Goal: Transaction & Acquisition: Purchase product/service

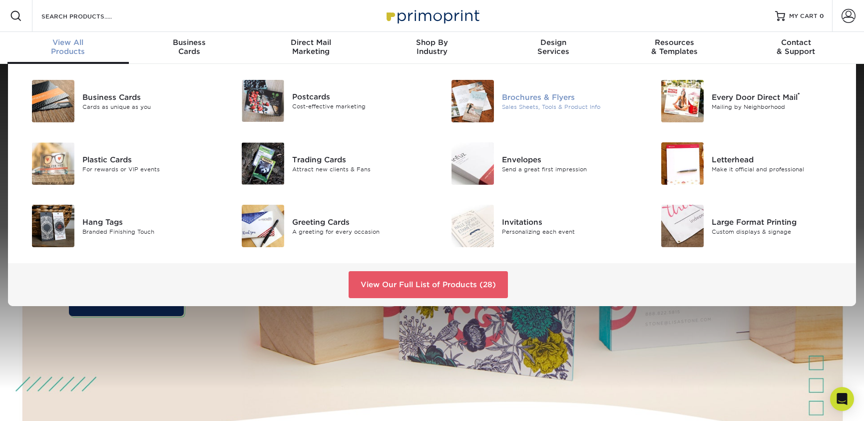
click at [493, 106] on img at bounding box center [472, 101] width 42 height 42
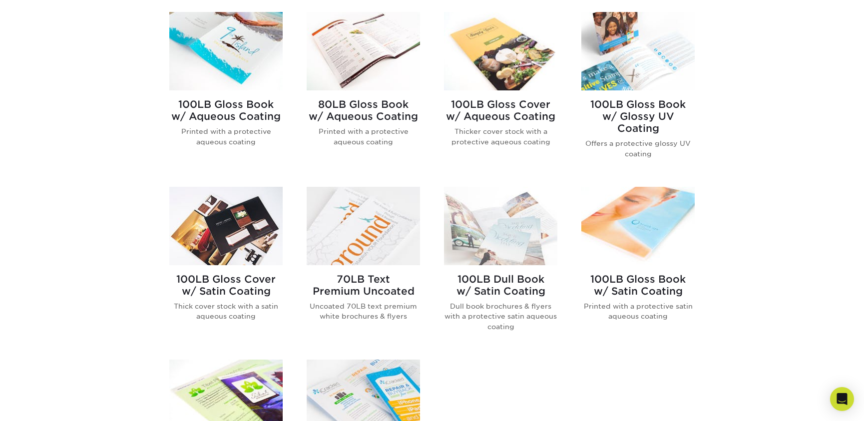
scroll to position [427, 0]
click at [245, 115] on h2 "100LB Gloss Book w/ Aqueous Coating" at bounding box center [225, 111] width 113 height 24
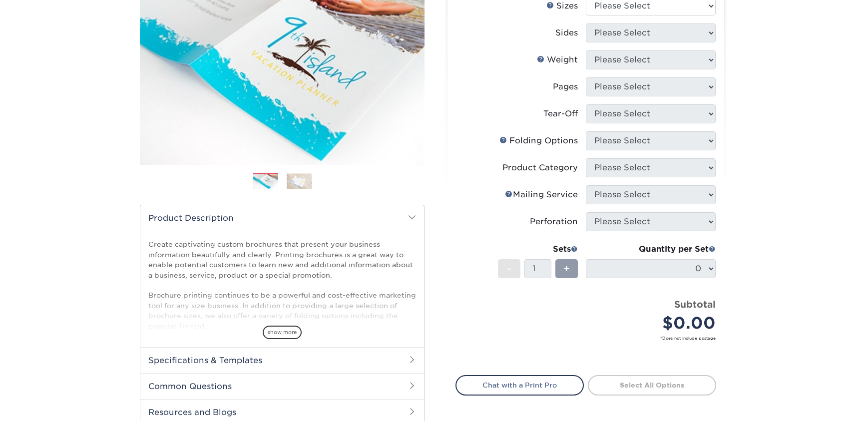
scroll to position [138, 0]
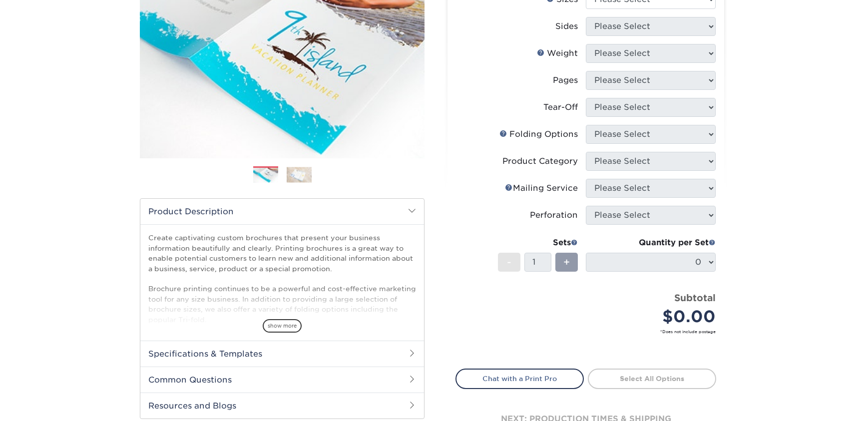
click at [306, 176] on img at bounding box center [299, 174] width 25 height 15
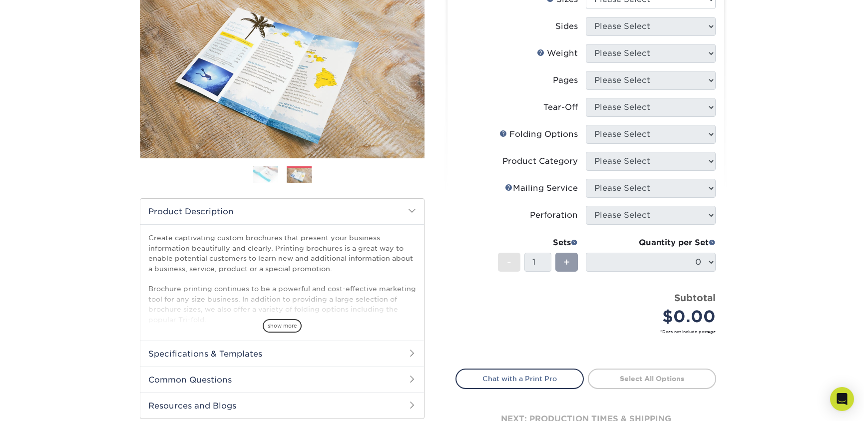
click at [263, 174] on img at bounding box center [265, 174] width 25 height 17
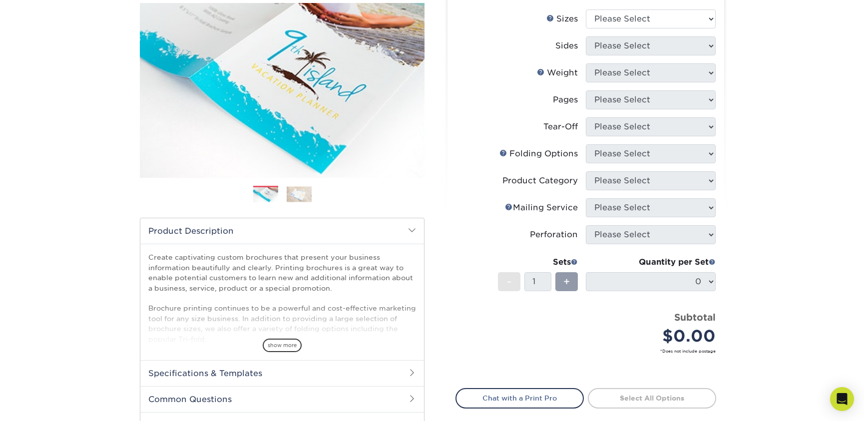
scroll to position [0, 0]
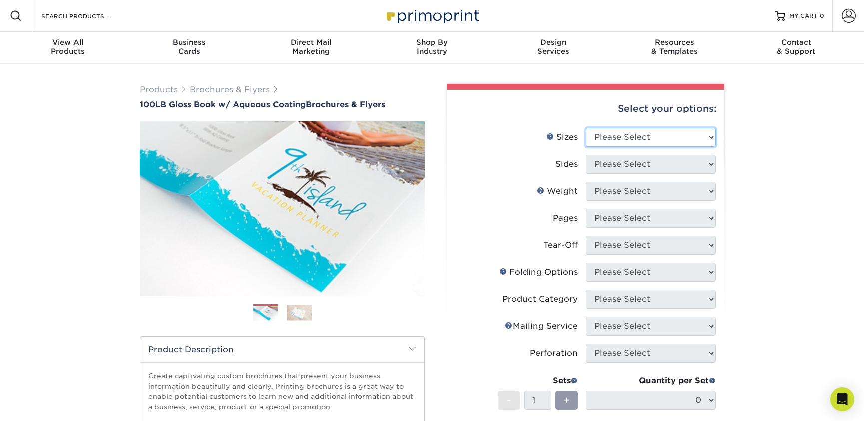
click at [642, 141] on select "Please Select 3.5" x 8.5" 3.5" x 11" 3.67" x 8.5" 4" x 6" 4" x 8.5" 4" x 9" 4" …" at bounding box center [651, 137] width 130 height 19
select select "8.50x11.00"
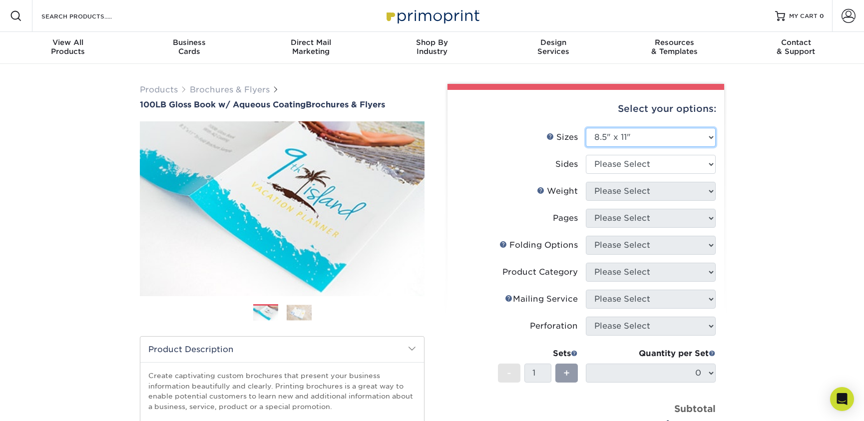
click at [667, 138] on select "Please Select 3.5" x 8.5" 3.5" x 11" 3.67" x 8.5" 4" x 6" 4" x 8.5" 4" x 9" 4" …" at bounding box center [651, 137] width 130 height 19
click at [643, 162] on select "Please Select Print Both Sides Print Front Only" at bounding box center [651, 164] width 130 height 19
select select "13abbda7-1d64-4f25-8bb2-c179b224825d"
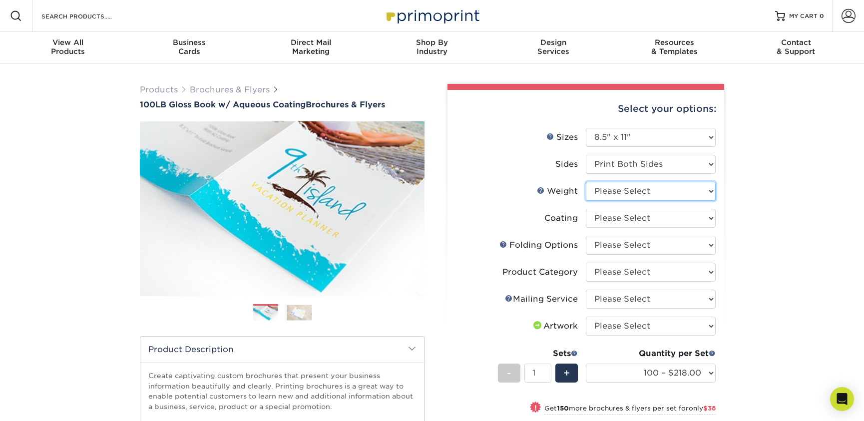
click at [651, 187] on select "Please Select 100LB" at bounding box center [651, 191] width 130 height 19
select select "100LB"
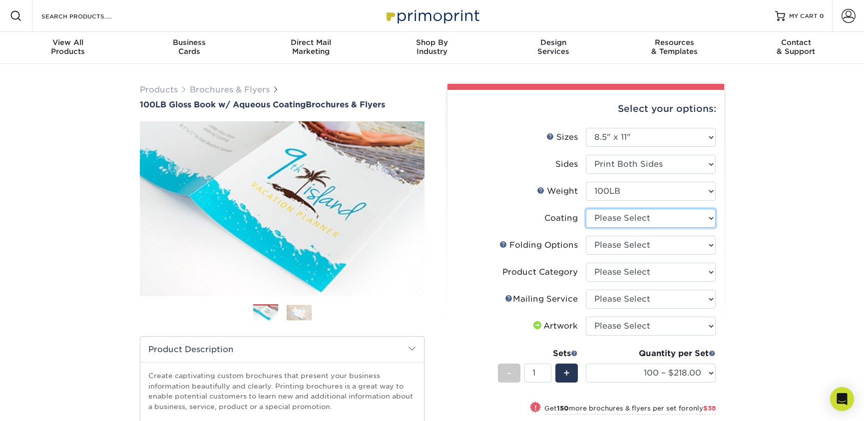
click at [653, 215] on select at bounding box center [651, 218] width 130 height 19
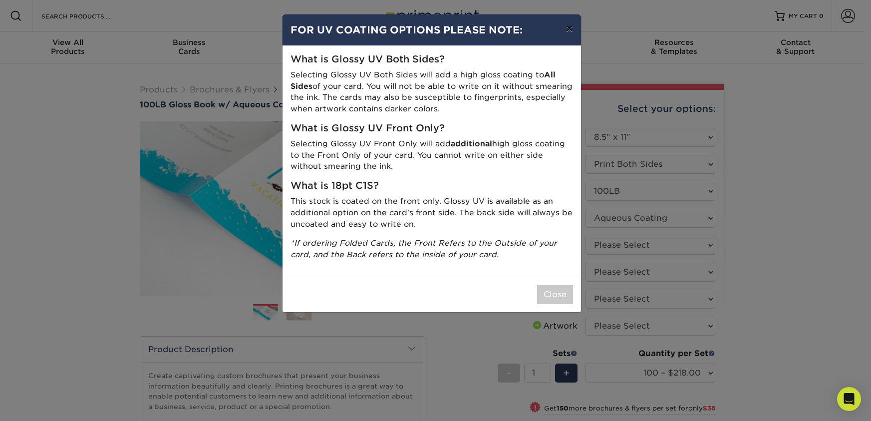
click at [566, 27] on button "×" at bounding box center [569, 28] width 23 height 28
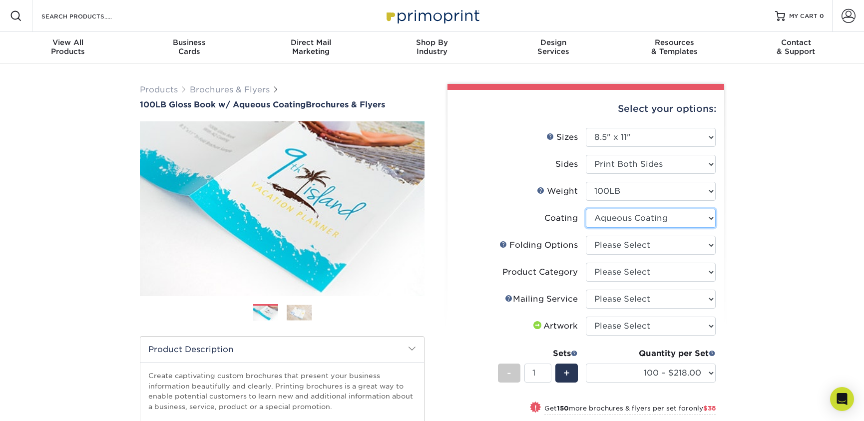
click at [668, 223] on select at bounding box center [651, 218] width 130 height 19
select select "-1"
select select
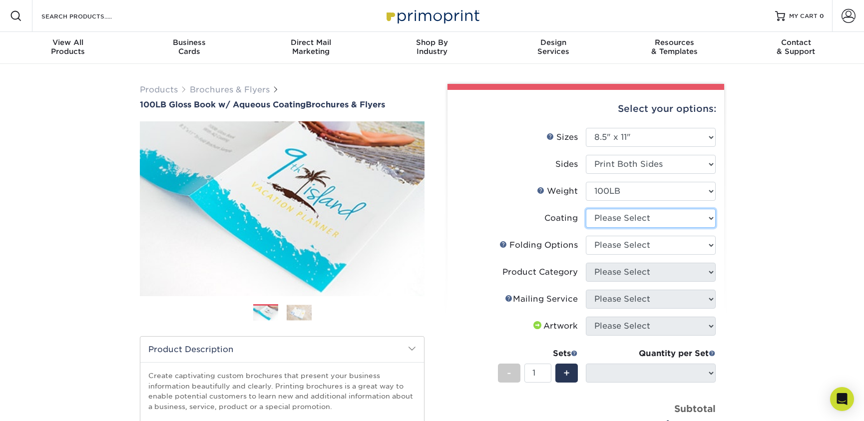
click at [669, 213] on select at bounding box center [651, 218] width 130 height 19
select select "d41dab50-ff65-4f4f-bb17-2afe4d36ae33"
select select "-1"
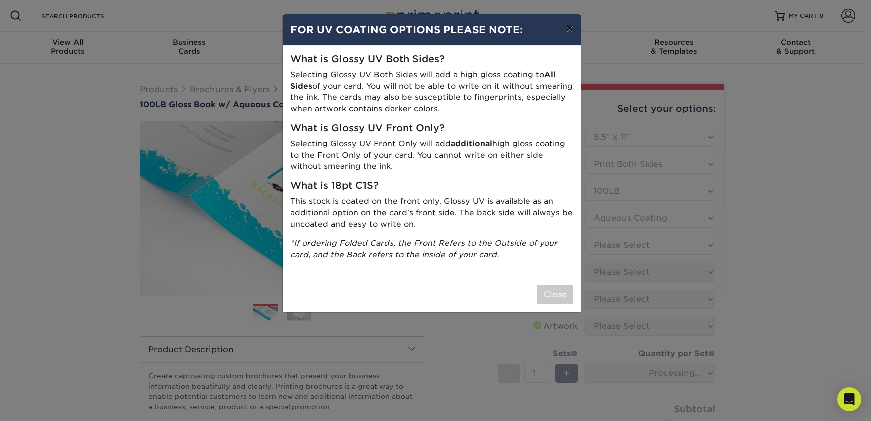
click at [568, 31] on button "×" at bounding box center [569, 28] width 23 height 28
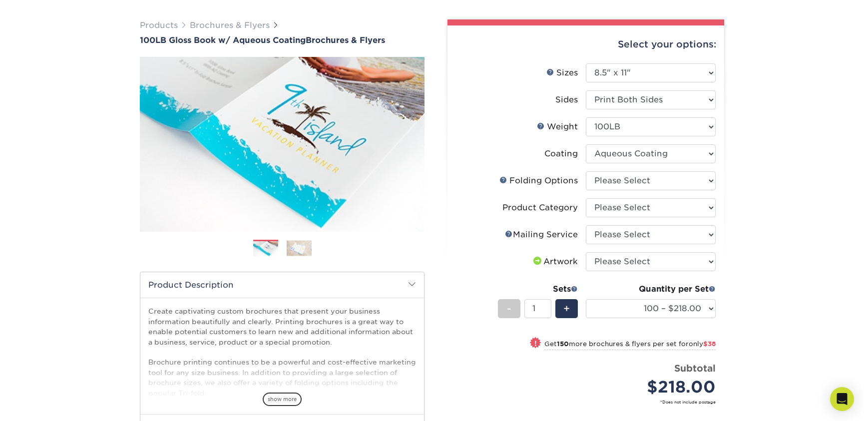
scroll to position [51, 0]
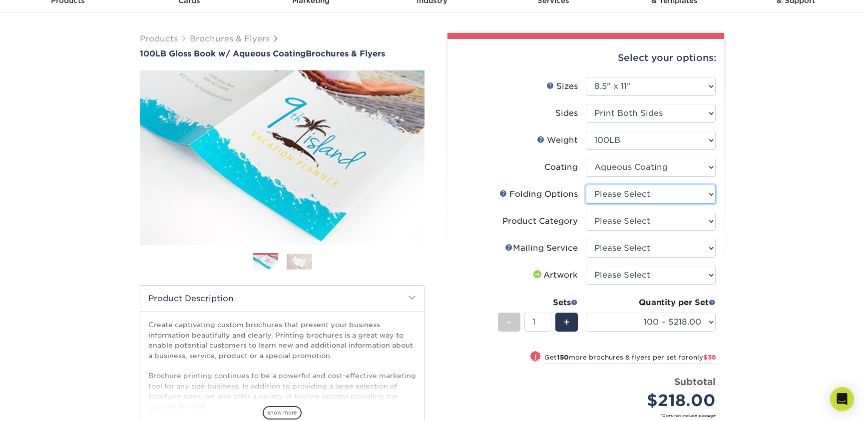
click at [653, 195] on select "Please Select FLAT - No Folding Accordion Fold Half-Fold (Vertical) Half-Fold (…" at bounding box center [651, 194] width 130 height 19
select select "6bd2fd9e-193e-4811-88f7-94c08206d735"
click at [661, 226] on select "Please Select Flyers and Brochures" at bounding box center [651, 221] width 130 height 19
select select "1a668080-6b7c-4174-b399-2c3833b27ef4"
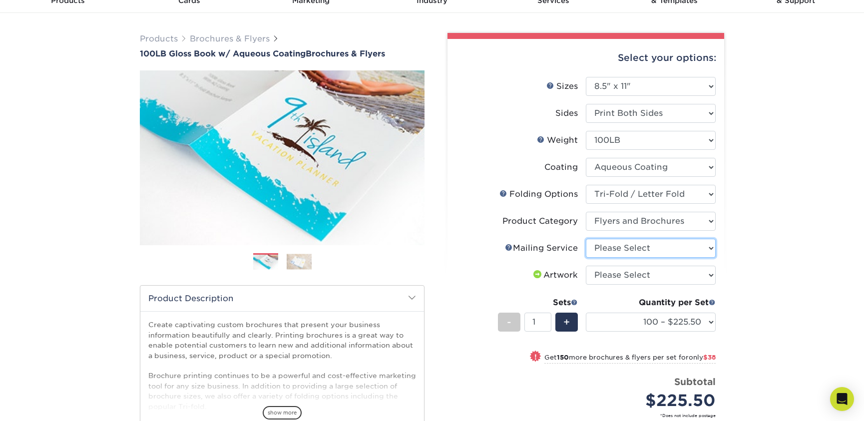
click at [661, 243] on select "Please Select No Direct Mailing Service No, I will mail/stamp/imprint Direct Ma…" at bounding box center [651, 248] width 130 height 19
select select "3e5e9bdd-d78a-4c28-a41d-fe1407925ca6"
click at [663, 270] on select "Please Select I will upload files I need a design - $175" at bounding box center [651, 275] width 130 height 19
select select "upload"
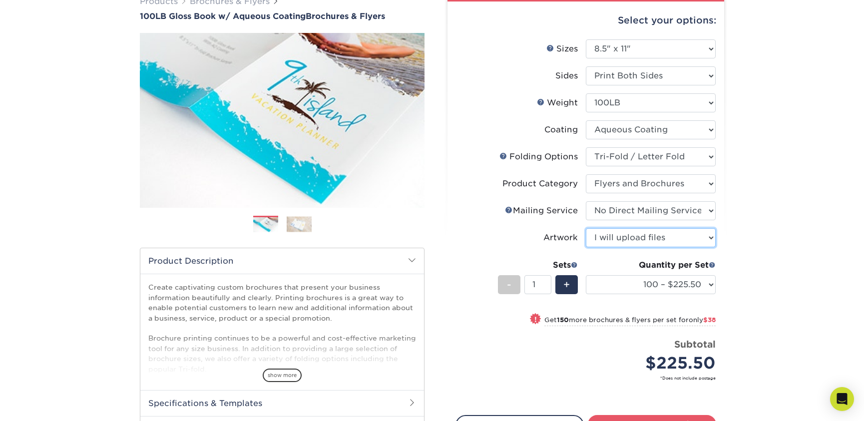
scroll to position [89, 0]
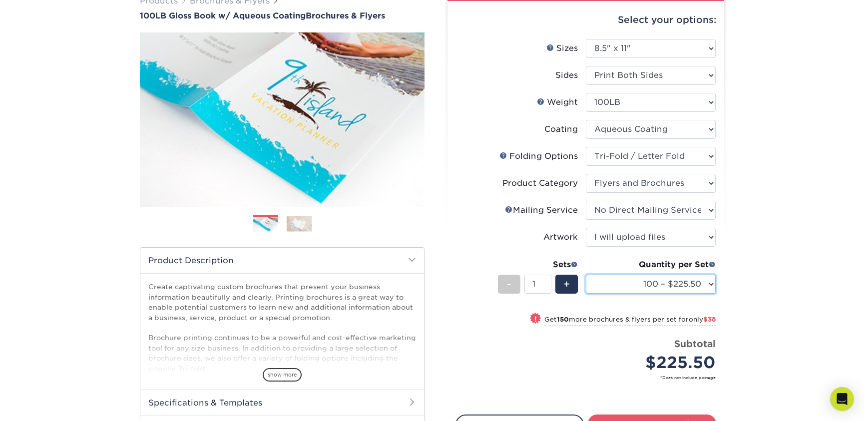
click at [662, 288] on select "100 – $225.50 250 – $263.50 500 – $279.00 1000 – $322.75 2000 – $405.75 2500 – …" at bounding box center [651, 284] width 130 height 19
click at [660, 107] on select "Please Select 100LB" at bounding box center [651, 102] width 130 height 19
click at [658, 126] on select at bounding box center [651, 129] width 130 height 19
select select "-1"
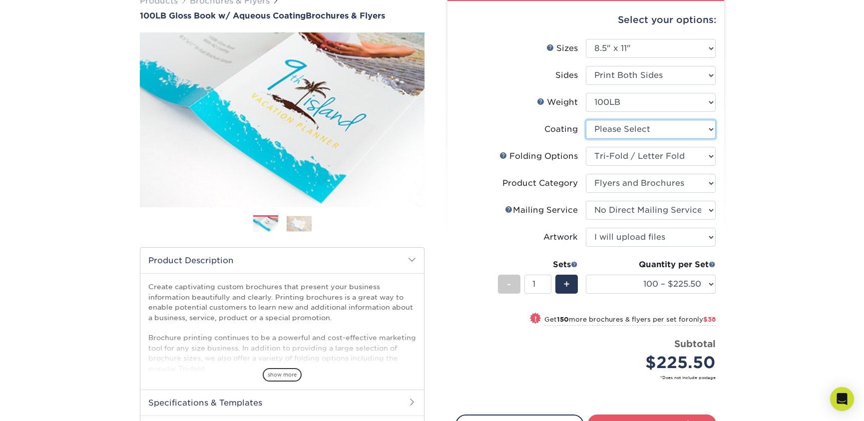
select select "-1"
select select
select select "-1"
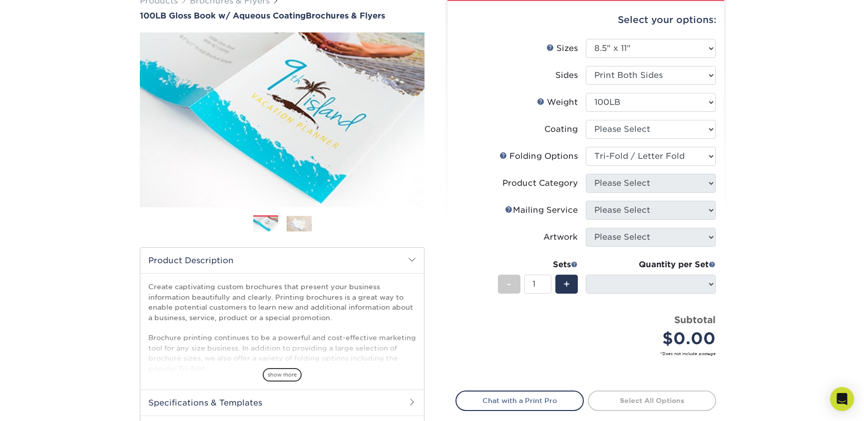
click at [683, 194] on li "Product Category Please Select Flyers and Brochures" at bounding box center [586, 187] width 260 height 27
click at [678, 141] on li "Coating" at bounding box center [586, 133] width 260 height 27
click at [678, 135] on select at bounding box center [651, 129] width 130 height 19
select select "d41dab50-ff65-4f4f-bb17-2afe4d36ae33"
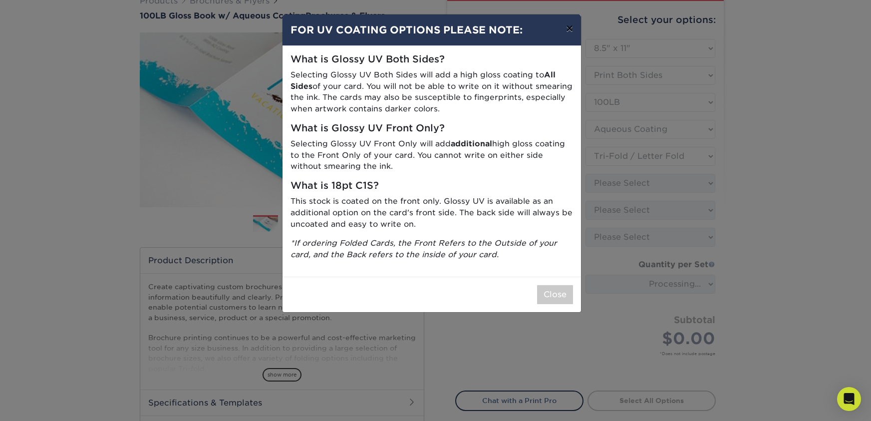
click at [567, 28] on button "×" at bounding box center [569, 28] width 23 height 28
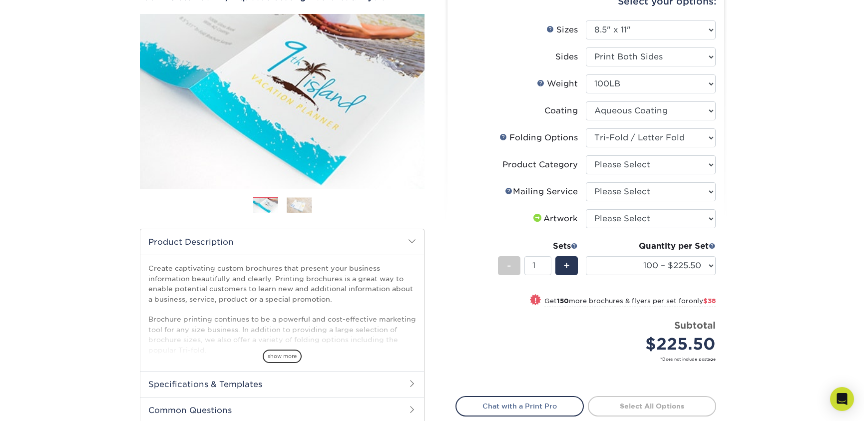
scroll to position [158, 0]
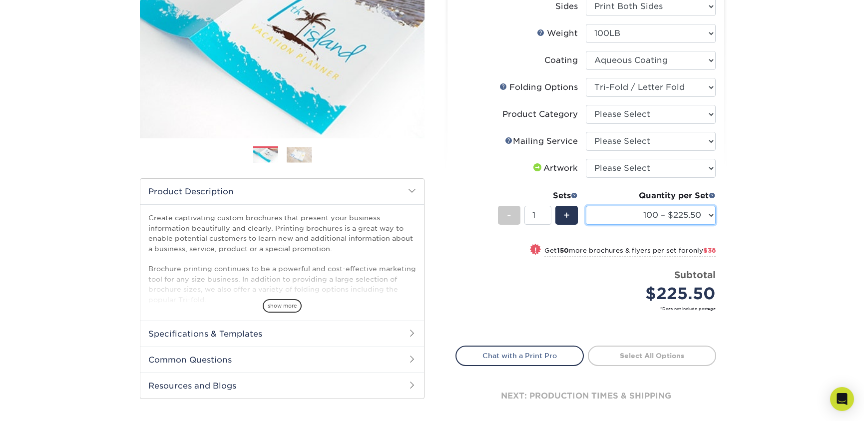
click at [687, 221] on select "100 – $225.50 250 – $263.50 500 – $279.00 1000 – $322.75 2000 – $405.75 2500 – …" at bounding box center [651, 215] width 130 height 19
select select "500 – $279.00"
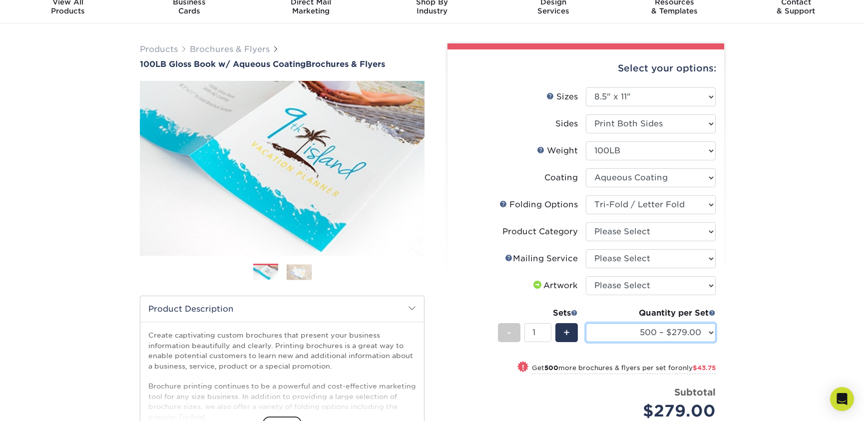
scroll to position [0, 0]
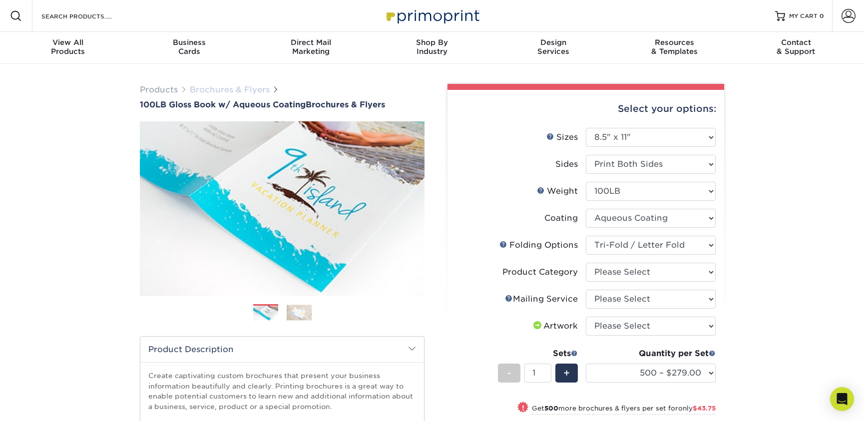
click at [223, 89] on link "Brochures & Flyers" at bounding box center [230, 89] width 80 height 9
click at [170, 87] on link "Products" at bounding box center [159, 89] width 38 height 9
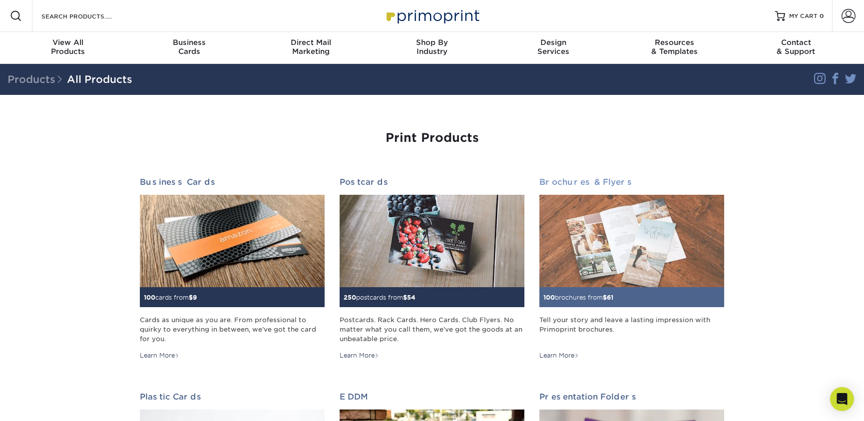
click at [602, 251] on img at bounding box center [631, 241] width 185 height 92
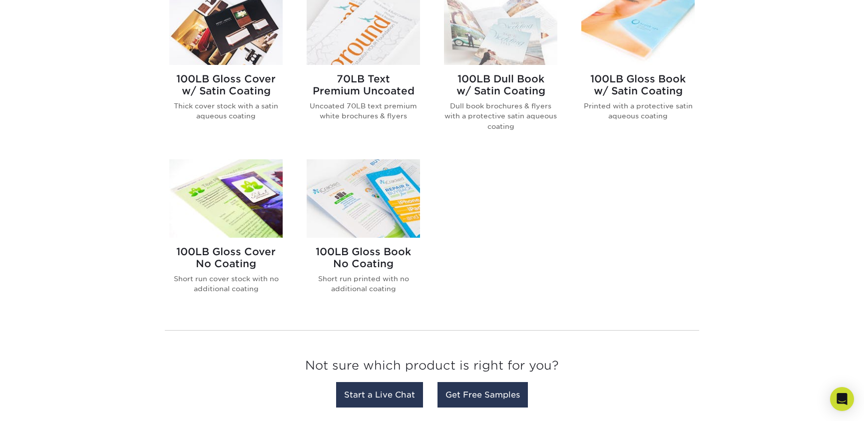
scroll to position [319, 0]
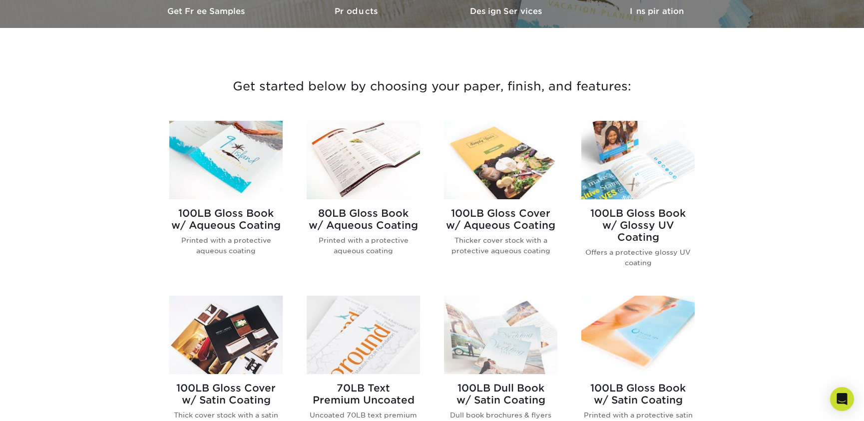
click at [389, 223] on h2 "80LB Gloss Book w/ Aqueous Coating" at bounding box center [363, 219] width 113 height 24
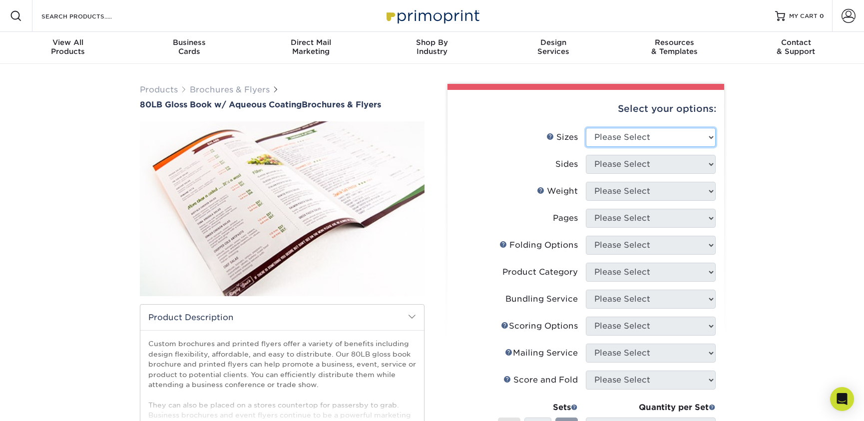
click at [626, 137] on select "Please Select 3.67" x 8.5" 3.67" x 8.5" 4" x 6" 4" x 8.5" 4" x 9" 4" x 11" 4" x…" at bounding box center [651, 137] width 130 height 19
select select "8.50x11.00"
click at [649, 167] on select "Please Select Print Both Sides Print Front Only" at bounding box center [651, 164] width 130 height 19
select select "13abbda7-1d64-4f25-8bb2-c179b224825d"
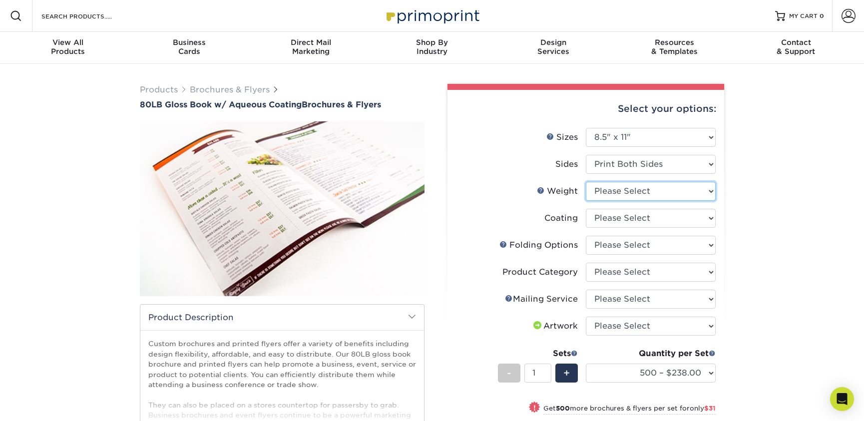
click at [647, 196] on select "Please Select 80LB" at bounding box center [651, 191] width 130 height 19
select select "80LB"
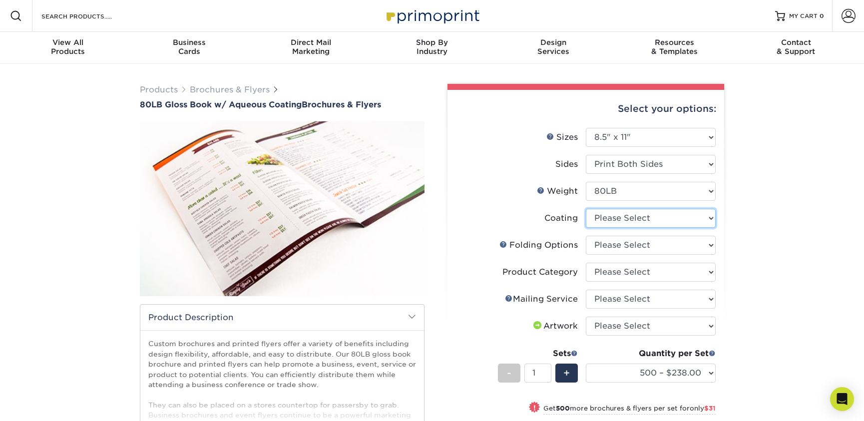
click at [647, 218] on select at bounding box center [651, 218] width 130 height 19
select select "d41dab50-ff65-4f4f-bb17-2afe4d36ae33"
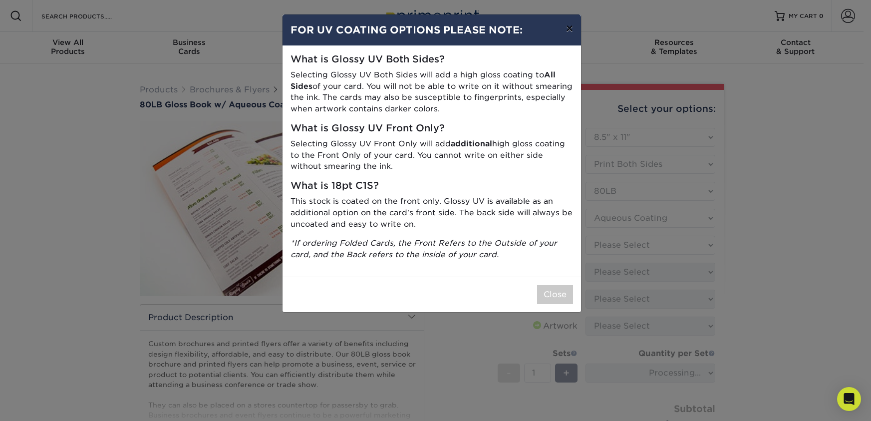
click at [570, 24] on button "×" at bounding box center [569, 28] width 23 height 28
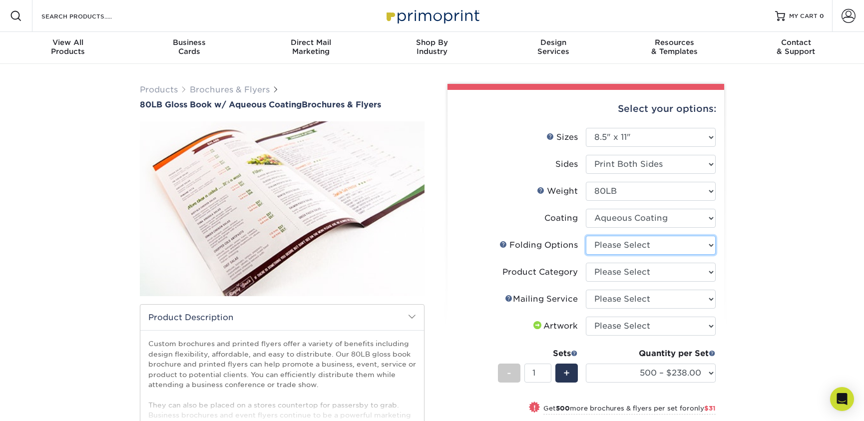
click at [649, 246] on select "Please Select FLAT - No Folding Accordion Fold Half-Fold (Vertical) Half-Fold (…" at bounding box center [651, 245] width 130 height 19
select select "6bd2fd9e-193e-4811-88f7-94c08206d735"
click at [632, 278] on select "Please Select Flyers and Brochures" at bounding box center [651, 272] width 130 height 19
select select "1a668080-6b7c-4174-b399-2c3833b27ef4"
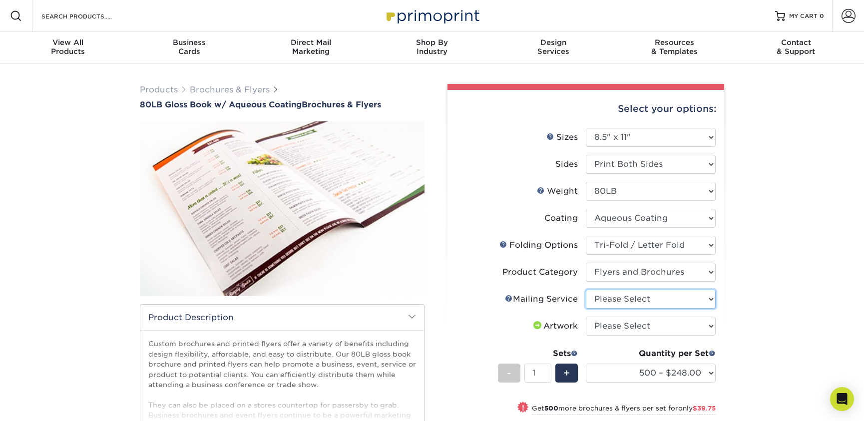
click at [632, 298] on select "Please Select No Direct Mailing Service No, I will mail/stamp/imprint Direct Ma…" at bounding box center [651, 299] width 130 height 19
select select "3e5e9bdd-d78a-4c28-a41d-fe1407925ca6"
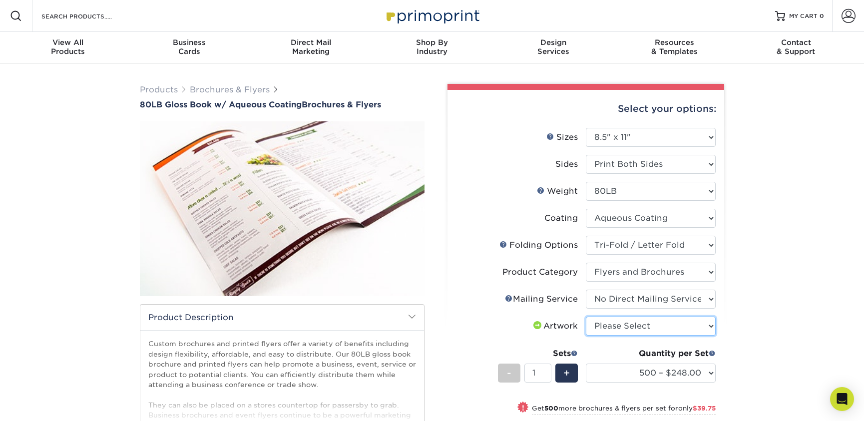
click at [640, 324] on select "Please Select I will upload files I need a design - $175" at bounding box center [651, 326] width 130 height 19
select select "upload"
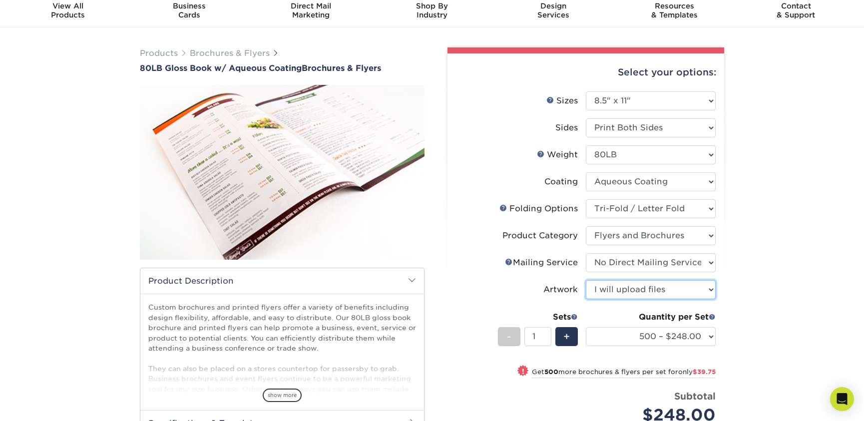
scroll to position [88, 0]
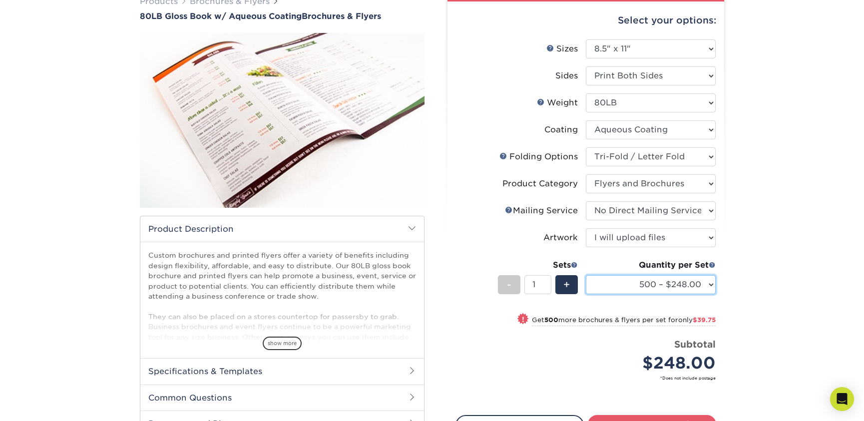
click at [656, 281] on select "500 – $248.00 1000 – $287.75 2000 – $332.75 2500 – $410.75 3000 – $509.75 4000 …" at bounding box center [651, 284] width 130 height 19
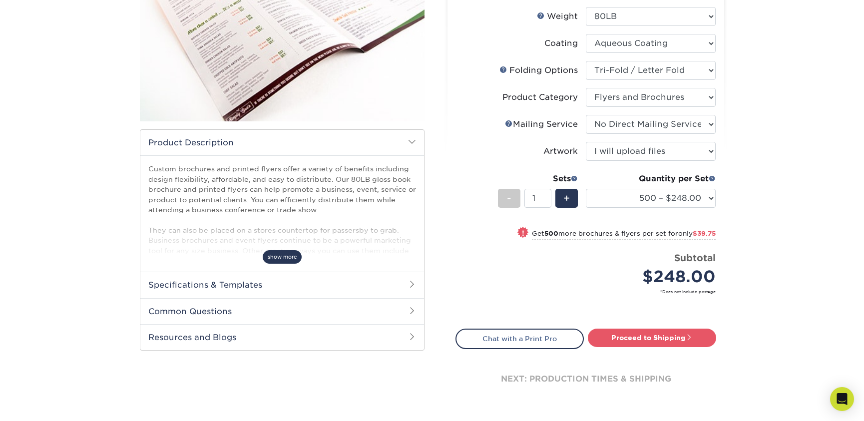
click at [283, 257] on span "show more" at bounding box center [282, 256] width 39 height 13
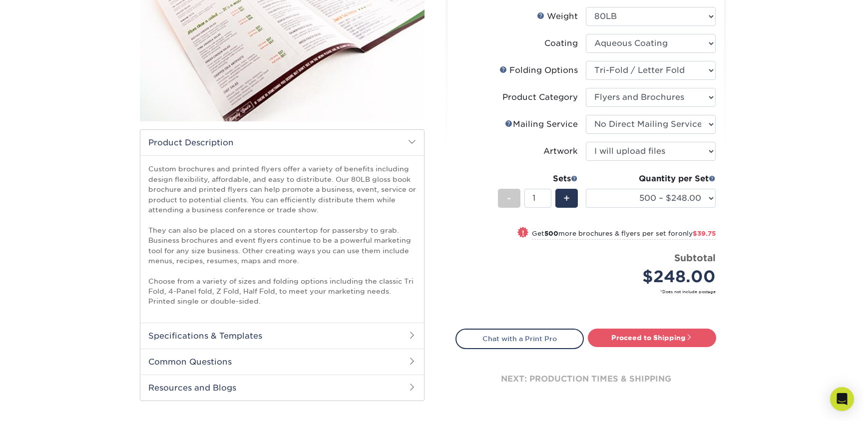
click at [355, 327] on h2 "Specifications & Templates" at bounding box center [282, 335] width 284 height 26
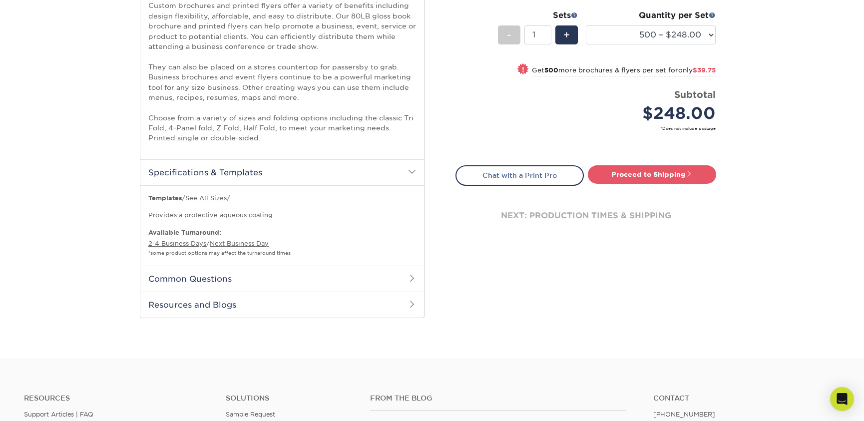
scroll to position [339, 0]
click at [356, 274] on h2 "Common Questions" at bounding box center [282, 278] width 284 height 26
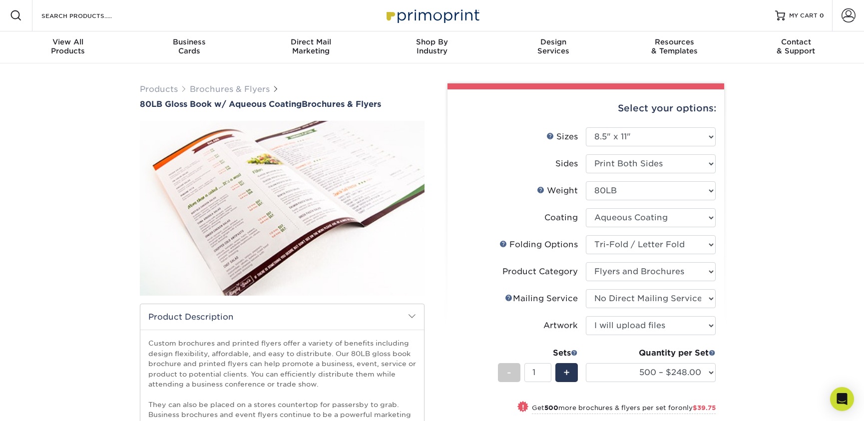
scroll to position [0, 0]
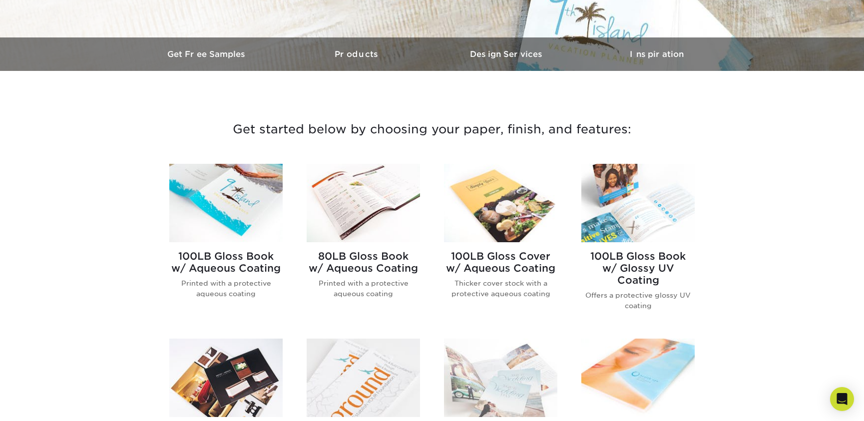
scroll to position [406, 0]
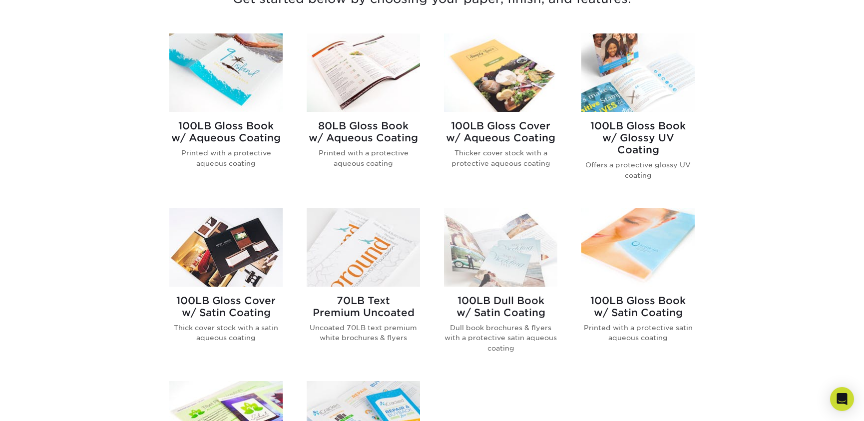
click at [264, 300] on h2 "100LB Gloss Cover w/ Satin Coating" at bounding box center [225, 307] width 113 height 24
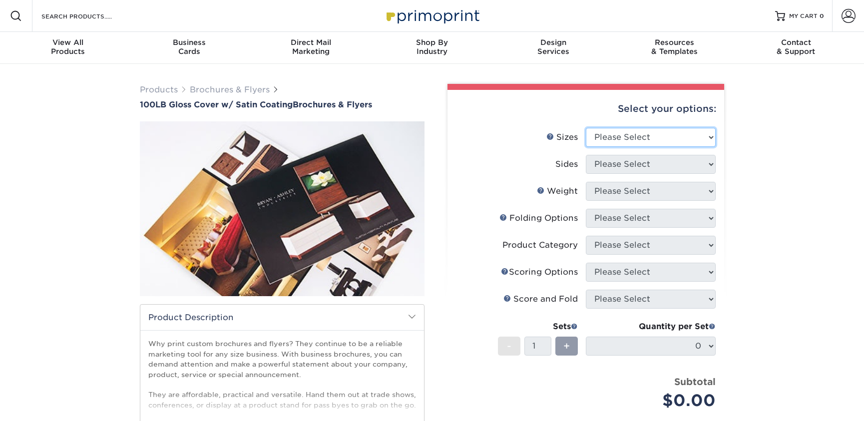
click at [653, 141] on select "Please Select 3.67" x 8.5" 4" x 8.5" 4" x 11" 4" x 12" 4.25" x 11" 5.5" x 8.5" …" at bounding box center [651, 137] width 130 height 19
select select "8.50x11.00"
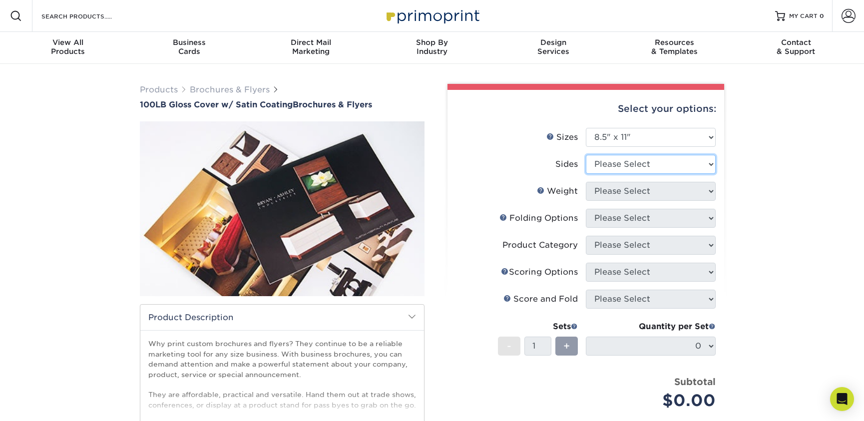
click at [624, 172] on select "Please Select Print Both Sides Print Front Only" at bounding box center [651, 164] width 130 height 19
select select "13abbda7-1d64-4f25-8bb2-c179b224825d"
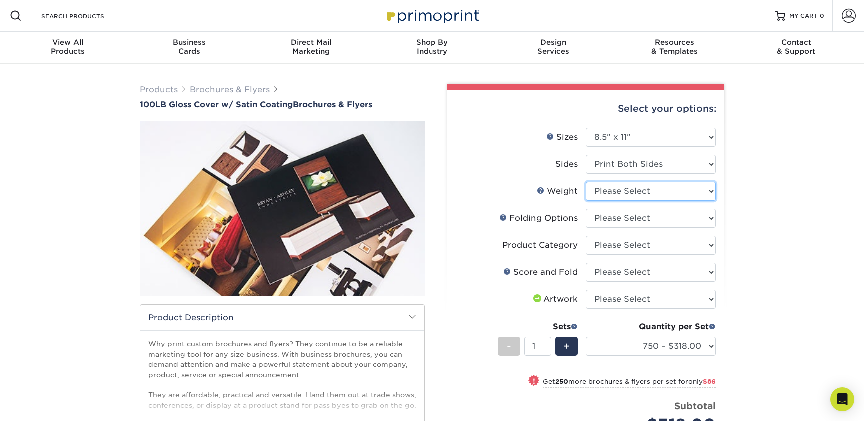
click at [632, 190] on select "Please Select 100LB" at bounding box center [651, 191] width 130 height 19
select select "100LB"
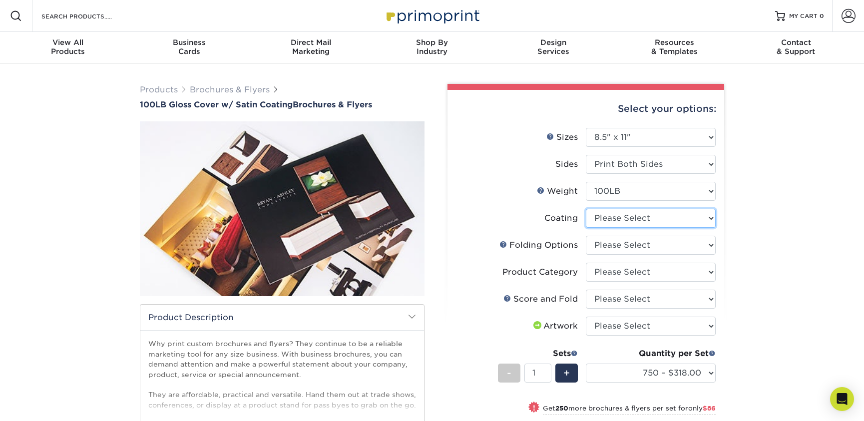
click at [634, 216] on select at bounding box center [651, 218] width 130 height 19
select select "1753ff32-3d28-4f95-990a-6fda0dbe3d7c"
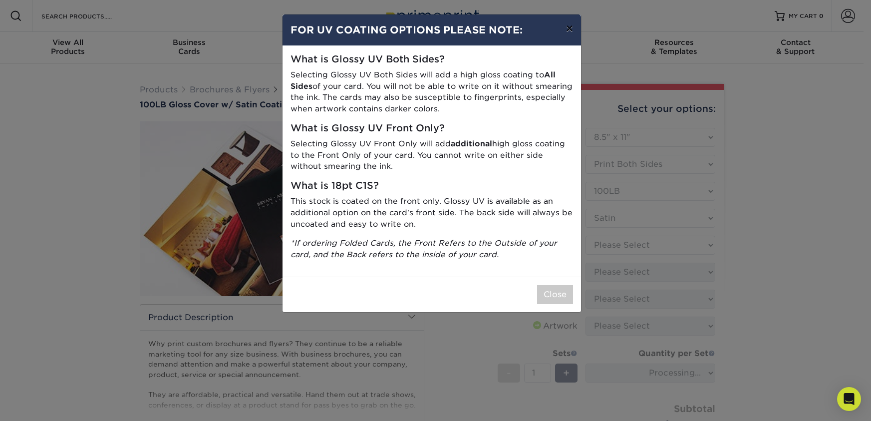
click at [566, 32] on button "×" at bounding box center [569, 28] width 23 height 28
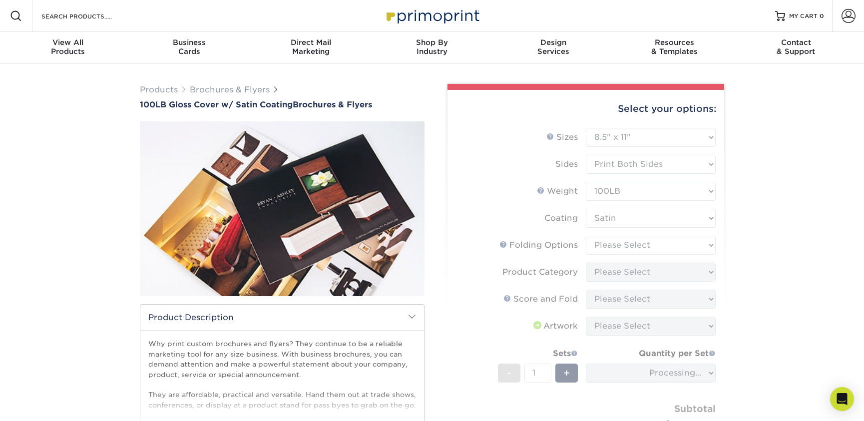
click at [661, 241] on form "Sizes Help Sizes Please Select 3.67" x 8.5" 4" x 8.5" 4" x 11" 4" x 12" 4.25" x…" at bounding box center [585, 294] width 261 height 332
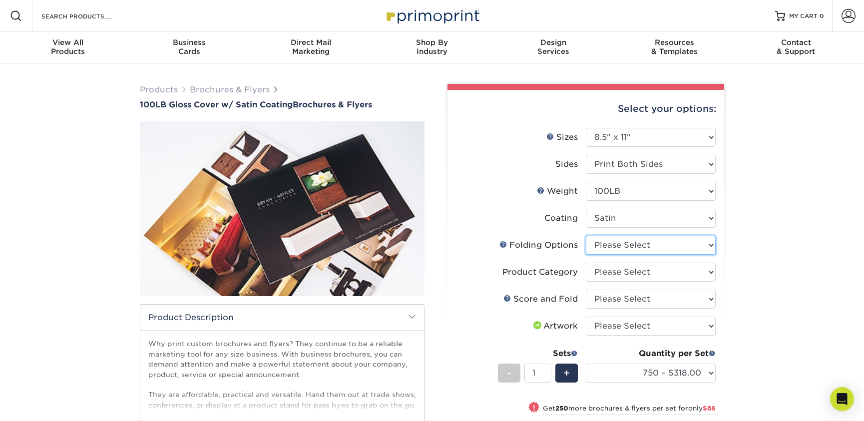
click at [662, 244] on select "Please Select FLAT - No Folding" at bounding box center [651, 245] width 130 height 19
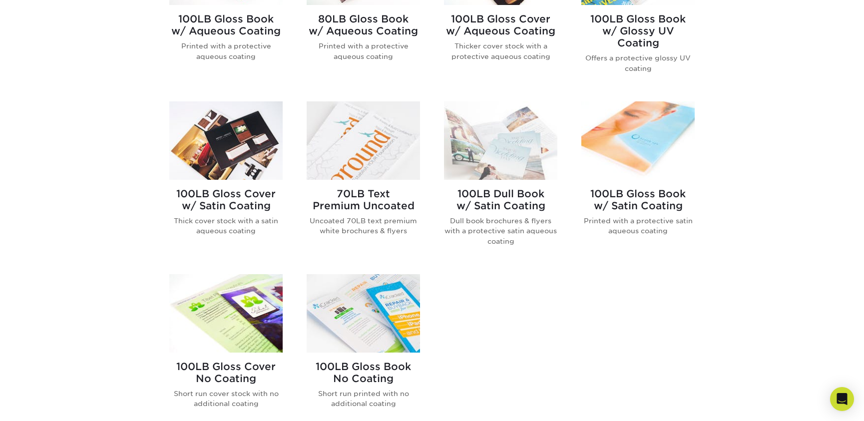
scroll to position [523, 0]
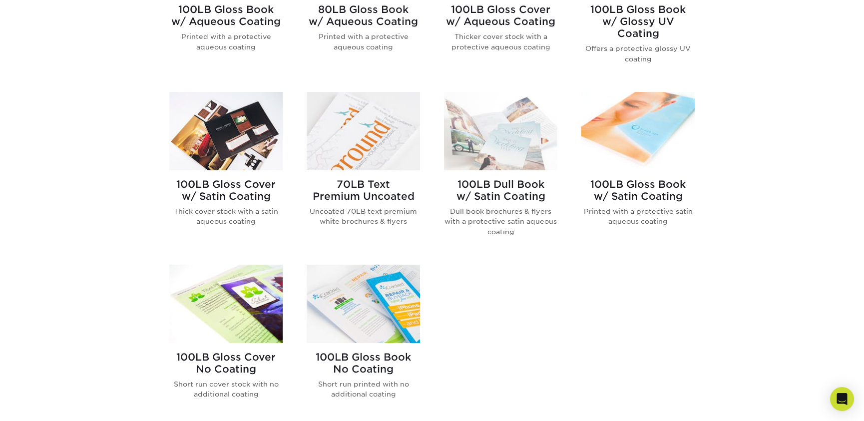
click at [370, 371] on h2 "100LB Gloss Book No Coating" at bounding box center [363, 363] width 113 height 24
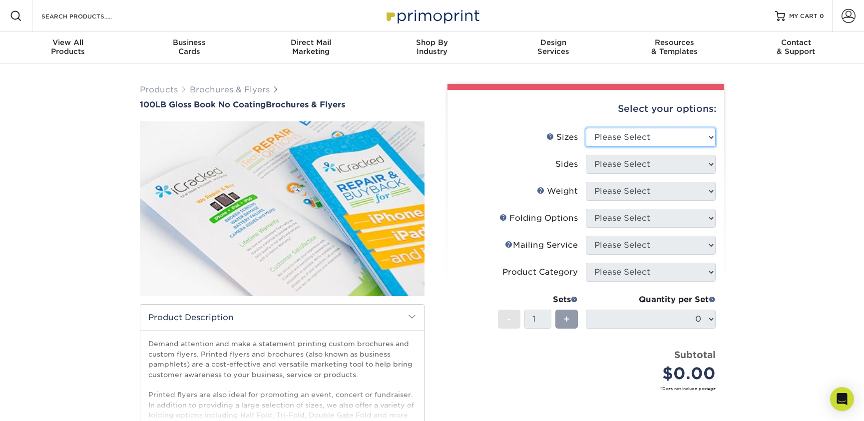
click at [634, 136] on select "Please Select 3.67" x 8.5" 4" x 6" 4" x 8.5" 4" x 9" 4" x 10" 4" x 11" 4" x 15"…" at bounding box center [651, 137] width 130 height 19
select select "8.50x11.00"
click at [651, 168] on select "Please Select Print Both Sides Print Front Only" at bounding box center [651, 164] width 130 height 19
select select "13abbda7-1d64-4f25-8bb2-c179b224825d"
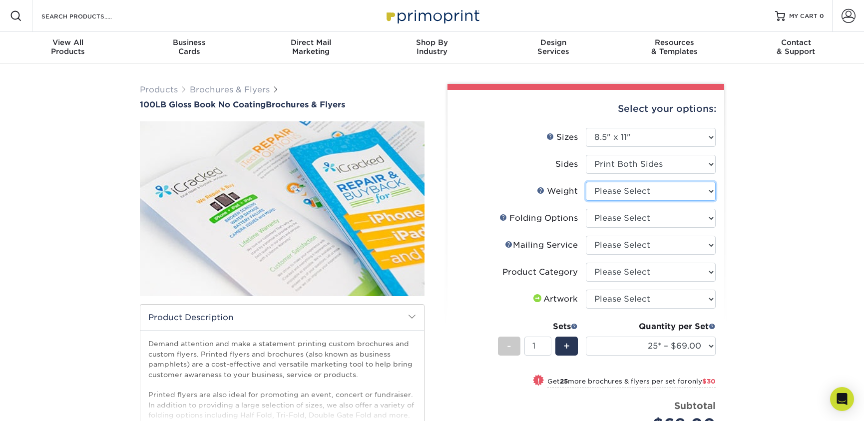
click at [651, 190] on select "Please Select 100LB" at bounding box center [651, 191] width 130 height 19
select select "100LB"
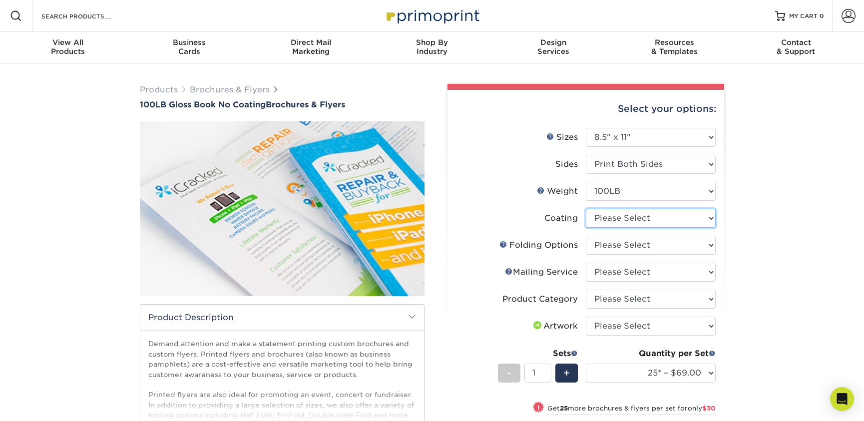
click at [658, 219] on select at bounding box center [651, 218] width 130 height 19
select select "3e7618de-abca-4bda-9f97-8b9129e913d8"
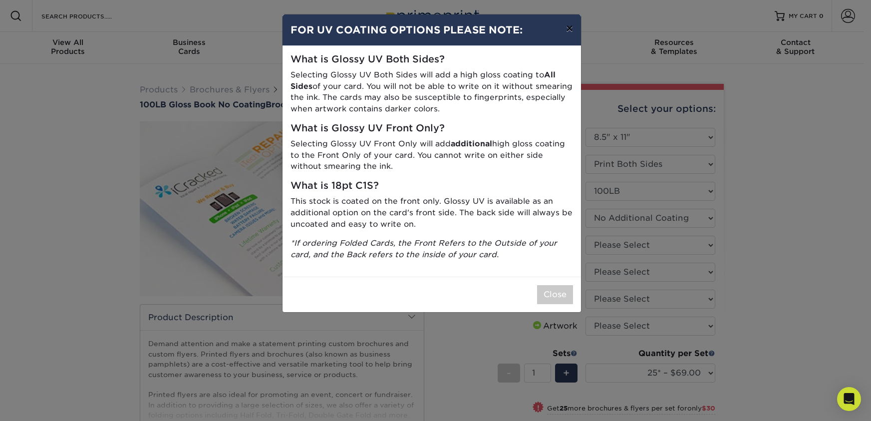
click at [566, 35] on button "×" at bounding box center [569, 28] width 23 height 28
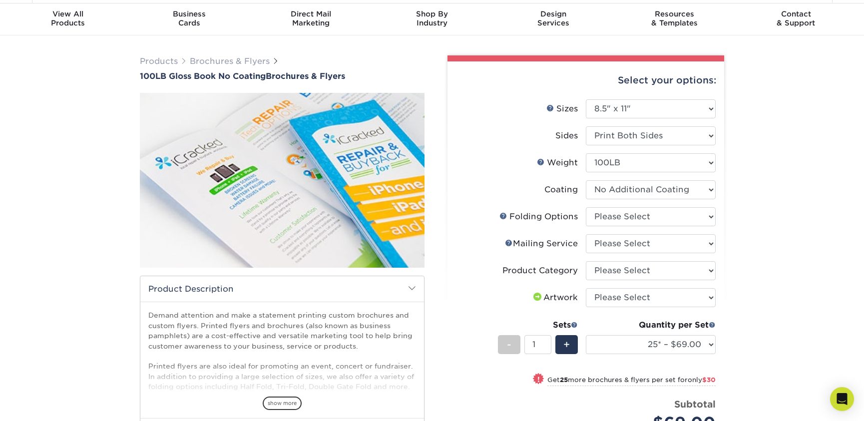
scroll to position [80, 0]
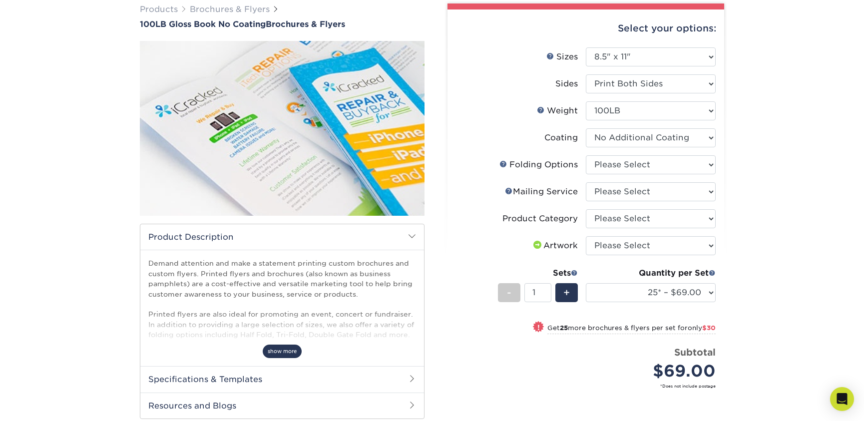
click at [286, 349] on span "show more" at bounding box center [282, 350] width 39 height 13
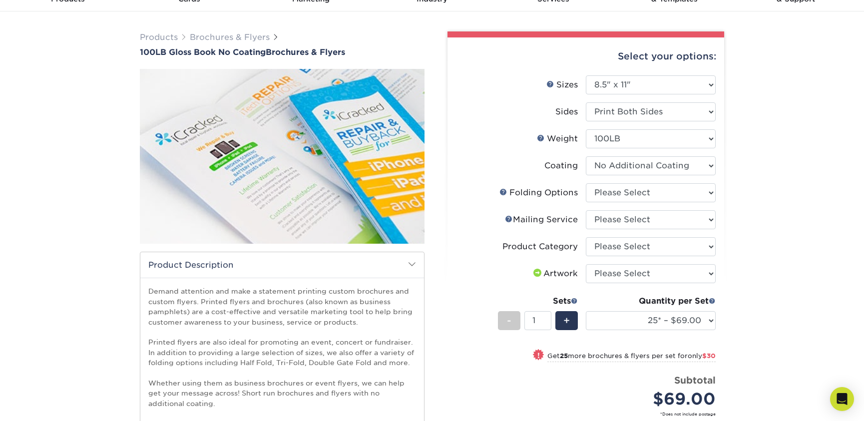
scroll to position [0, 0]
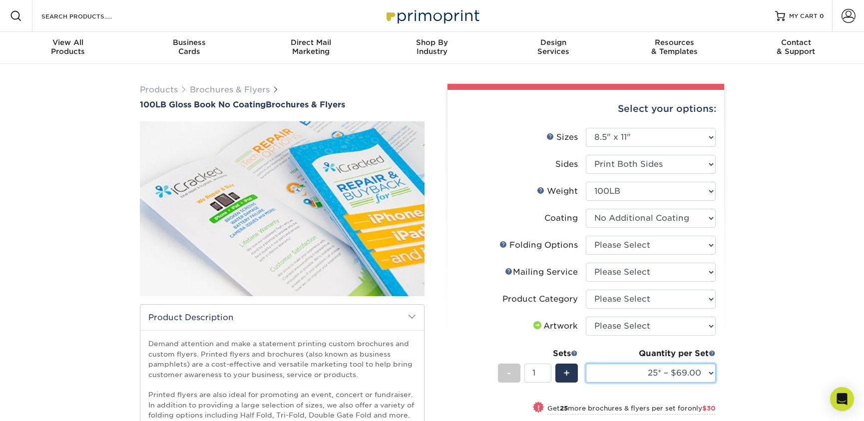
click at [665, 381] on select "25* – $69.00 50* – $99.00 75* – $121.00 100* – $145.00 250* – $287.00 500 – $49…" at bounding box center [651, 372] width 130 height 19
select select "100* – $145.00"
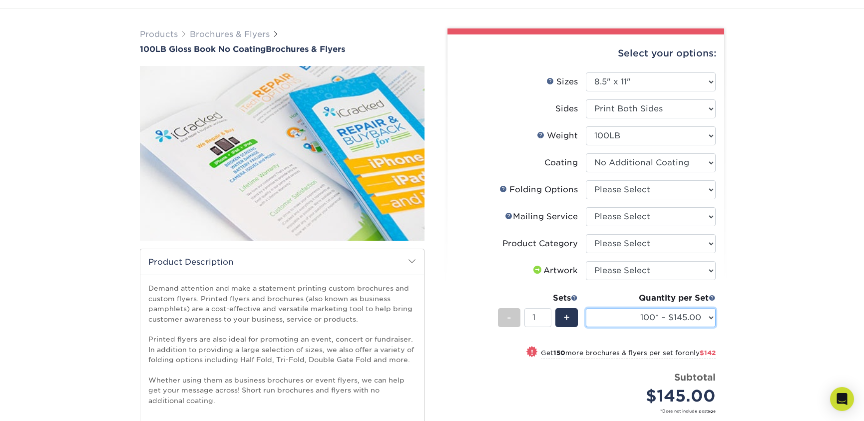
scroll to position [67, 0]
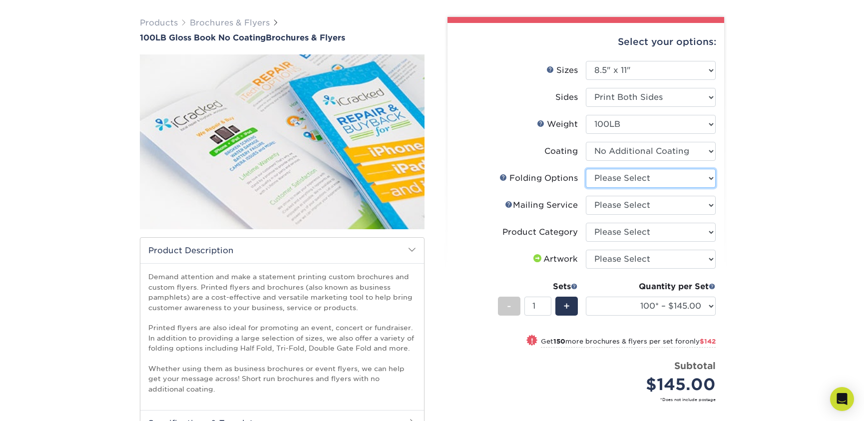
click at [673, 181] on select "Please Select FLAT - No Folding Accordion Fold Half-Fold (Vertical) Half-Fold (…" at bounding box center [651, 178] width 130 height 19
select select "6bd2fd9e-193e-4811-88f7-94c08206d735"
click at [664, 208] on select "Please Select No Direct Mailing Service No, I will mail/stamp/imprint Direct Ma…" at bounding box center [651, 205] width 130 height 19
select select "3e5e9bdd-d78a-4c28-a41d-fe1407925ca6"
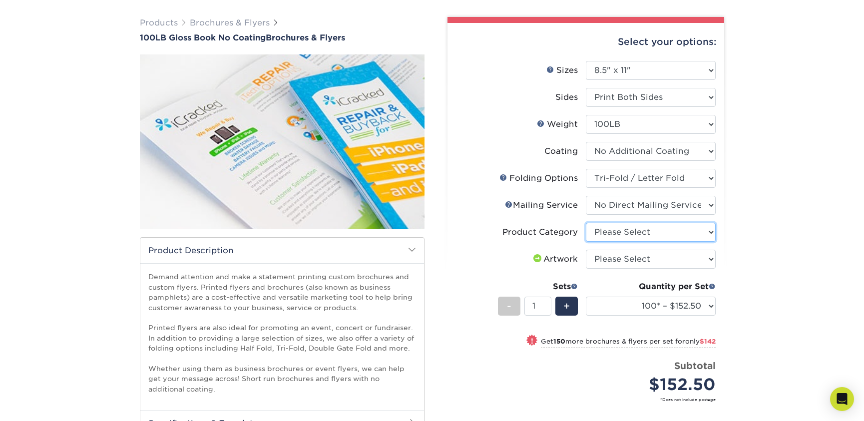
click at [663, 227] on select "Please Select Flyers and Brochures" at bounding box center [651, 232] width 130 height 19
select select "1a668080-6b7c-4174-b399-2c3833b27ef4"
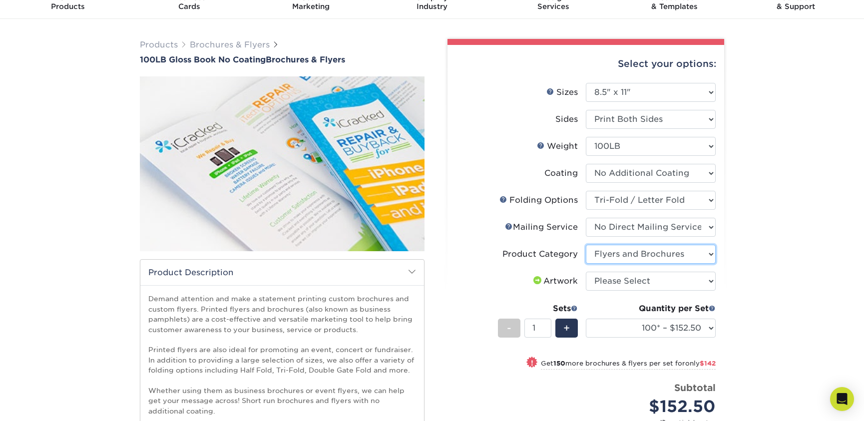
scroll to position [0, 0]
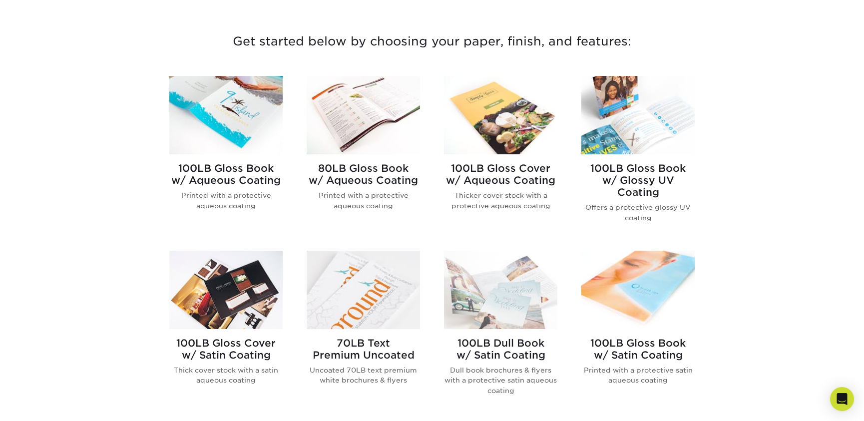
scroll to position [378, 0]
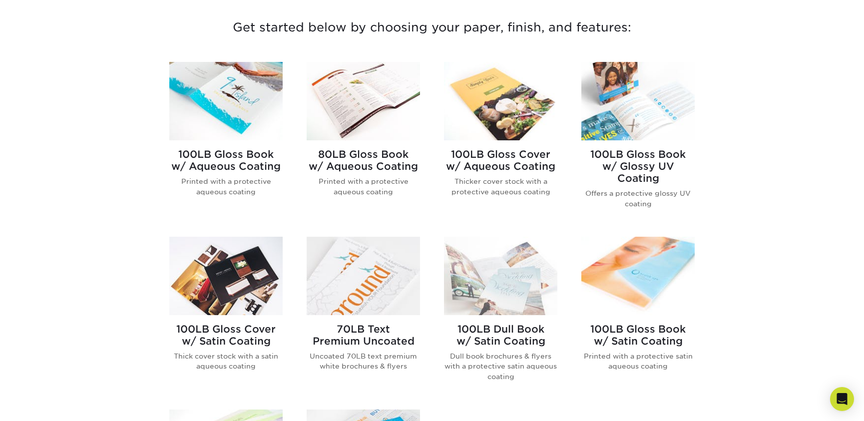
click at [634, 161] on h2 "100LB Gloss Book w/ Glossy UV Coating" at bounding box center [637, 166] width 113 height 36
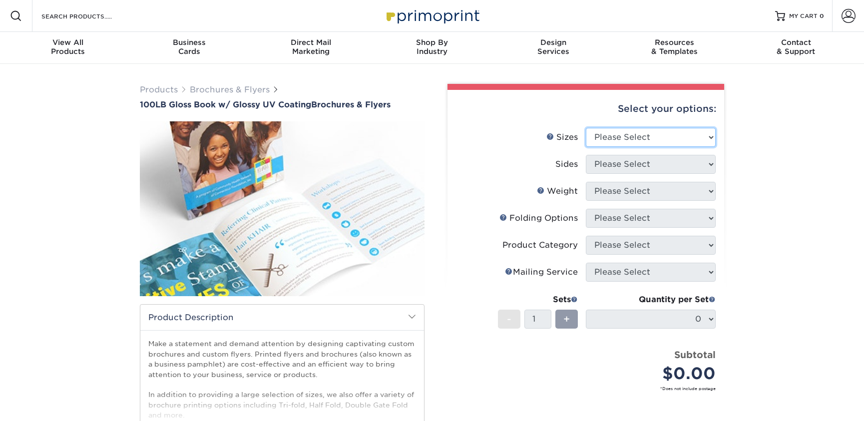
click at [624, 135] on select "Please Select 3.67" x 8.5" 4" x 6" 4" x 8.5" 4" x 9" 4" x 11" 4.25" x 5.5" 4.25…" at bounding box center [651, 137] width 130 height 19
select select "8.50x11.00"
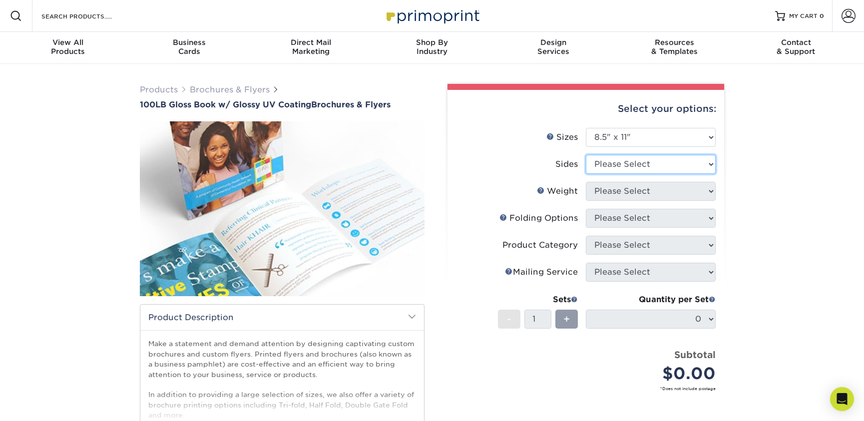
click at [645, 166] on select "Please Select Print Both Sides Print Front Only" at bounding box center [651, 164] width 130 height 19
select select "13abbda7-1d64-4f25-8bb2-c179b224825d"
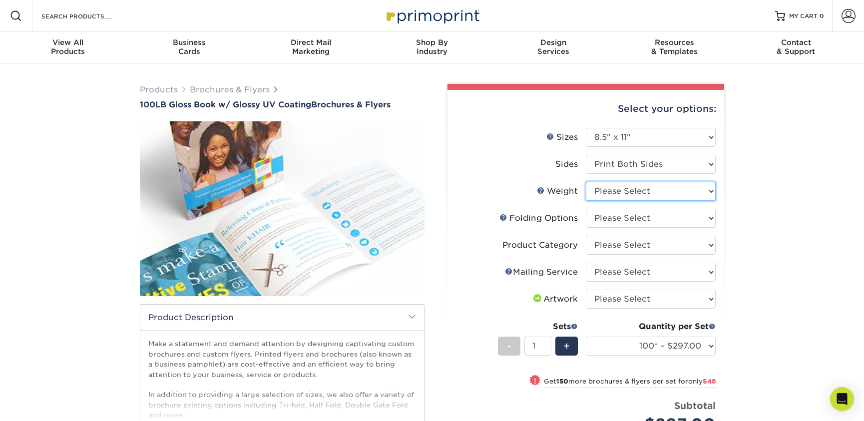
click at [648, 191] on select "Please Select 100LB" at bounding box center [651, 191] width 130 height 19
select select "100LB"
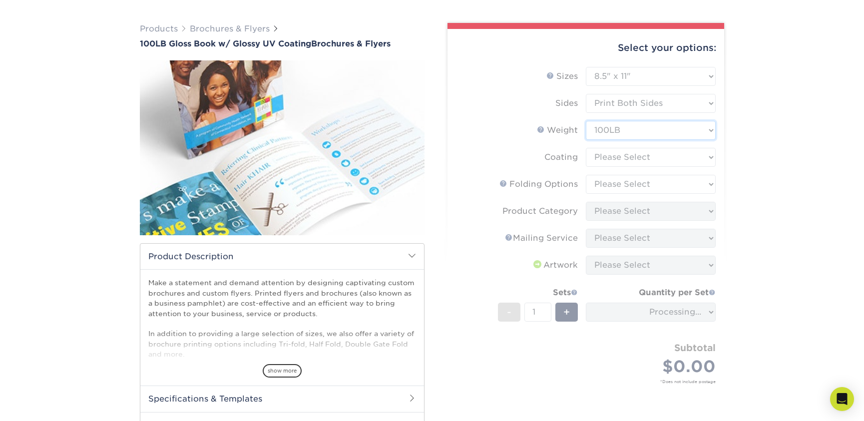
scroll to position [73, 0]
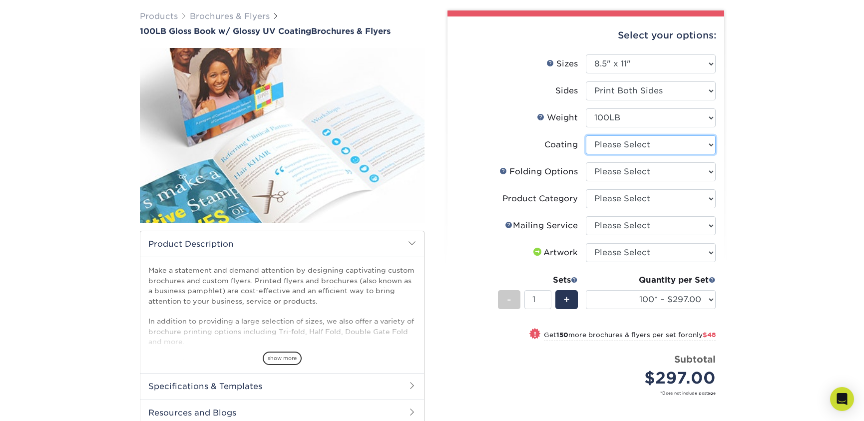
click at [666, 150] on select at bounding box center [651, 144] width 130 height 19
select select "ae367451-b2b8-45df-a344-0f05b6a12993"
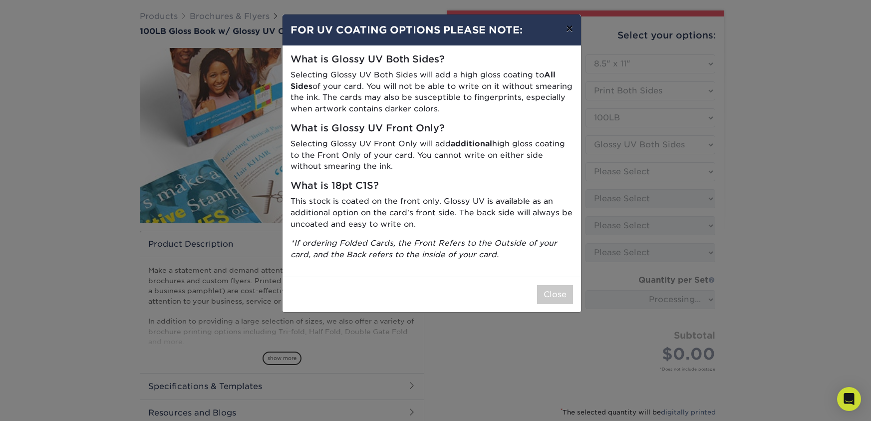
click at [567, 29] on button "×" at bounding box center [569, 28] width 23 height 28
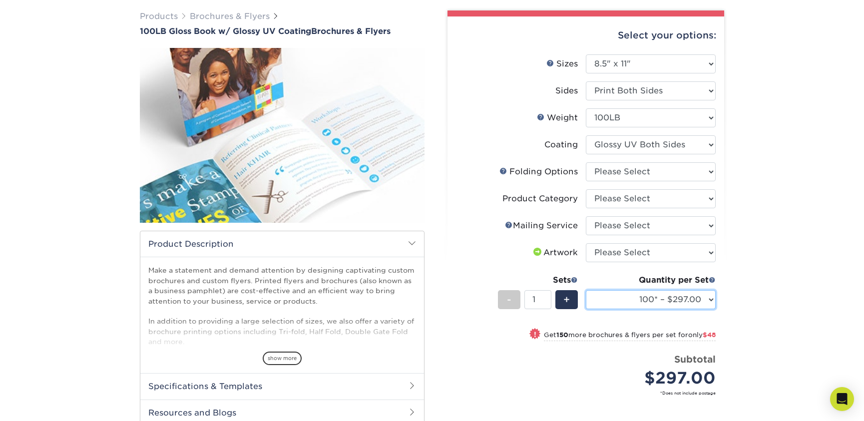
click at [638, 291] on select "100* – $297.00 250* – $345.00 500 – $380.00 750 – $480.00 1000 – $604.00 1500 –…" at bounding box center [651, 299] width 130 height 19
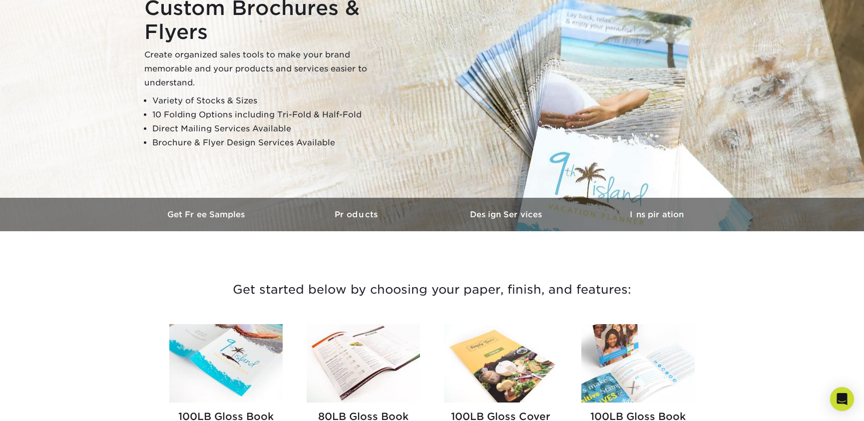
scroll to position [328, 0]
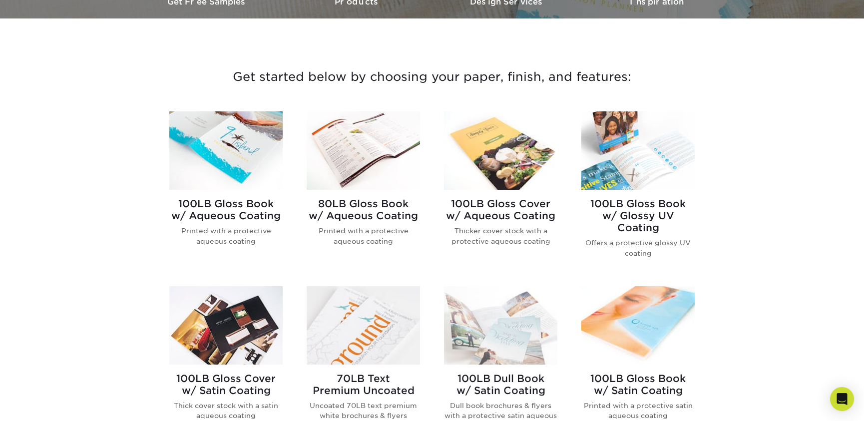
click at [215, 205] on h2 "100LB Gloss Book w/ Aqueous Coating" at bounding box center [225, 210] width 113 height 24
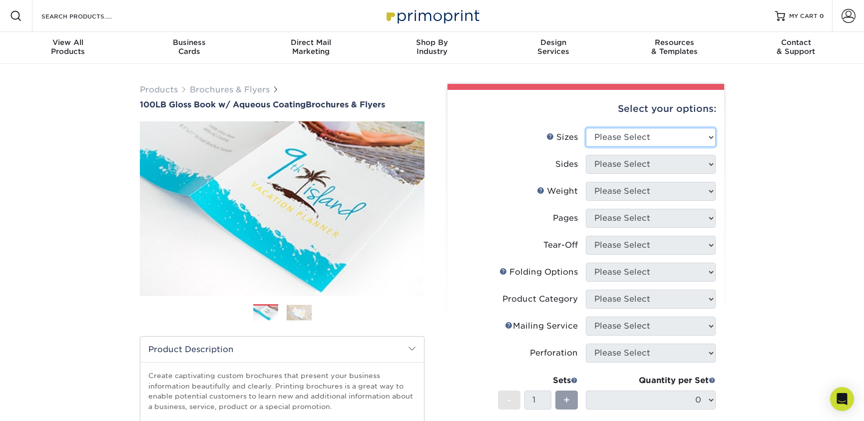
click at [644, 136] on select "Please Select 3.5" x 8.5" 3.5" x 11" 3.67" x 8.5" 4" x 6" 4" x 8.5" 4" x 9" 4" …" at bounding box center [651, 137] width 130 height 19
select select "8.50x11.00"
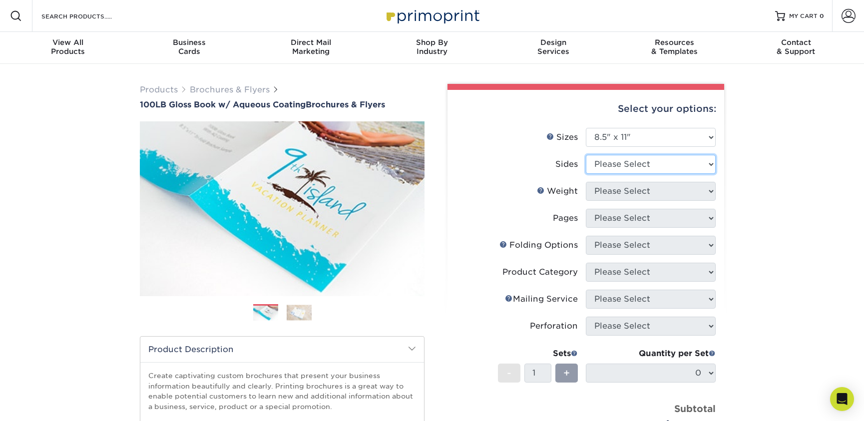
click at [650, 171] on select "Please Select Print Both Sides Print Front Only" at bounding box center [651, 164] width 130 height 19
select select "13abbda7-1d64-4f25-8bb2-c179b224825d"
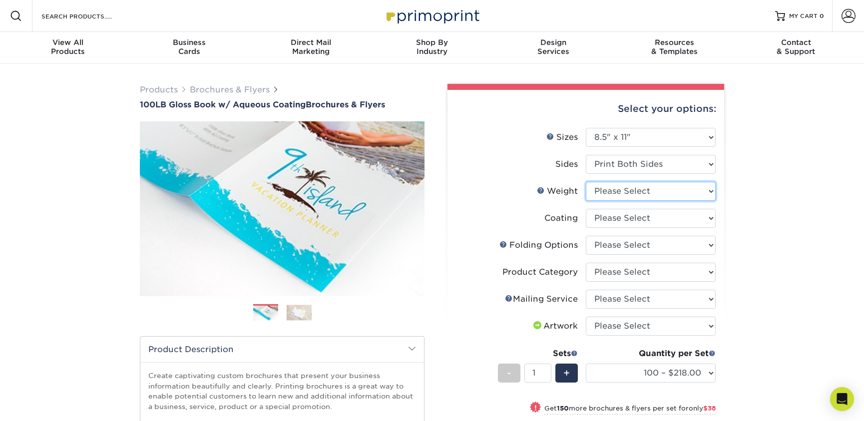
click at [668, 194] on select "Please Select 100LB" at bounding box center [651, 191] width 130 height 19
select select "100LB"
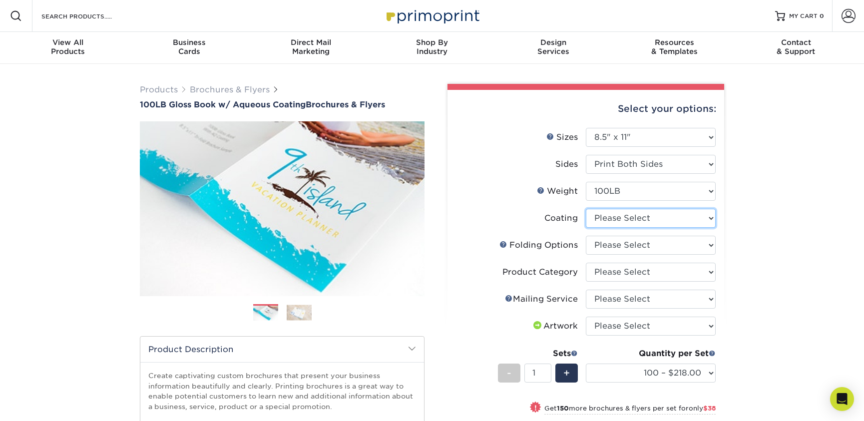
click at [669, 213] on select at bounding box center [651, 218] width 130 height 19
select select "d41dab50-ff65-4f4f-bb17-2afe4d36ae33"
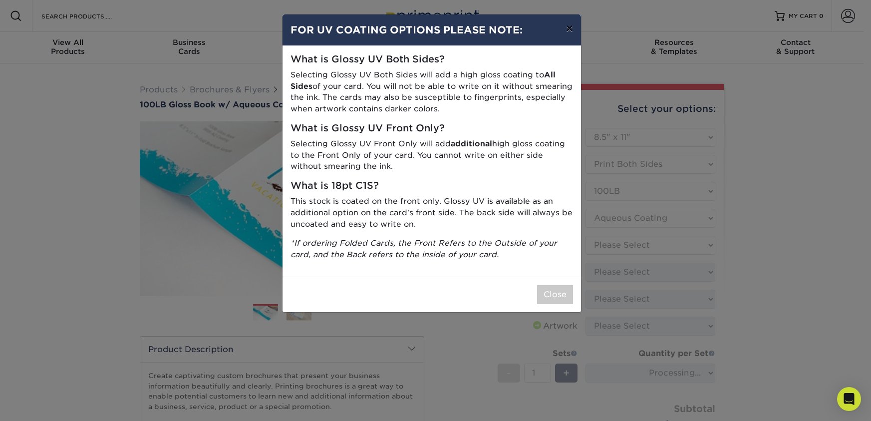
click at [569, 26] on button "×" at bounding box center [569, 28] width 23 height 28
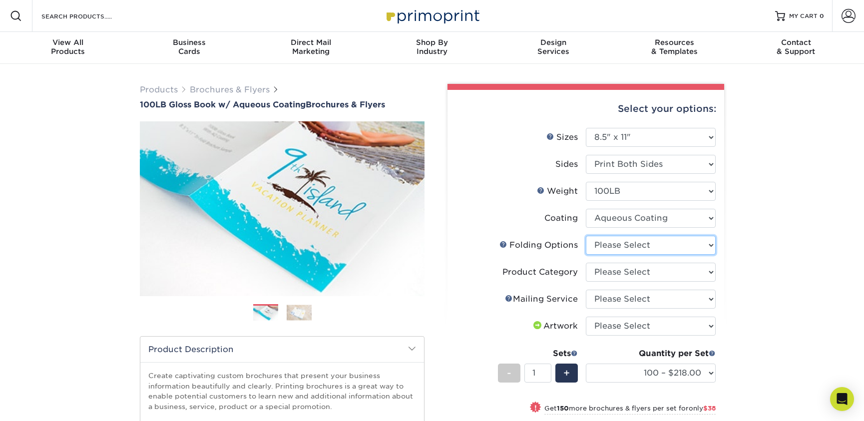
click at [683, 254] on select "Please Select FLAT - No Folding Accordion Fold Half-Fold (Vertical) Half-Fold (…" at bounding box center [651, 245] width 130 height 19
select select "6bd2fd9e-193e-4811-88f7-94c08206d735"
click at [669, 275] on select "Please Select Flyers and Brochures" at bounding box center [651, 272] width 130 height 19
select select "1a668080-6b7c-4174-b399-2c3833b27ef4"
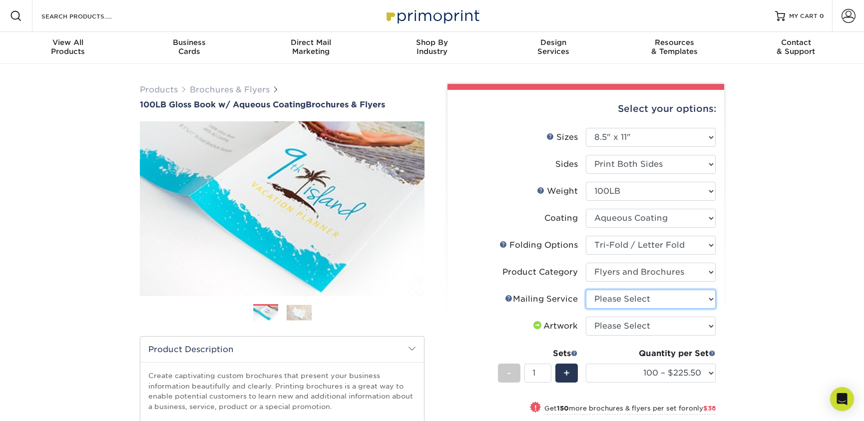
click at [674, 300] on select "Please Select No Direct Mailing Service No, I will mail/stamp/imprint Direct Ma…" at bounding box center [651, 299] width 130 height 19
select select "3e5e9bdd-d78a-4c28-a41d-fe1407925ca6"
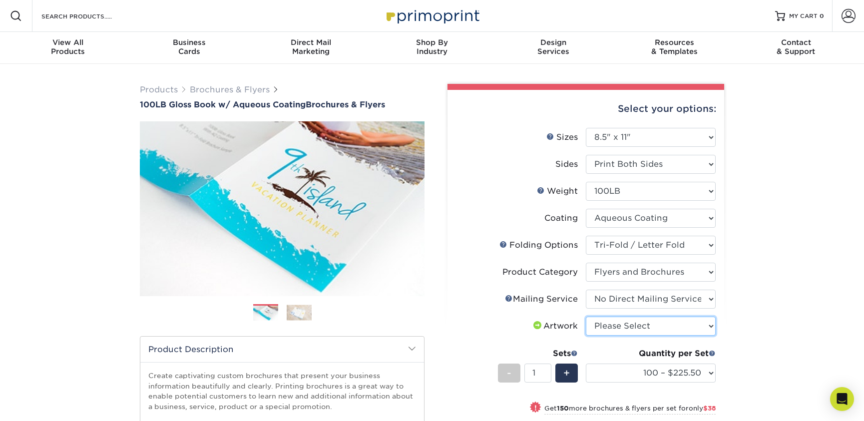
click at [673, 323] on select "Please Select I will upload files I need a design - $175" at bounding box center [651, 326] width 130 height 19
select select "upload"
click at [563, 371] on span "+" at bounding box center [566, 372] width 6 height 15
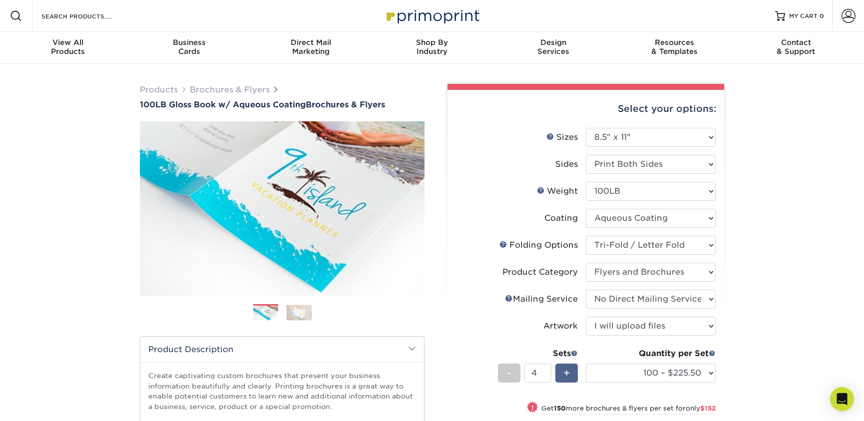
click at [563, 371] on span "+" at bounding box center [566, 372] width 6 height 15
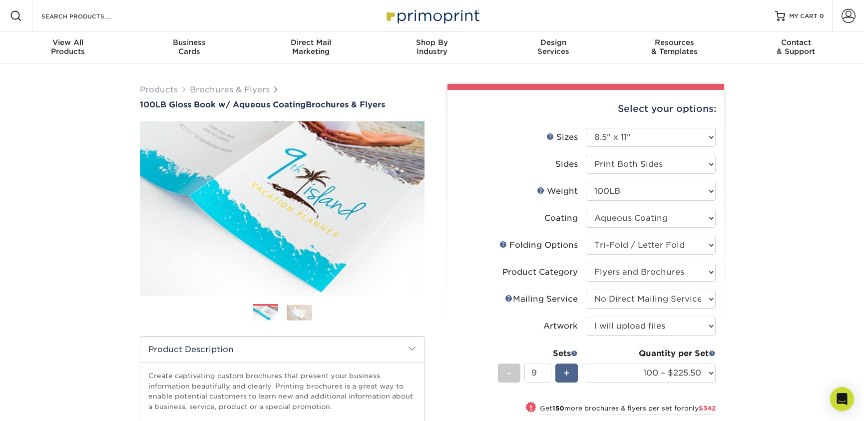
click at [563, 371] on span "+" at bounding box center [566, 372] width 6 height 15
click at [514, 375] on div "-" at bounding box center [509, 372] width 22 height 19
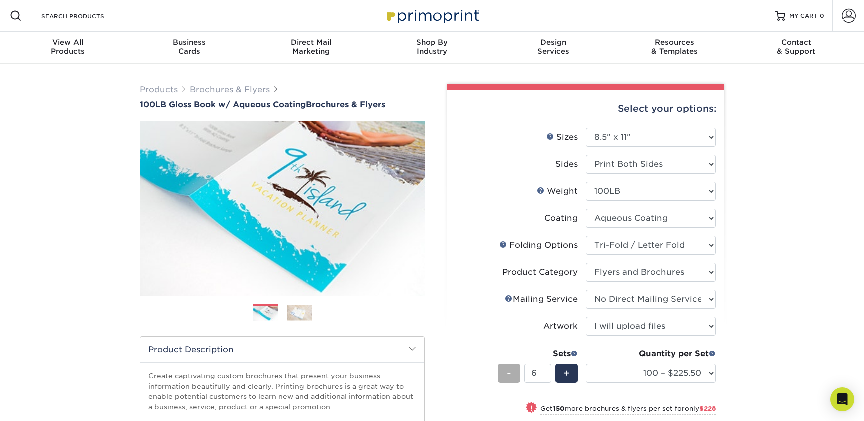
click at [514, 375] on div "-" at bounding box center [509, 372] width 22 height 19
type input "5"
click at [605, 376] on select "100 – $225.50 250 – $263.50 500 – $279.00 1000 – $322.75 2000 – $405.75 2500 – …" at bounding box center [651, 372] width 130 height 19
click at [611, 377] on select "100 – $225.50 250 – $263.50 500 – $279.00 1000 – $322.75 2000 – $405.75 2500 – …" at bounding box center [651, 372] width 130 height 19
select select "250 – $263.50"
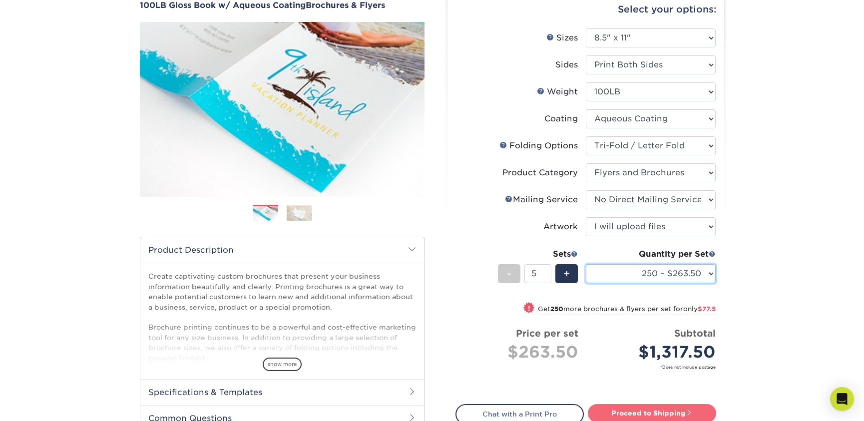
scroll to position [148, 0]
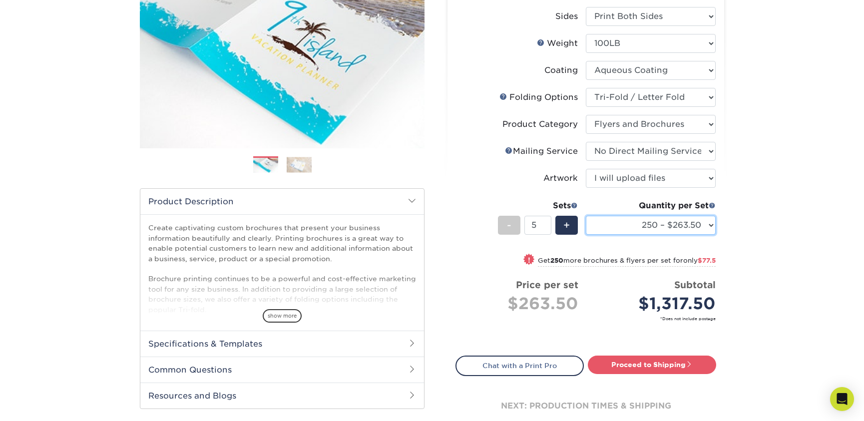
click at [665, 219] on select "100 – $225.50 250 – $263.50 500 – $279.00 1000 – $322.75 2000 – $405.75 2500 – …" at bounding box center [651, 225] width 130 height 19
click at [765, 286] on div "Products Brochures & Flyers 100LB Gloss Book w/ Aqueous Coating Brochures & Fly…" at bounding box center [432, 194] width 864 height 556
click at [681, 361] on link "Proceed to Shipping" at bounding box center [652, 364] width 128 height 18
type input "Set 1"
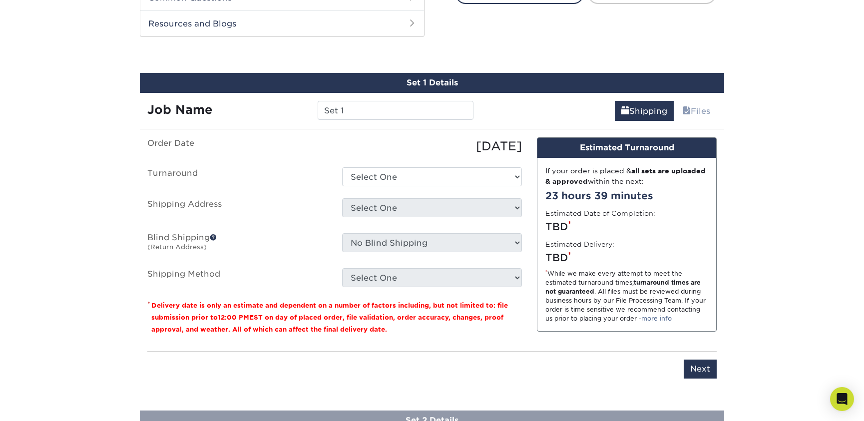
scroll to position [530, 0]
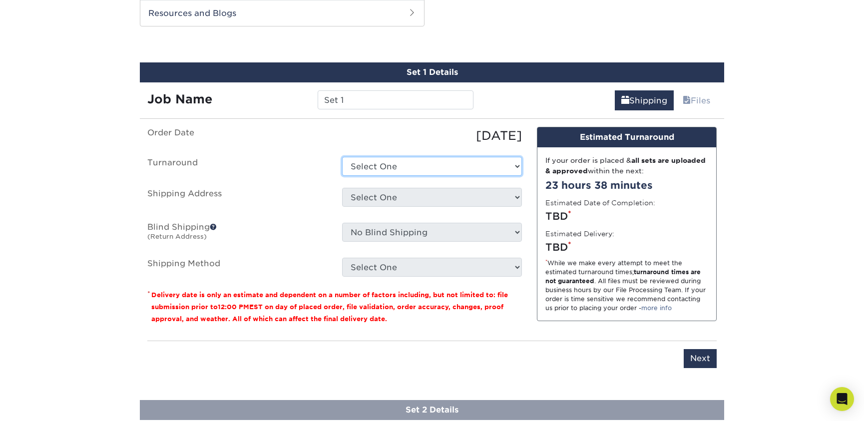
click at [433, 160] on select "Select One 2-4 Business Days 2 Day Next Business Day" at bounding box center [432, 166] width 180 height 19
select select "bc295295-2702-4603-b5ee-9ef8a8fa5360"
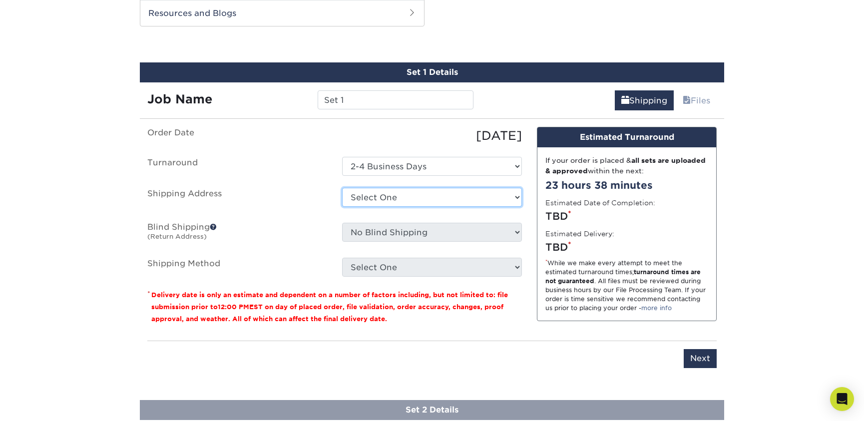
click at [443, 192] on select "Select One + Add New Address - Login" at bounding box center [432, 197] width 180 height 19
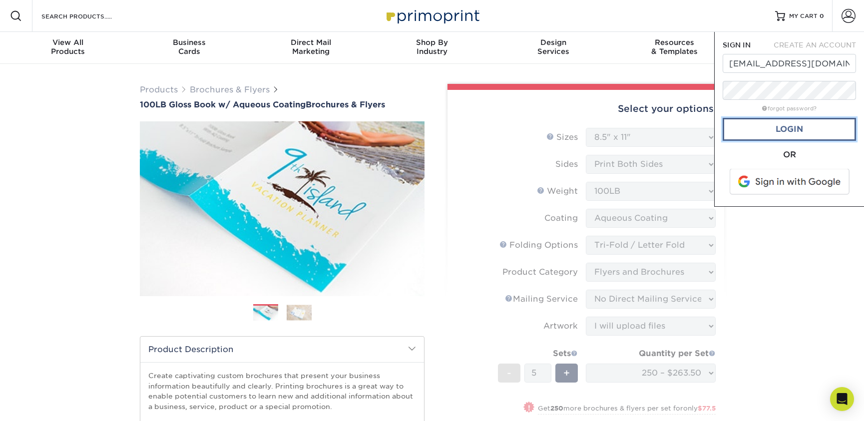
click at [779, 136] on link "Login" at bounding box center [788, 129] width 133 height 23
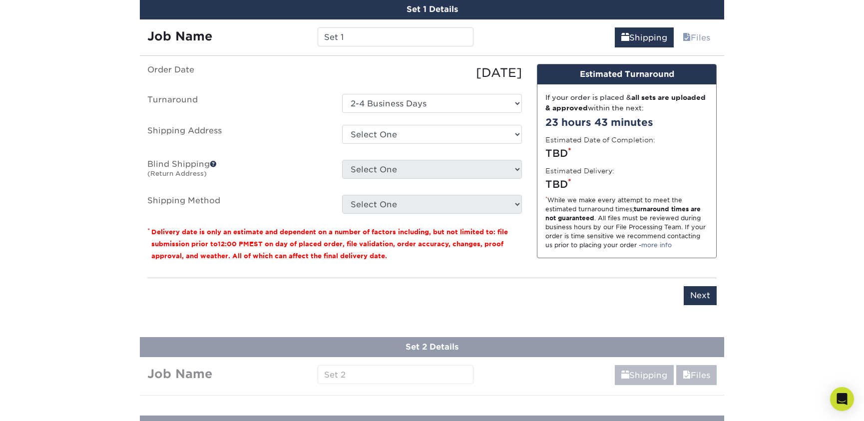
scroll to position [603, 0]
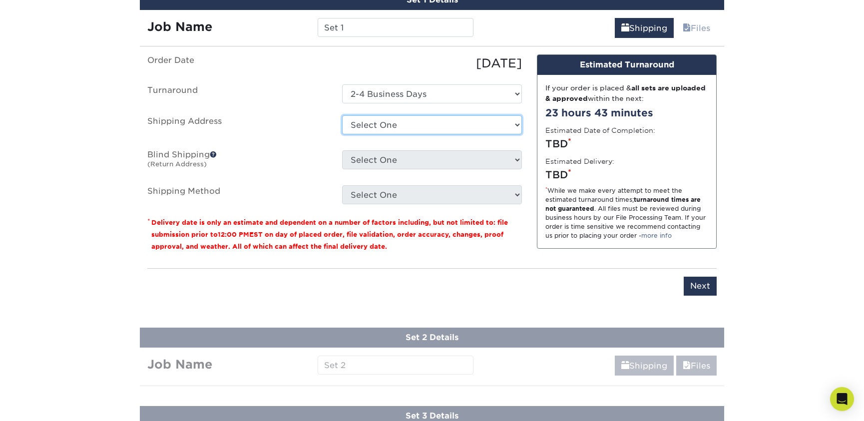
click at [437, 126] on select "Select One 741 MOROSGO DR NE, ATLANTA, GA 1390 LANIER BLVD NE, ATLANTA, GA 1409…" at bounding box center [432, 124] width 180 height 19
select select "238945"
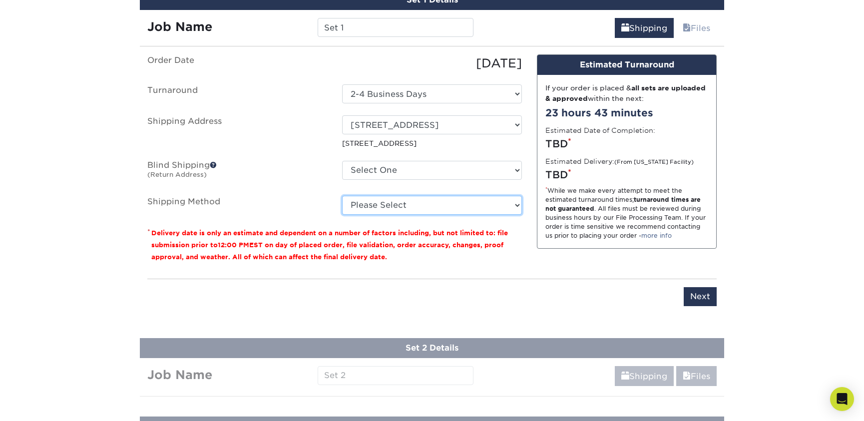
click at [458, 204] on select "Please Select Ground Shipping (+$24.64) 3 Day Shipping Service (+$34.20) 2 Day …" at bounding box center [432, 205] width 180 height 19
select select "03"
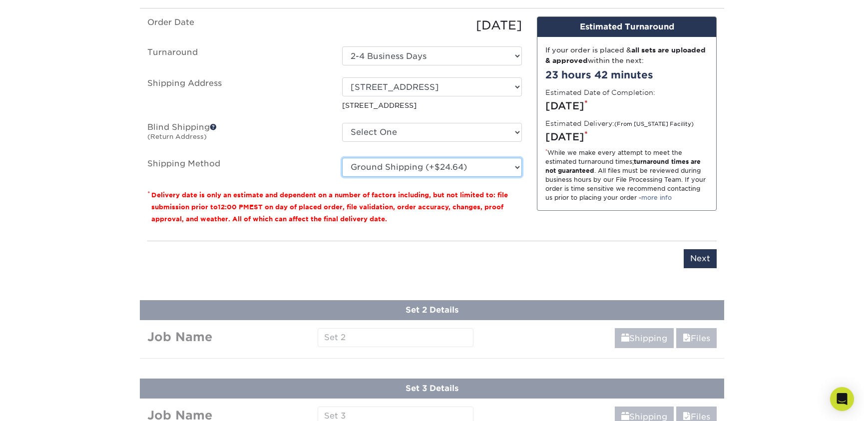
scroll to position [638, 0]
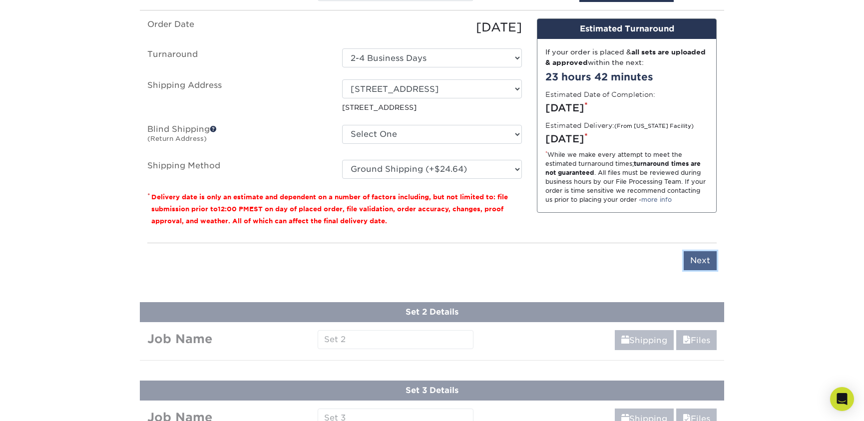
click at [695, 266] on input "Next" at bounding box center [699, 260] width 33 height 19
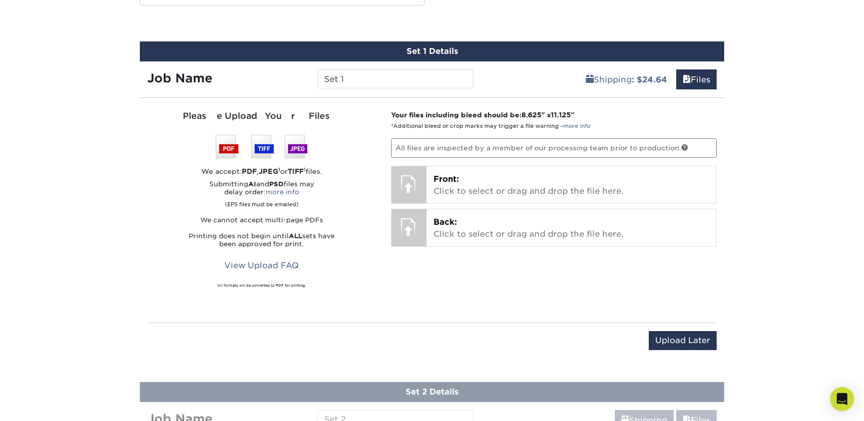
scroll to position [542, 0]
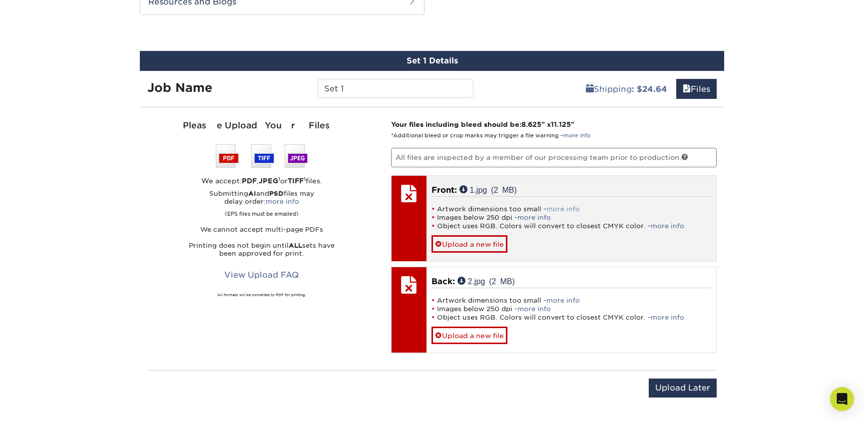
click at [556, 209] on link "more info" at bounding box center [562, 208] width 33 height 7
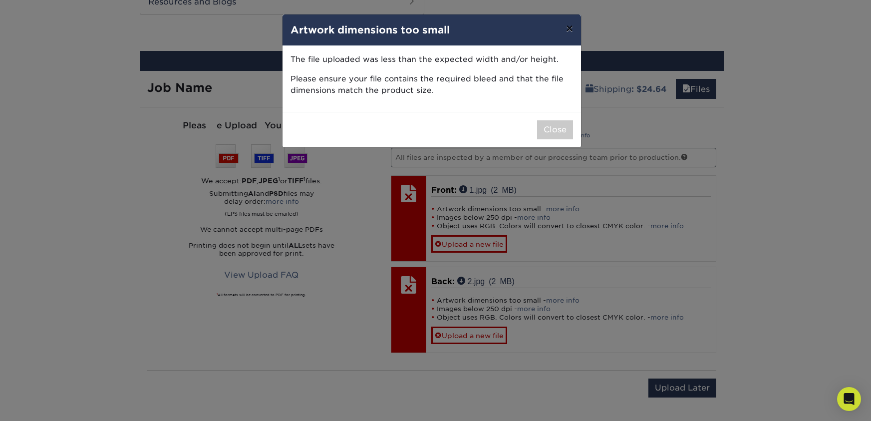
click at [563, 32] on button "×" at bounding box center [569, 28] width 23 height 28
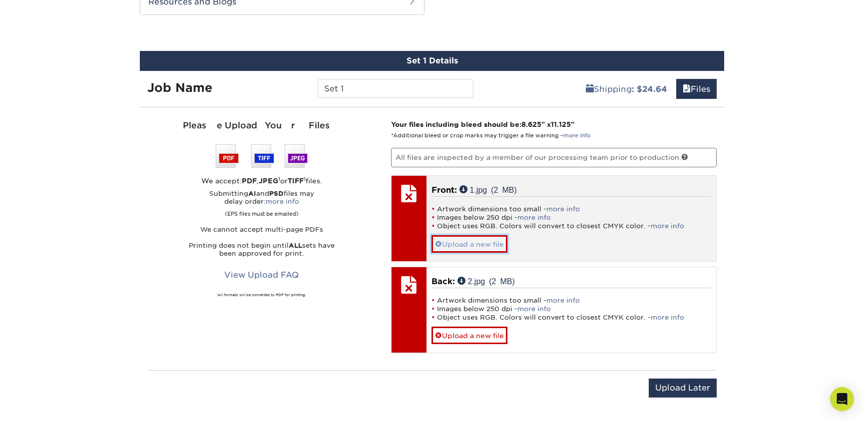
click at [472, 242] on link "Upload a new file" at bounding box center [469, 243] width 76 height 17
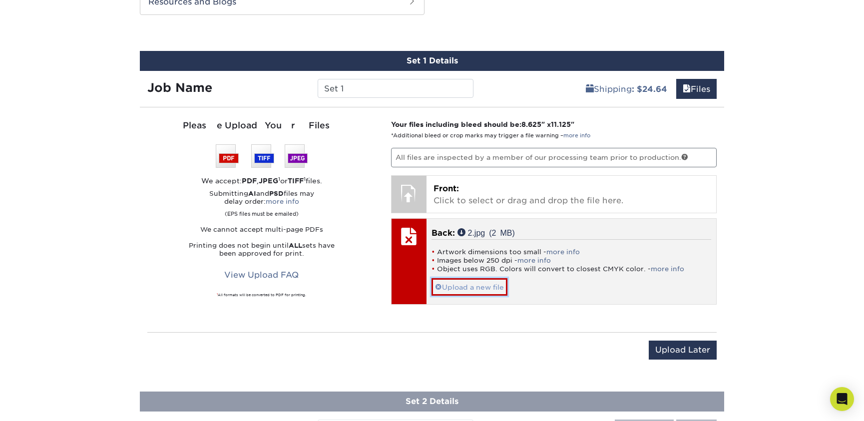
click at [479, 288] on link "Upload a new file" at bounding box center [469, 286] width 76 height 17
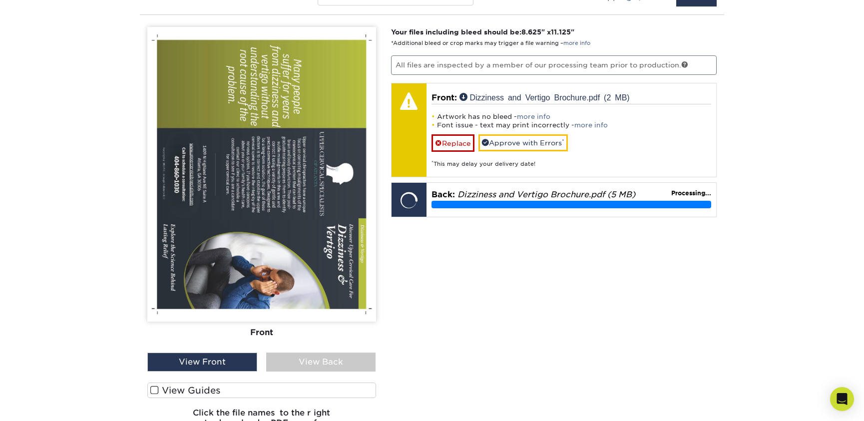
scroll to position [697, 0]
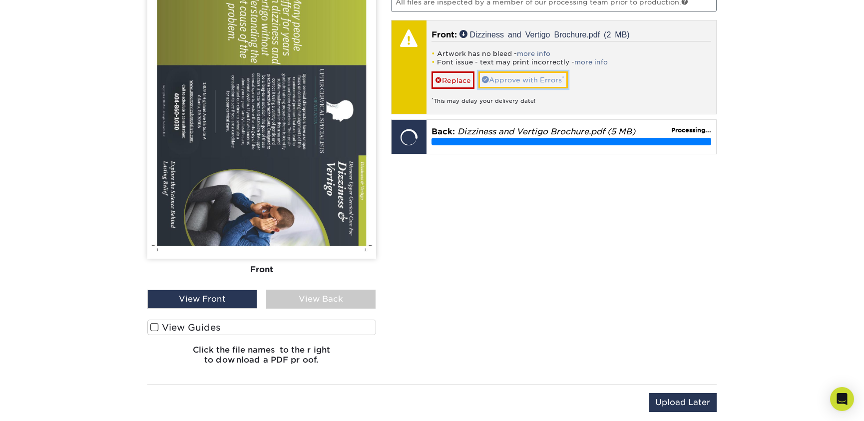
click at [523, 84] on link "Approve with Errors *" at bounding box center [522, 79] width 89 height 17
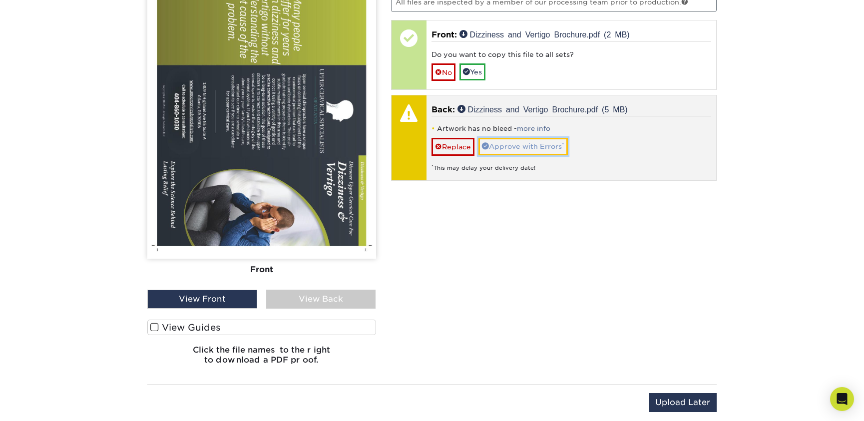
click at [528, 145] on link "Approve with Errors *" at bounding box center [522, 146] width 89 height 17
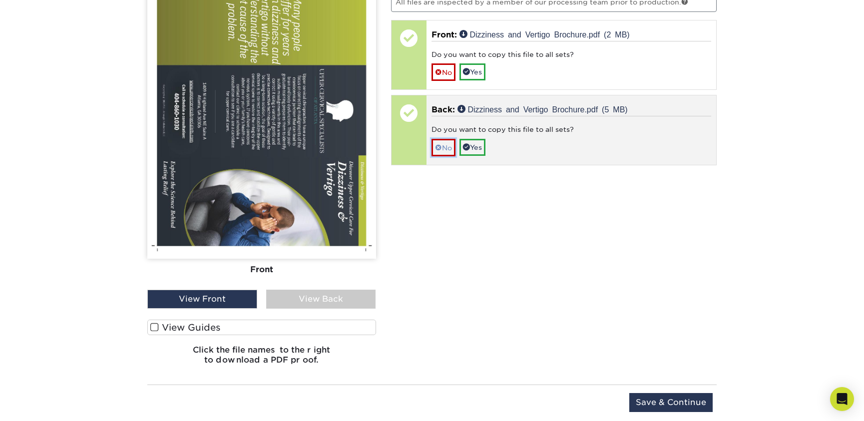
click at [445, 143] on link "No" at bounding box center [443, 147] width 24 height 17
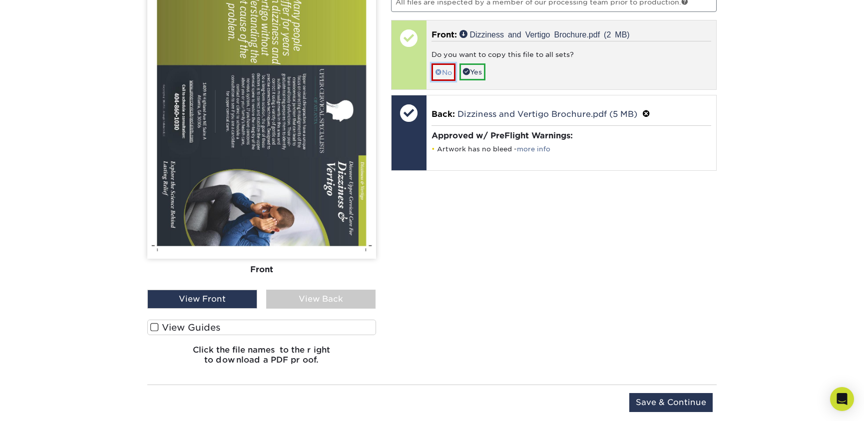
click at [445, 78] on link "No" at bounding box center [443, 71] width 24 height 17
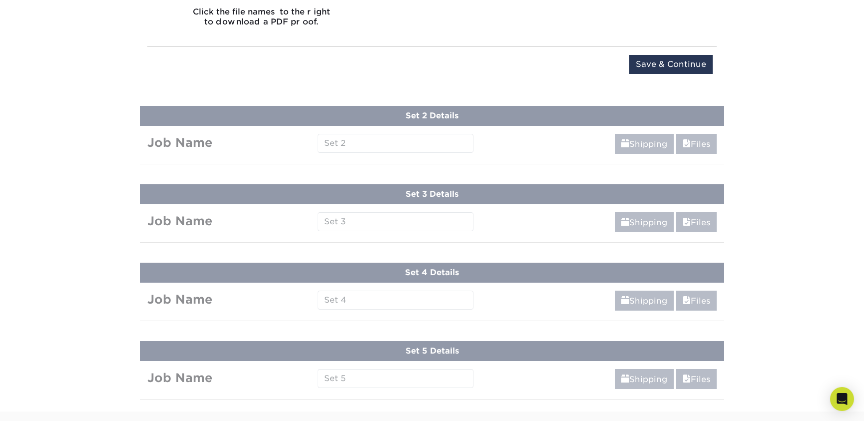
scroll to position [1037, 0]
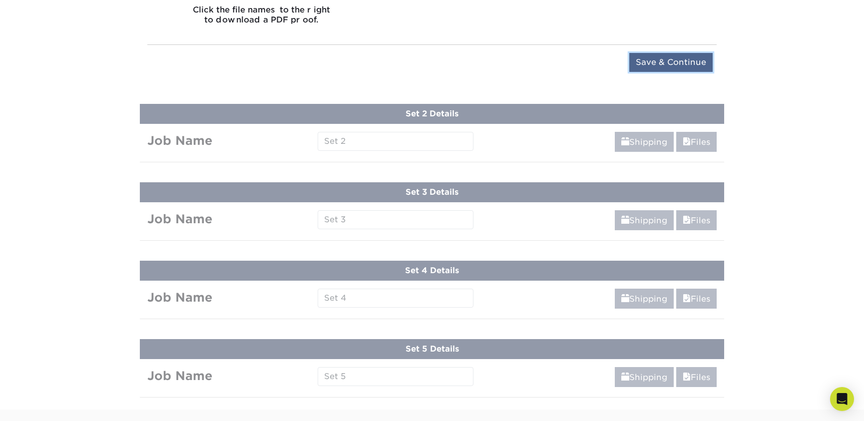
click at [661, 58] on input "Save & Continue" at bounding box center [670, 62] width 83 height 19
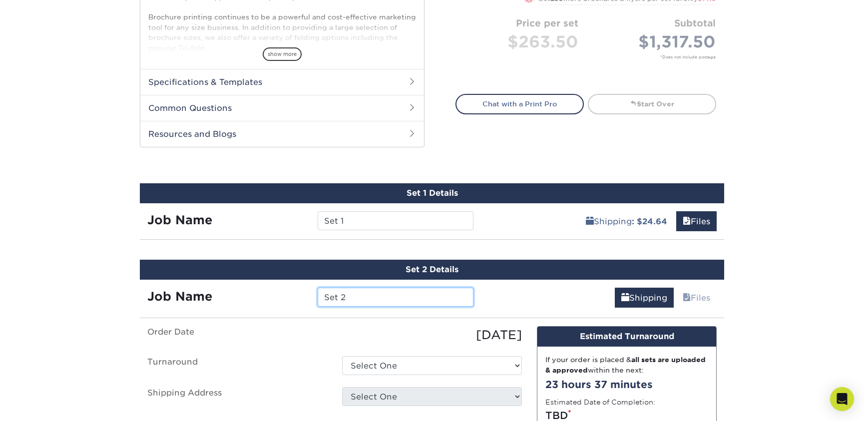
scroll to position [398, 0]
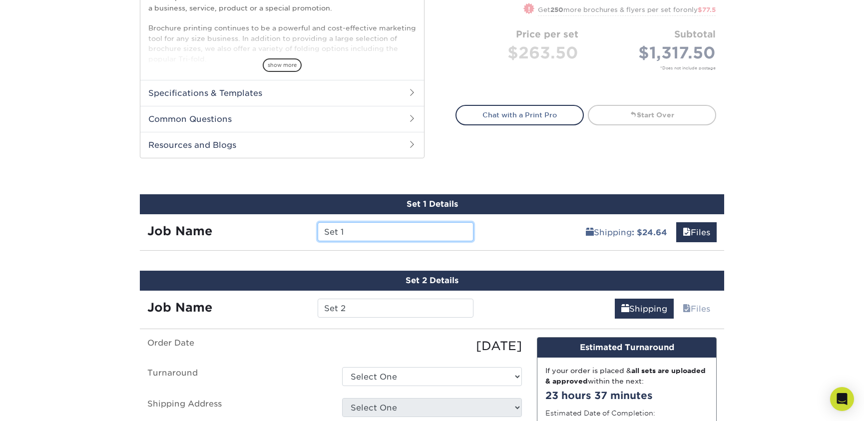
click at [414, 231] on input "Set 1" at bounding box center [395, 231] width 155 height 19
click at [793, 222] on div "Products Brochures & Flyers 100LB Gloss Book w/ Aqueous Coating Brochures & Fly…" at bounding box center [432, 248] width 864 height 1164
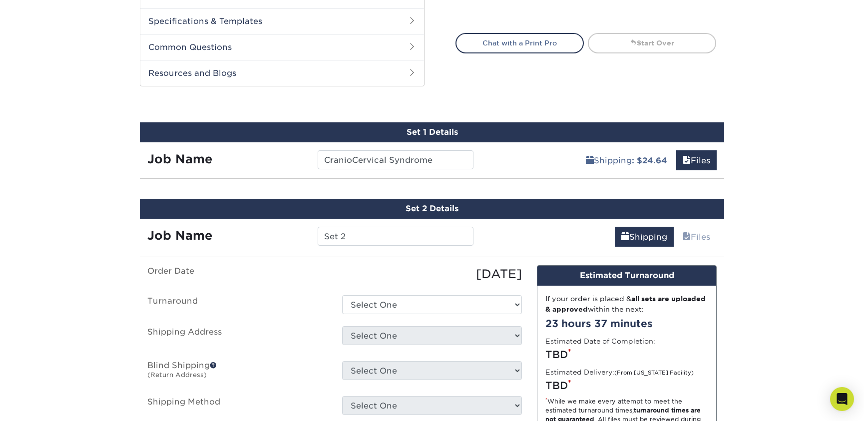
scroll to position [476, 0]
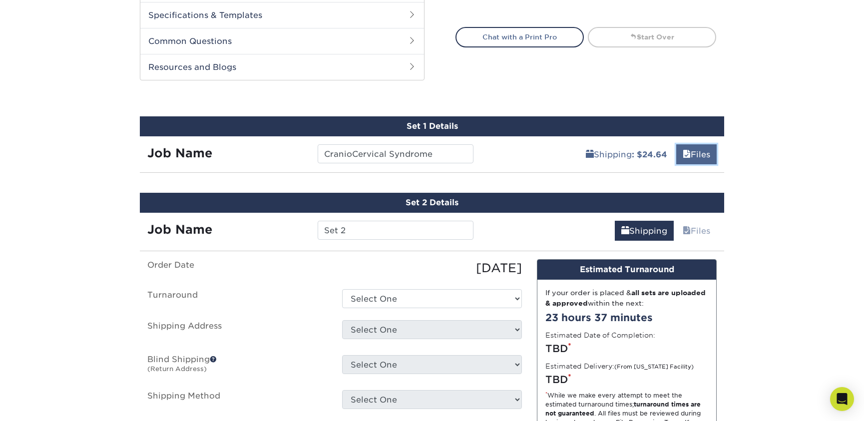
click at [690, 159] on link "Files" at bounding box center [696, 154] width 40 height 20
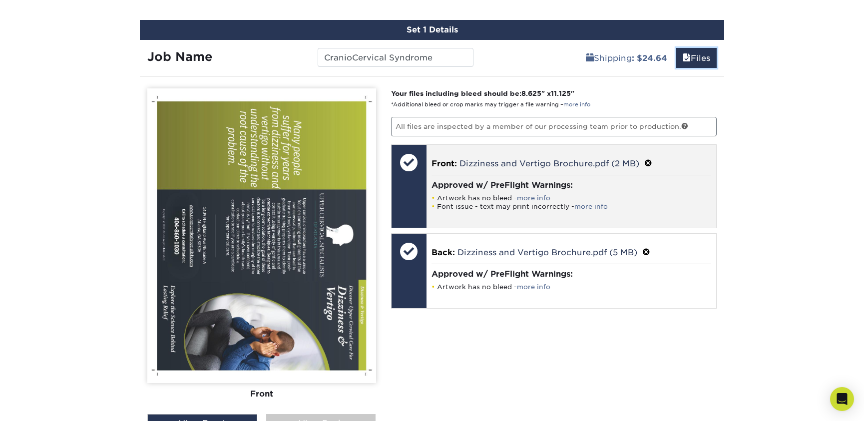
scroll to position [582, 0]
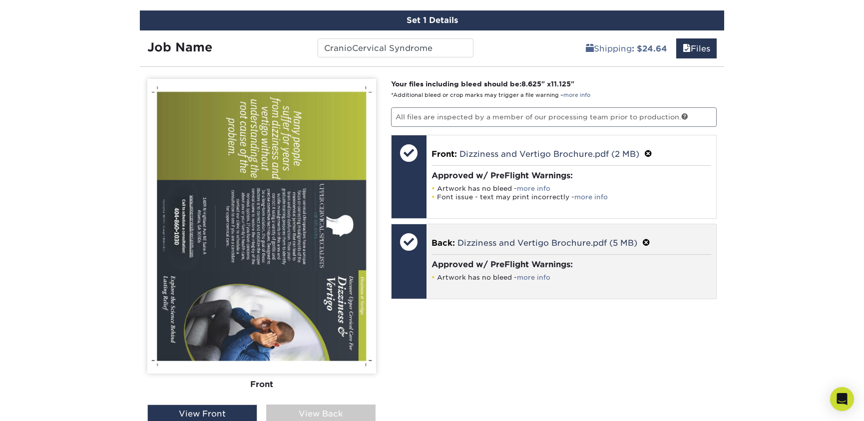
click at [626, 253] on div "Back: Dizziness and Vertigo Brochure.pdf (5 MB) Approved w/ PreFlight Warnings:…" at bounding box center [571, 261] width 290 height 74
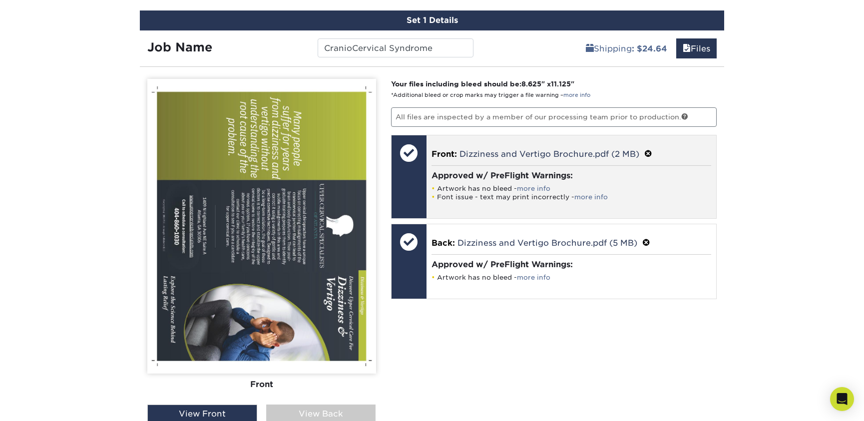
click at [631, 201] on div "Approved w/ PreFlight Warnings: Artwork has no bleed - more info Font issue - t…" at bounding box center [571, 185] width 280 height 41
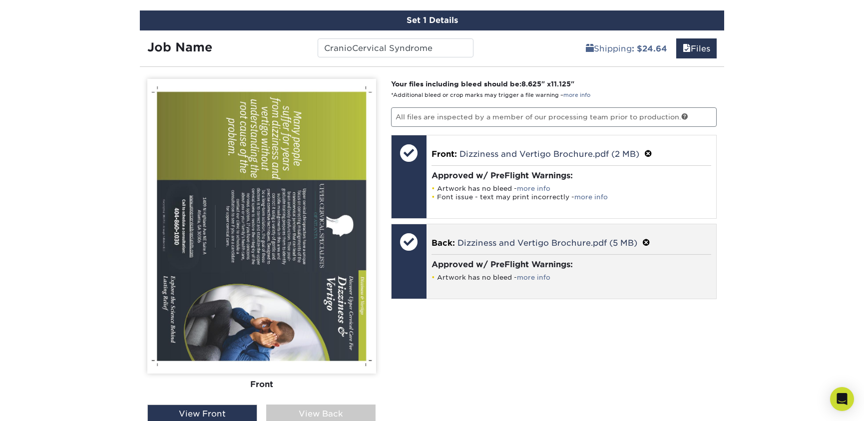
click at [623, 261] on h4 "Approved w/ PreFlight Warnings:" at bounding box center [571, 264] width 280 height 9
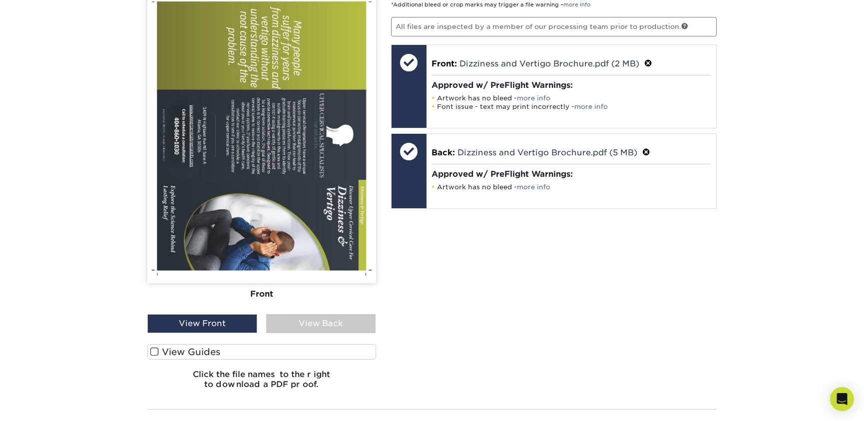
scroll to position [673, 0]
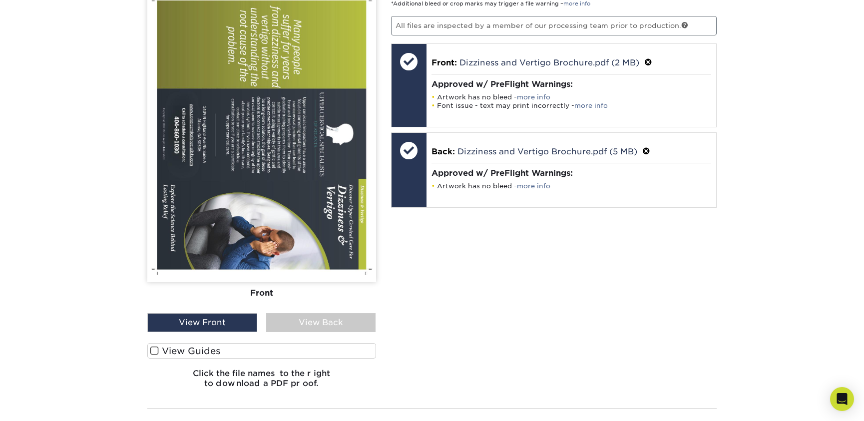
click at [287, 323] on div "View Back" at bounding box center [321, 322] width 110 height 19
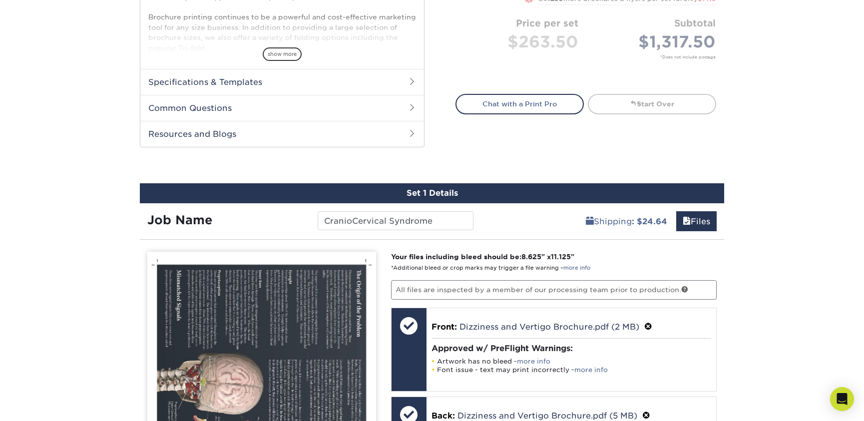
scroll to position [354, 0]
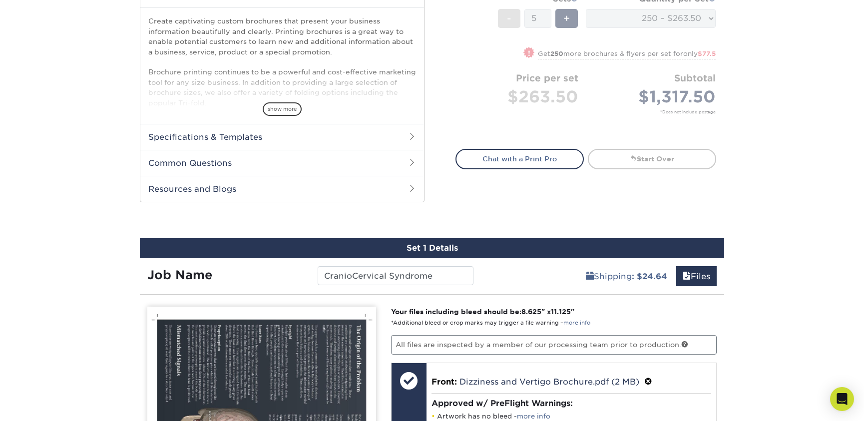
click at [439, 279] on input "CranioCervical Syndrome" at bounding box center [395, 275] width 155 height 19
type input "Dizziness and Vertigo"
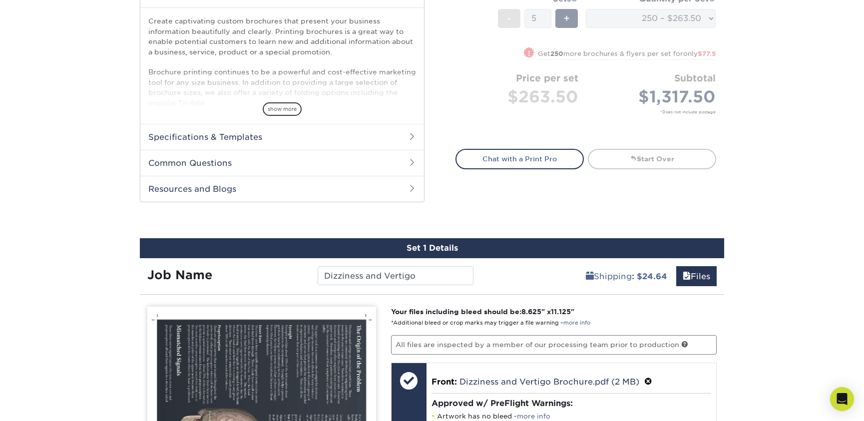
click at [858, 257] on div "Products Brochures & Flyers 100LB Gloss Book w/ Aqueous Coating Brochures & Fly…" at bounding box center [432, 380] width 864 height 1343
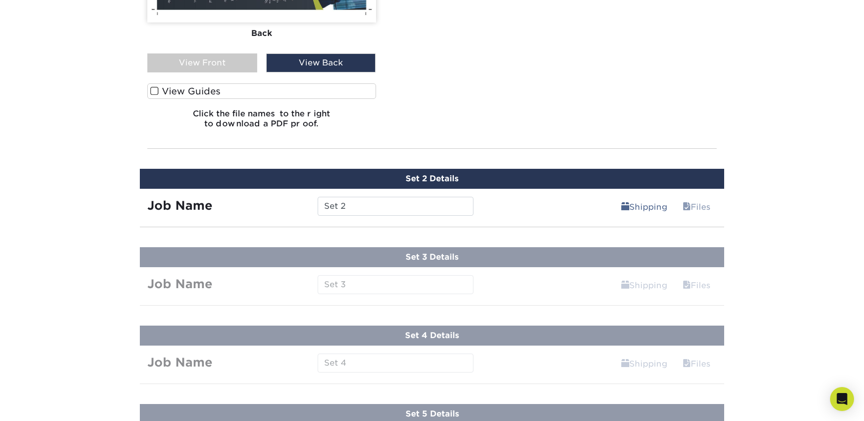
scroll to position [952, 0]
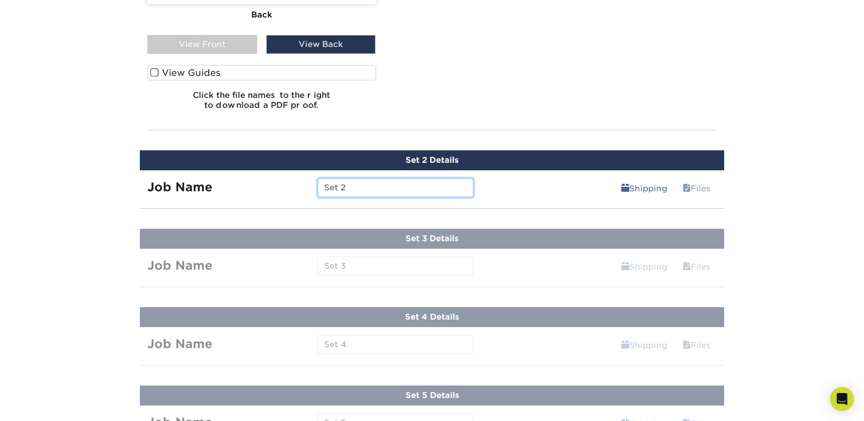
click at [379, 185] on input "Set 2" at bounding box center [395, 187] width 155 height 19
type input "S"
type input "Migraines"
click at [547, 196] on div "Shipping Files Continue" at bounding box center [603, 185] width 244 height 30
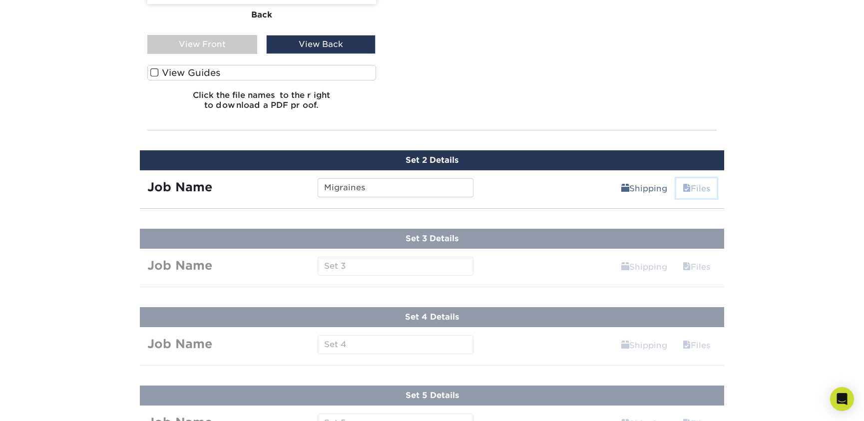
click at [686, 186] on span at bounding box center [686, 188] width 8 height 9
click at [689, 190] on link "Files" at bounding box center [696, 188] width 40 height 20
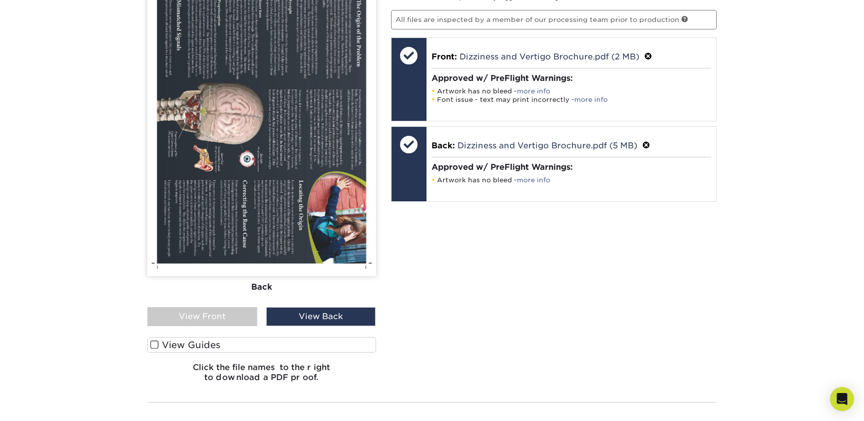
scroll to position [794, 0]
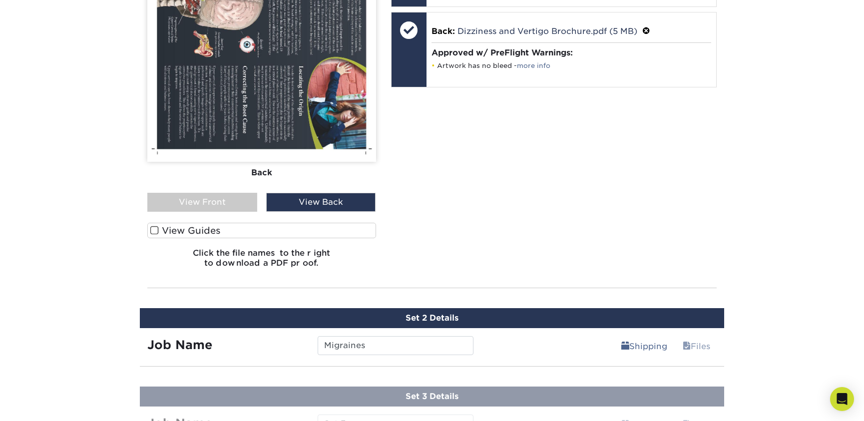
click at [228, 207] on div "View Front" at bounding box center [202, 202] width 110 height 19
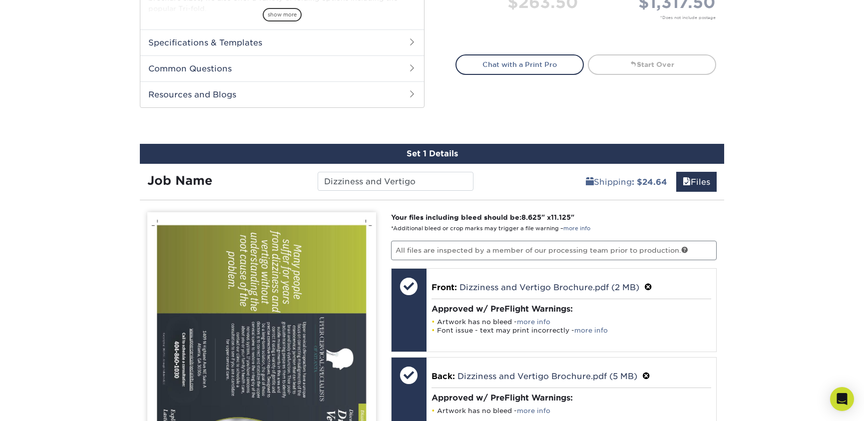
scroll to position [381, 0]
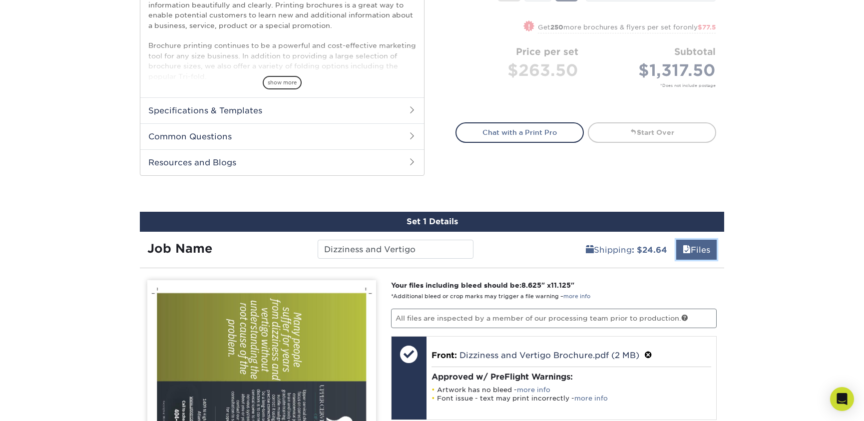
click at [704, 248] on link "Files" at bounding box center [696, 250] width 40 height 20
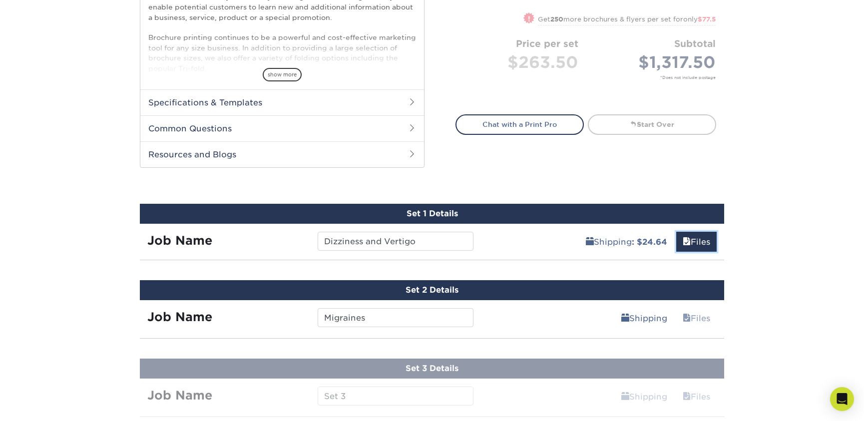
scroll to position [399, 0]
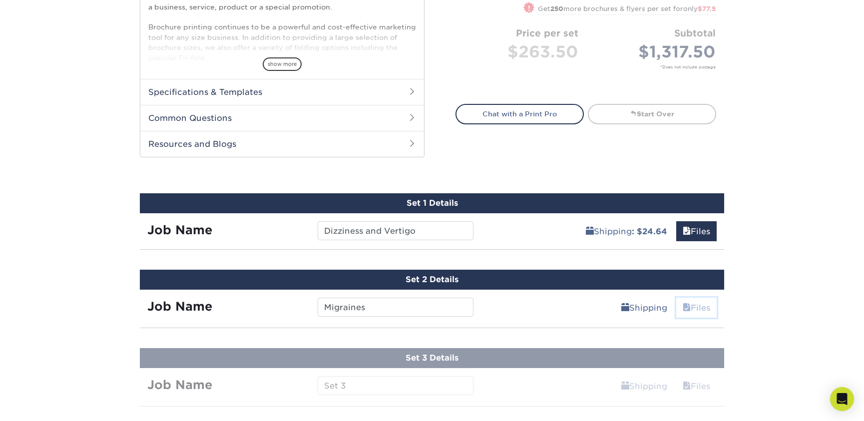
click at [694, 307] on link "Files" at bounding box center [696, 308] width 40 height 20
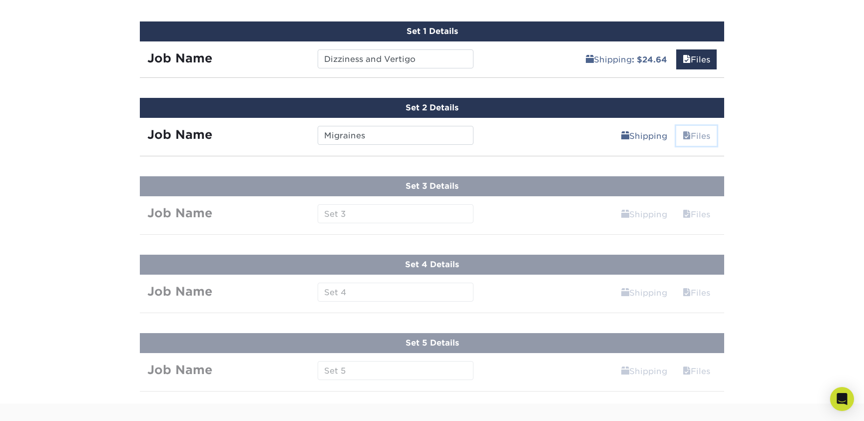
scroll to position [566, 0]
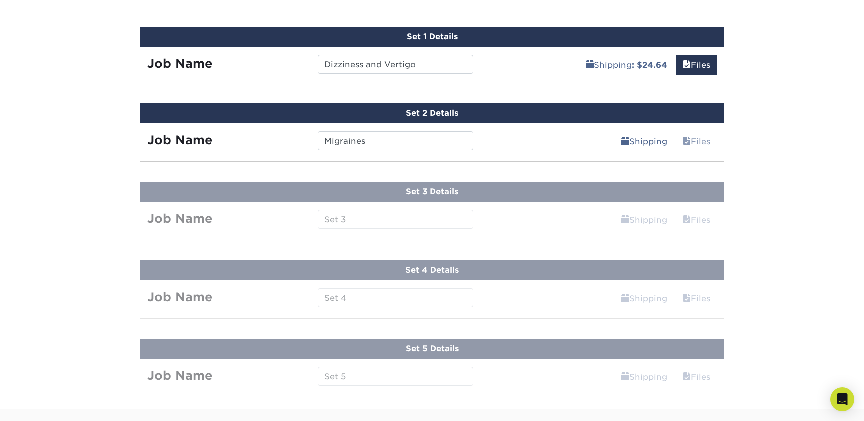
click at [495, 142] on div "Shipping Files Continue" at bounding box center [603, 138] width 244 height 30
click at [686, 139] on span at bounding box center [686, 141] width 8 height 9
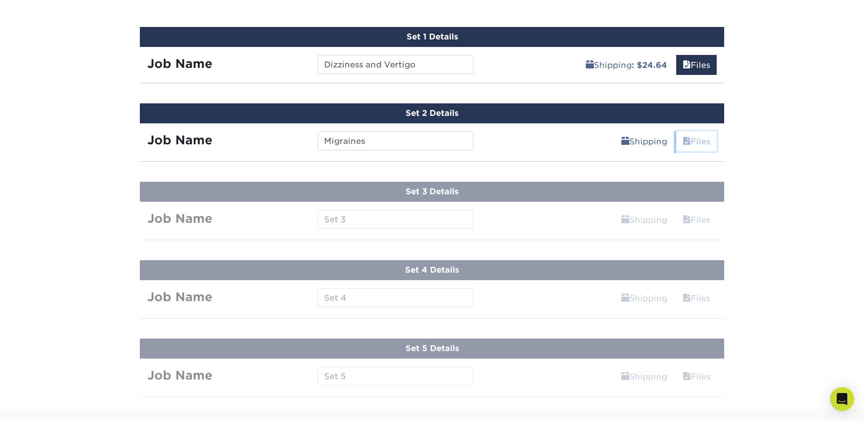
click at [686, 139] on span at bounding box center [686, 141] width 8 height 9
click at [211, 145] on strong "Job Name" at bounding box center [179, 140] width 65 height 14
drag, startPoint x: 297, startPoint y: 125, endPoint x: 345, endPoint y: 120, distance: 49.2
click at [345, 120] on div "Set 2 Details Job Name Migraines Shipping Files Continue You've choosen mailing…" at bounding box center [432, 132] width 584 height 58
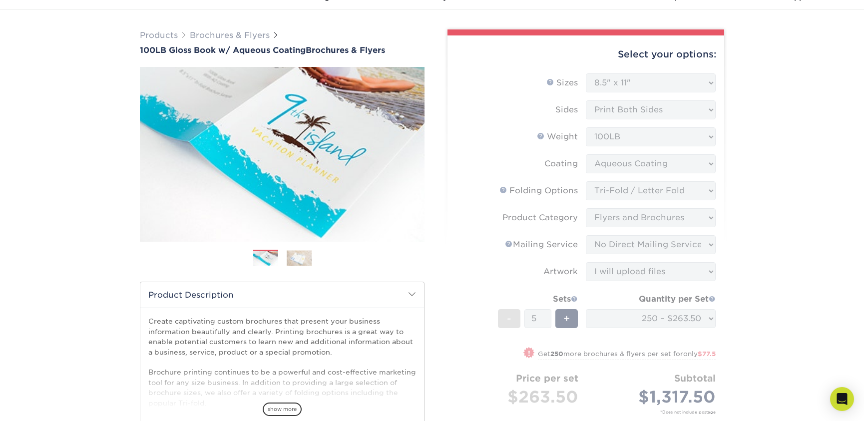
scroll to position [0, 0]
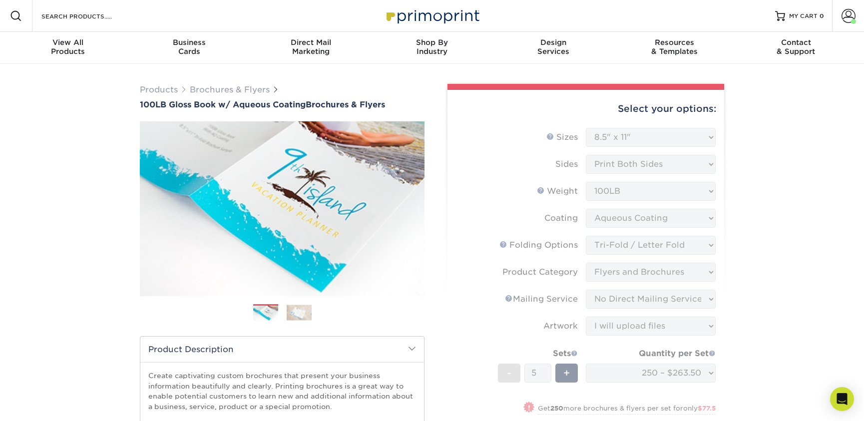
click at [600, 105] on div "Select your options:" at bounding box center [585, 109] width 261 height 38
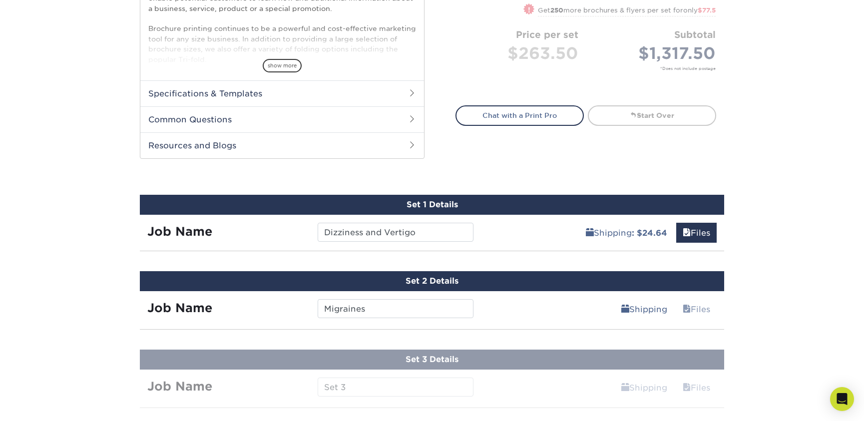
scroll to position [413, 0]
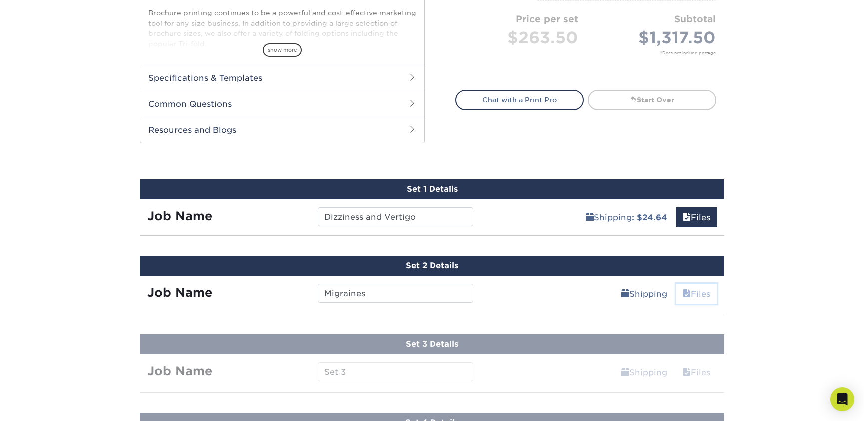
click at [696, 291] on link "Files" at bounding box center [696, 294] width 40 height 20
click at [531, 289] on div "Shipping Files Continue" at bounding box center [603, 291] width 244 height 30
click at [696, 296] on link "Files" at bounding box center [696, 294] width 40 height 20
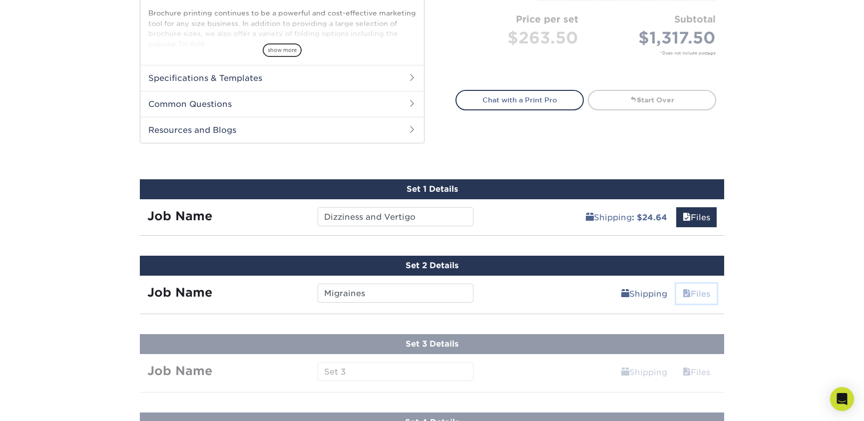
click at [696, 296] on link "Files" at bounding box center [696, 294] width 40 height 20
click at [693, 212] on link "Files" at bounding box center [696, 217] width 40 height 20
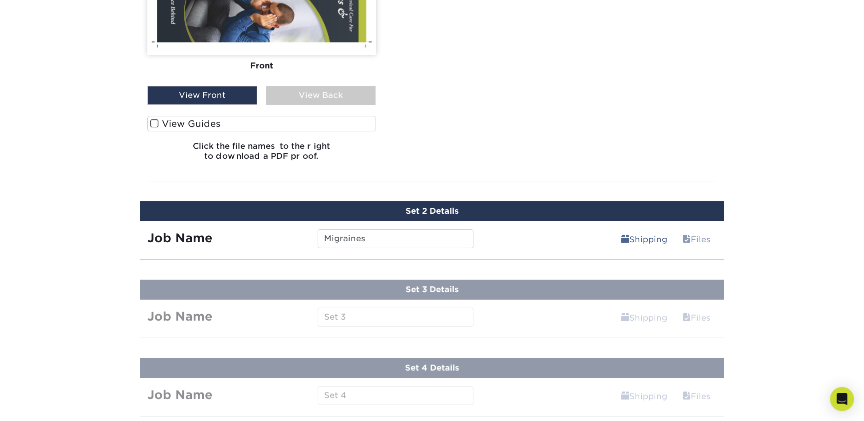
scroll to position [921, 0]
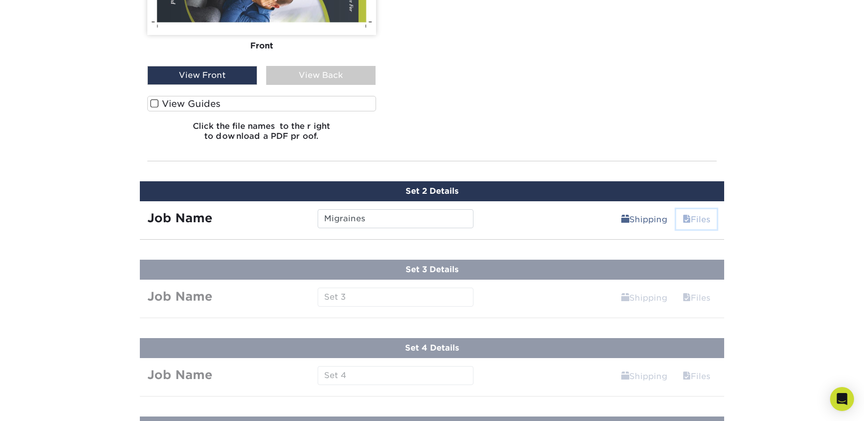
click at [699, 211] on link "Files" at bounding box center [696, 219] width 40 height 20
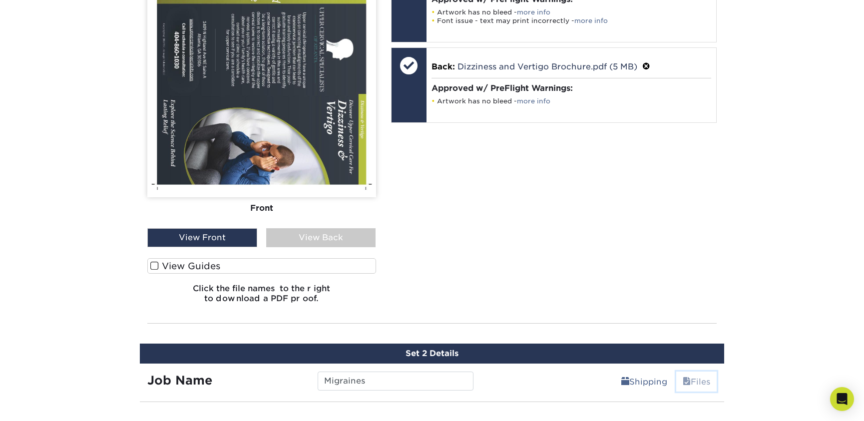
scroll to position [274, 0]
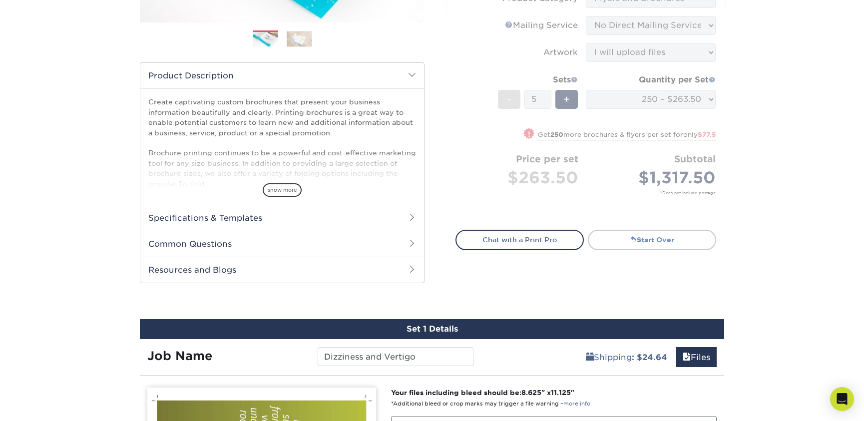
click at [639, 238] on link "Start Over" at bounding box center [652, 240] width 128 height 20
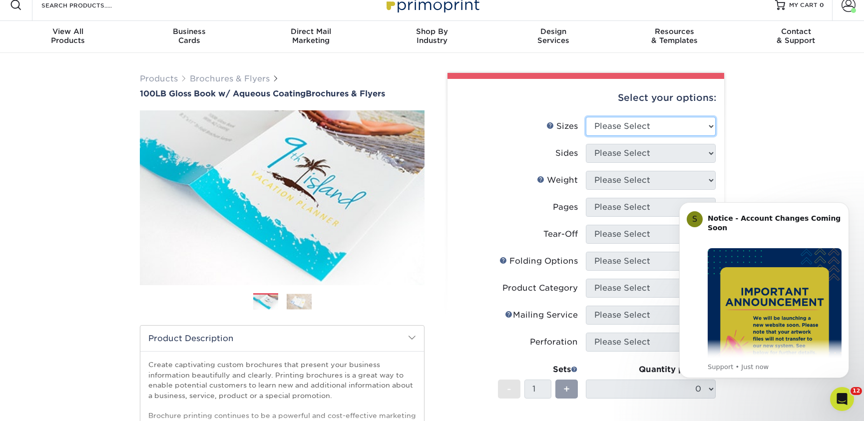
click at [652, 130] on select "Please Select 3.5" x 8.5" 3.5" x 11" 3.67" x 8.5" 4" x 6" 4" x 8.5" 4" x 9" 4" …" at bounding box center [651, 126] width 130 height 19
select select "8.50x11.00"
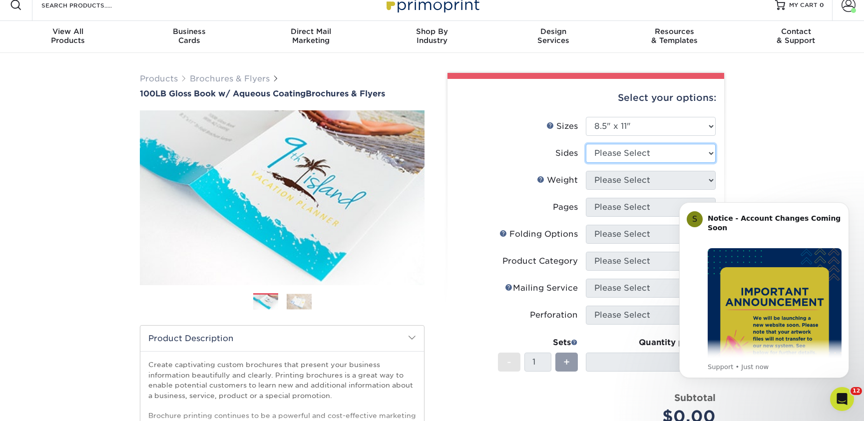
click at [634, 158] on select "Please Select Print Both Sides Print Front Only" at bounding box center [651, 153] width 130 height 19
select select "13abbda7-1d64-4f25-8bb2-c179b224825d"
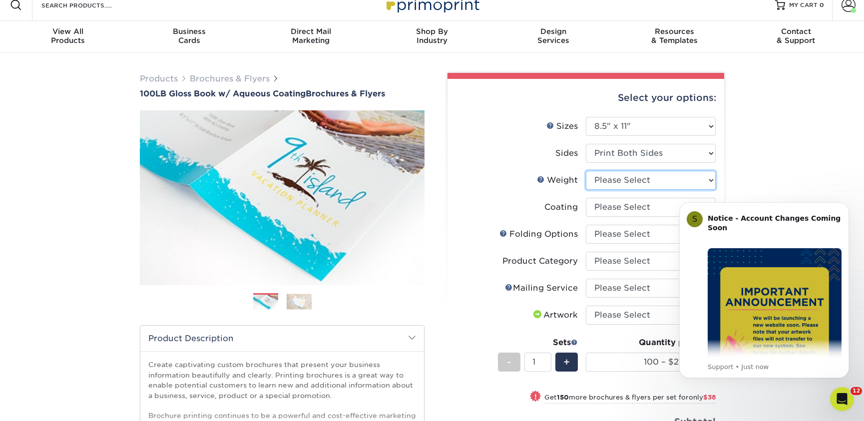
click at [636, 180] on select "Please Select 100LB" at bounding box center [651, 180] width 130 height 19
select select "100LB"
click at [638, 207] on select at bounding box center [651, 207] width 130 height 19
select select "d41dab50-ff65-4f4f-bb17-2afe4d36ae33"
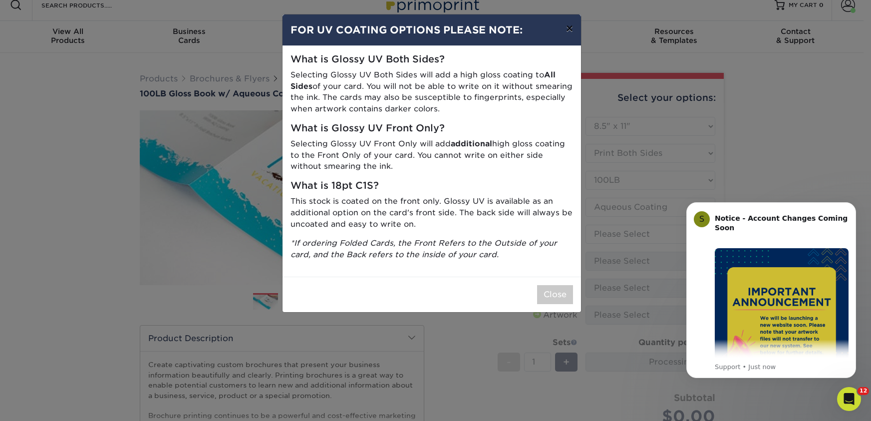
click at [570, 33] on button "×" at bounding box center [569, 28] width 23 height 28
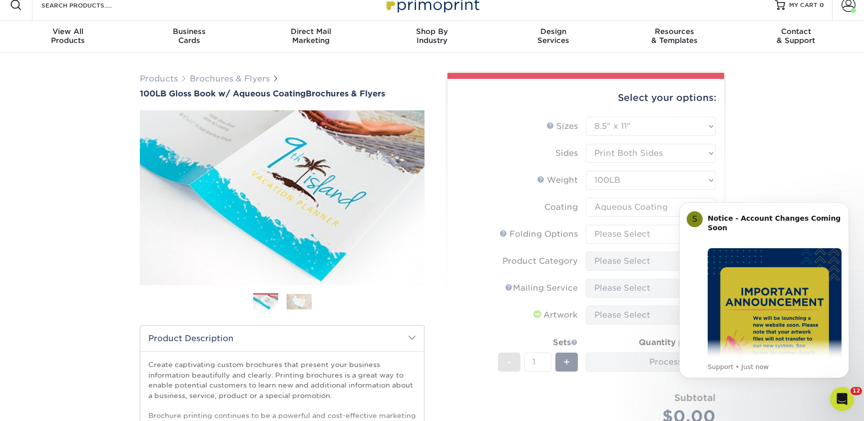
click at [622, 234] on form "Sizes Help Sizes Please Select 3.5" x 8.5" 3.5" x 11" 3.67" x 8.5" 4" x 6" 4" x…" at bounding box center [585, 287] width 261 height 340
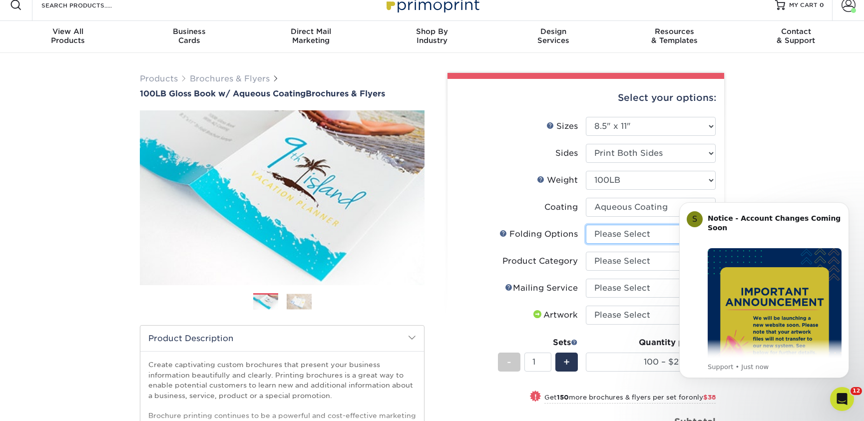
click at [622, 234] on select "Please Select FLAT - No Folding Accordion Fold Half-Fold (Vertical) Half-Fold (…" at bounding box center [651, 234] width 130 height 19
select select "6bd2fd9e-193e-4811-88f7-94c08206d735"
click at [620, 264] on select "Please Select Flyers and Brochures" at bounding box center [651, 261] width 130 height 19
select select "1a668080-6b7c-4174-b399-2c3833b27ef4"
click at [627, 293] on select "Please Select No Direct Mailing Service No, I will mail/stamp/imprint Direct Ma…" at bounding box center [651, 288] width 130 height 19
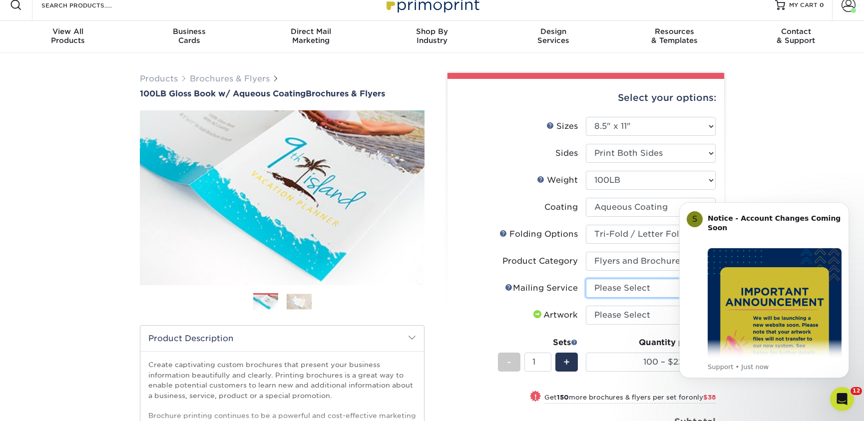
select select "3e5e9bdd-d78a-4c28-a41d-fe1407925ca6"
click at [628, 311] on select "Please Select I will upload files I need a design - $175" at bounding box center [651, 315] width 130 height 19
select select "upload"
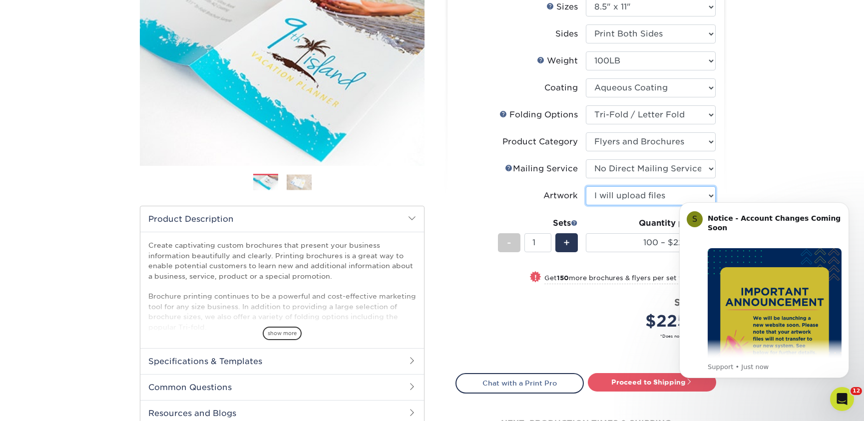
scroll to position [173, 0]
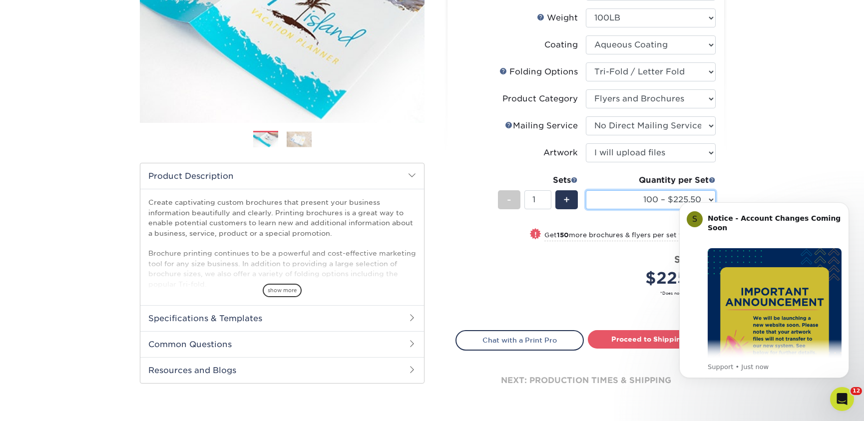
click at [641, 203] on select "100 – $225.50 250 – $263.50 500 – $279.00 1000 – $322.75 2000 – $405.75 2500 – …" at bounding box center [651, 199] width 130 height 19
click at [567, 199] on span "+" at bounding box center [566, 199] width 6 height 15
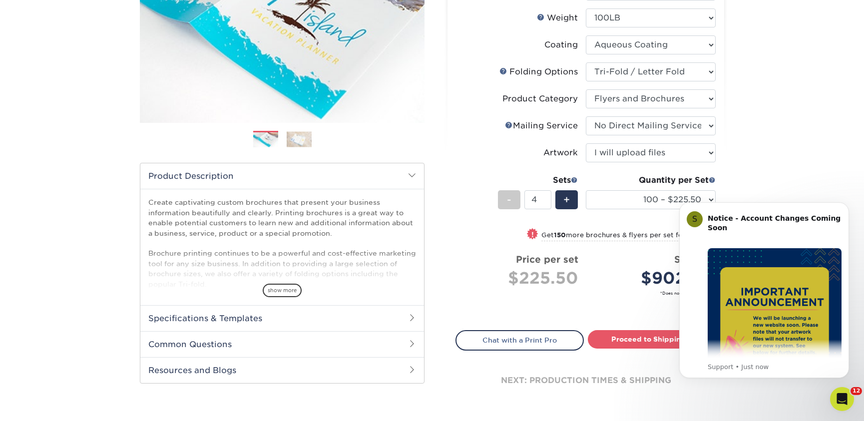
type input "5"
click at [619, 203] on select "100 – $225.50 250 – $263.50 500 – $279.00 1000 – $322.75 2000 – $405.75 2500 – …" at bounding box center [651, 199] width 130 height 19
click at [618, 233] on small "Get 250 more brochures & flyers per set for only $77.5" at bounding box center [627, 236] width 178 height 10
select select "500 – $279.00"
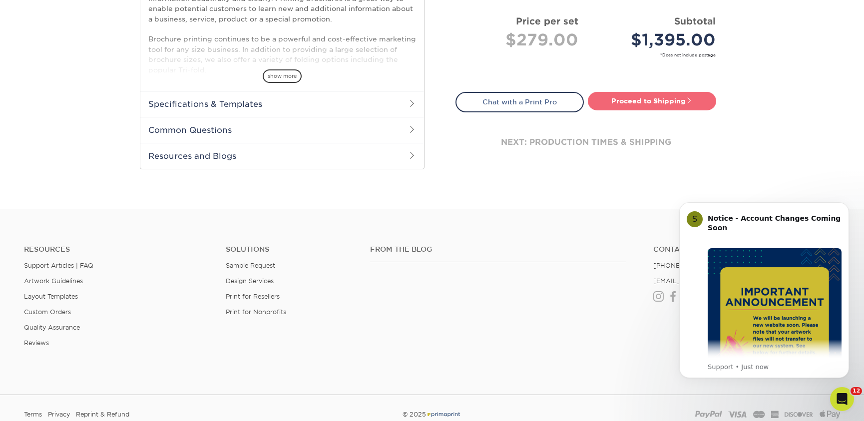
click at [638, 104] on link "Proceed to Shipping" at bounding box center [652, 101] width 128 height 18
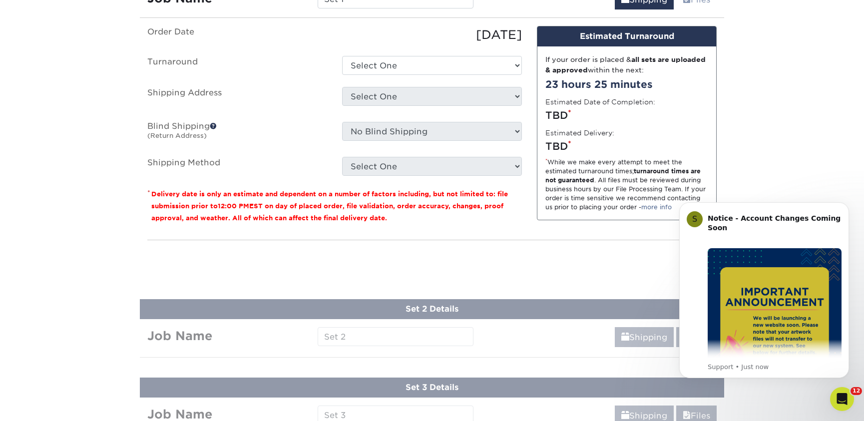
scroll to position [489, 0]
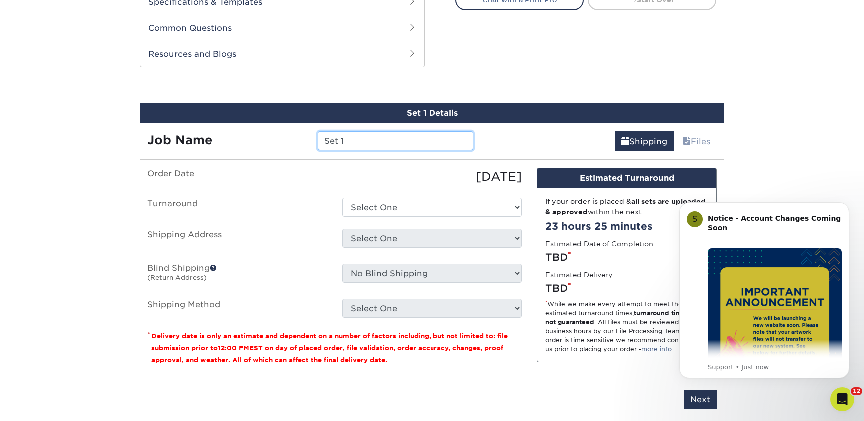
click at [397, 141] on input "Set 1" at bounding box center [395, 140] width 155 height 19
type input "Migraines"
click at [398, 174] on div "[DATE]" at bounding box center [431, 177] width 195 height 18
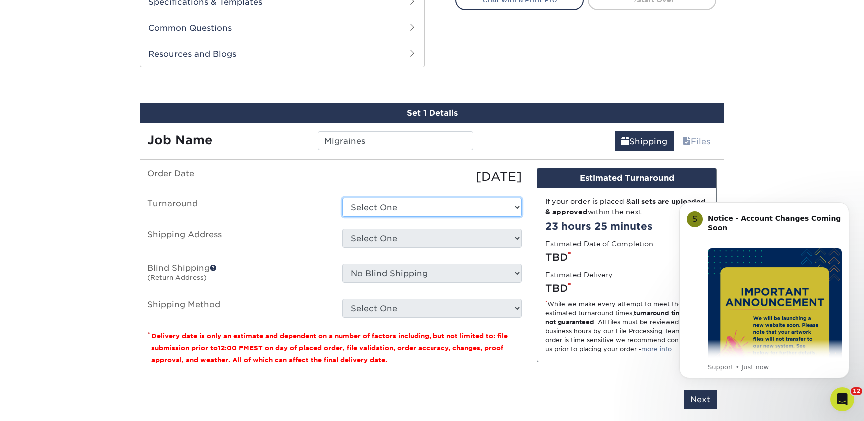
click at [411, 204] on select "Select One 2-4 Business Days 2 Day Next Business Day" at bounding box center [432, 207] width 180 height 19
select select "9c2fe8f8-33e5-4a80-887e-a9171df792ce"
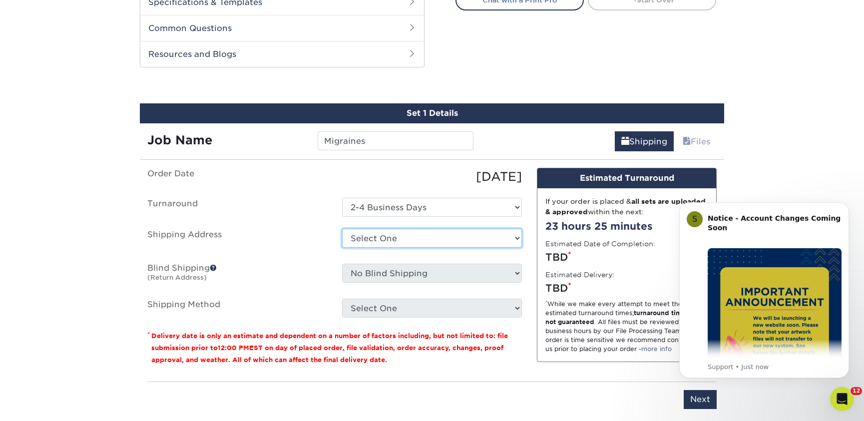
click at [415, 232] on select "Select One Office Pierce Chiropractic Center Pierce Upper Cervical Chiropractic…" at bounding box center [432, 238] width 180 height 19
select select "238945"
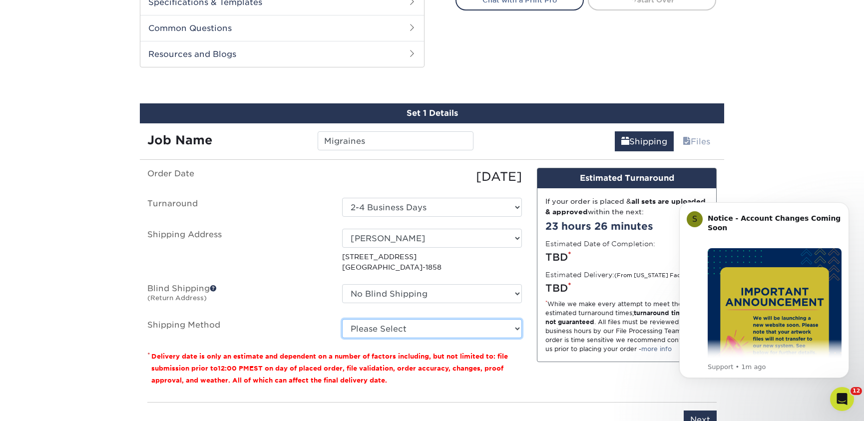
click at [438, 332] on select "Please Select Ground Shipping (+$27.79) 3 Day Shipping Service (+$46.05) 2 Day …" at bounding box center [432, 328] width 180 height 19
select select "03"
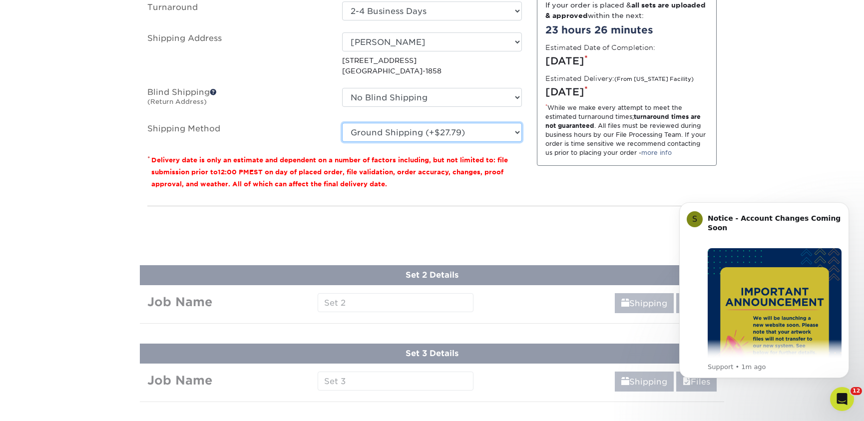
scroll to position [596, 0]
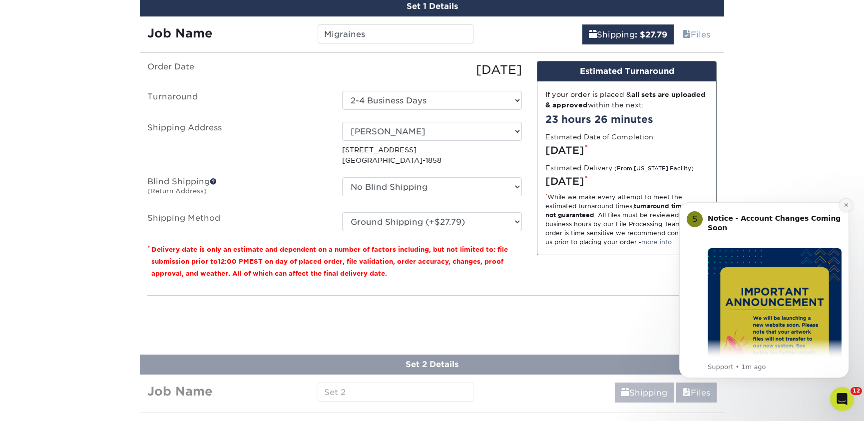
click at [845, 203] on icon "Dismiss notification" at bounding box center [845, 204] width 5 height 5
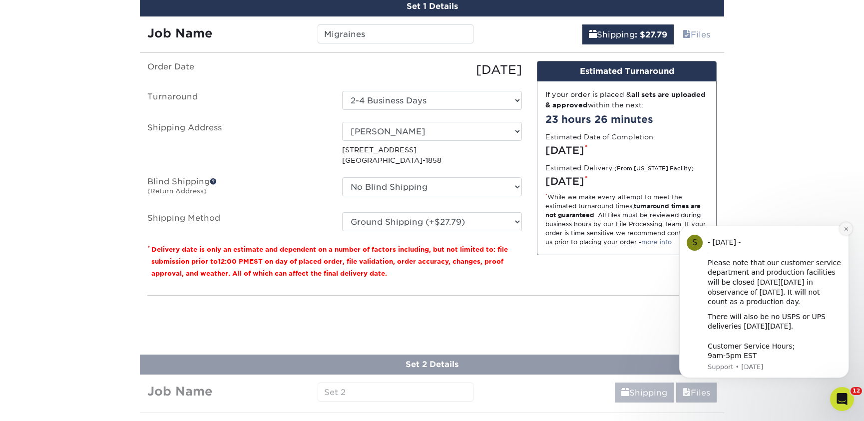
drag, startPoint x: 842, startPoint y: 230, endPoint x: 1512, endPoint y: 443, distance: 702.6
click at [843, 230] on icon "Dismiss notification" at bounding box center [845, 228] width 5 height 5
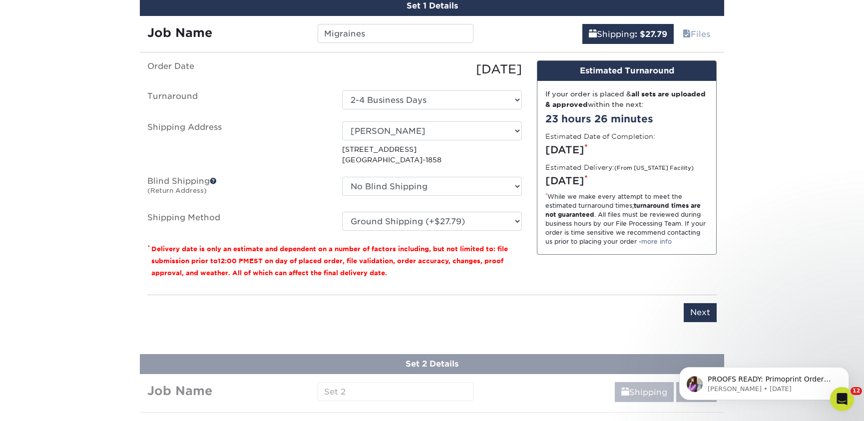
scroll to position [598, 0]
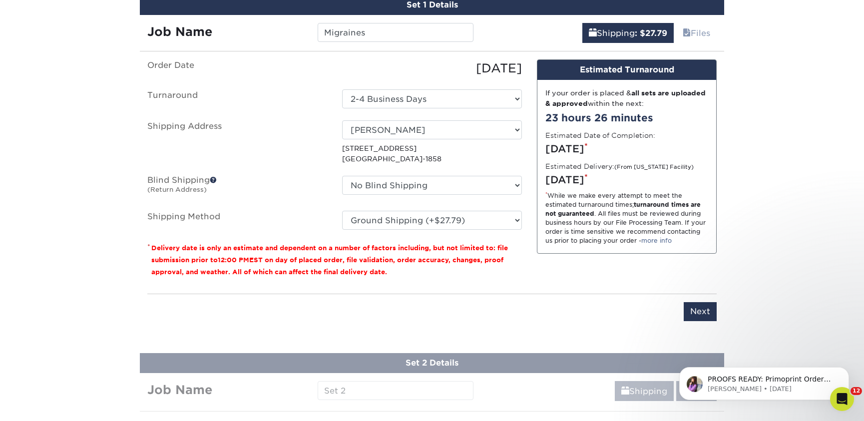
click at [705, 313] on div "PROOFS READY: Primoprint Order 2387-42847-28133 Thank you for placing your prin…" at bounding box center [764, 337] width 184 height 125
click at [692, 313] on div "PROOFS READY: Primoprint Order 2387-42847-28133 Thank you for placing your prin…" at bounding box center [764, 337] width 184 height 125
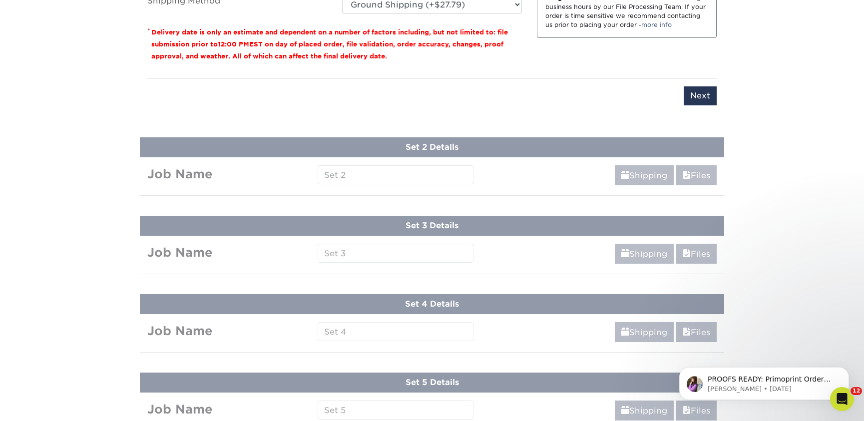
scroll to position [603, 0]
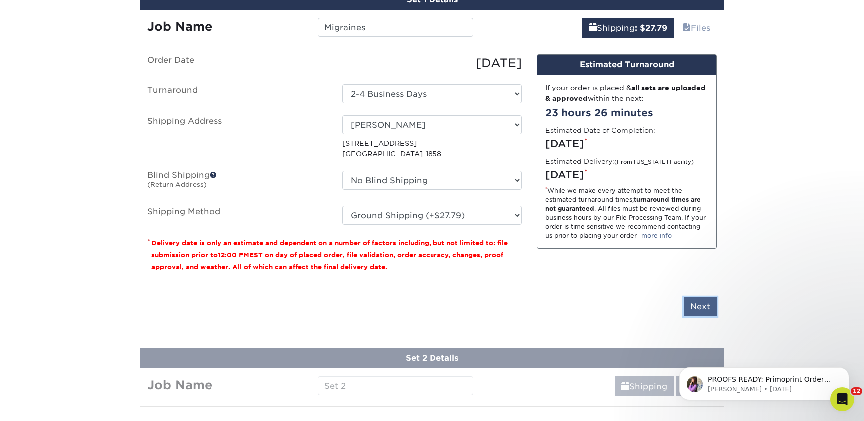
click at [704, 309] on input "Next" at bounding box center [699, 306] width 33 height 19
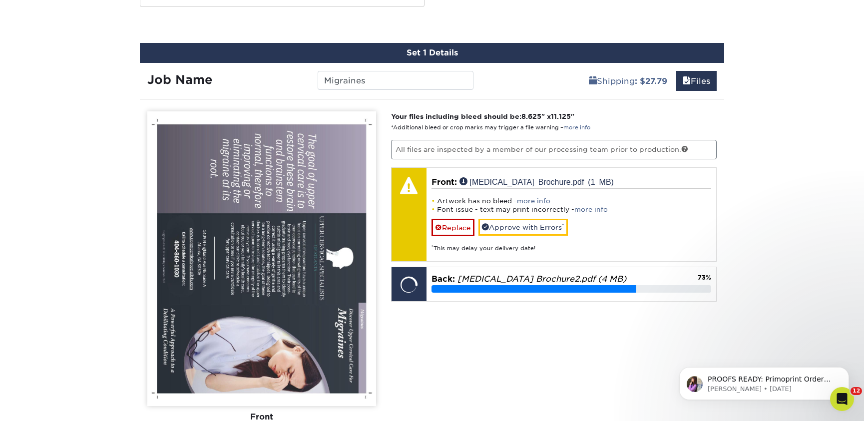
scroll to position [551, 0]
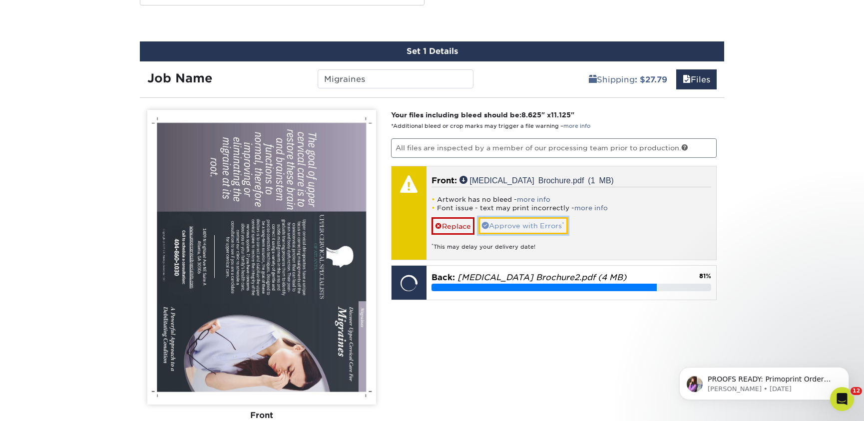
click at [525, 225] on link "Approve with Errors *" at bounding box center [522, 225] width 89 height 17
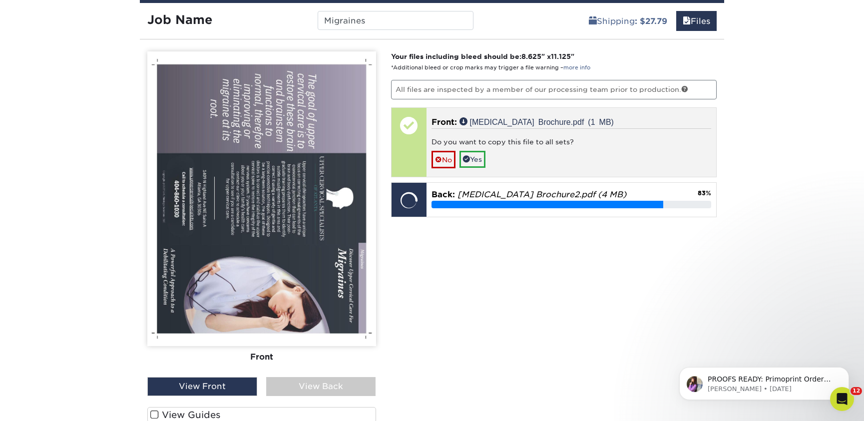
scroll to position [617, 0]
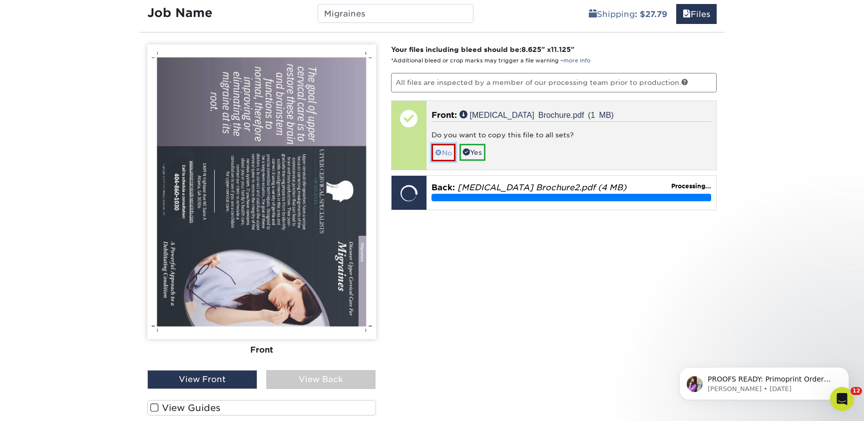
click at [449, 155] on link "No" at bounding box center [443, 152] width 24 height 17
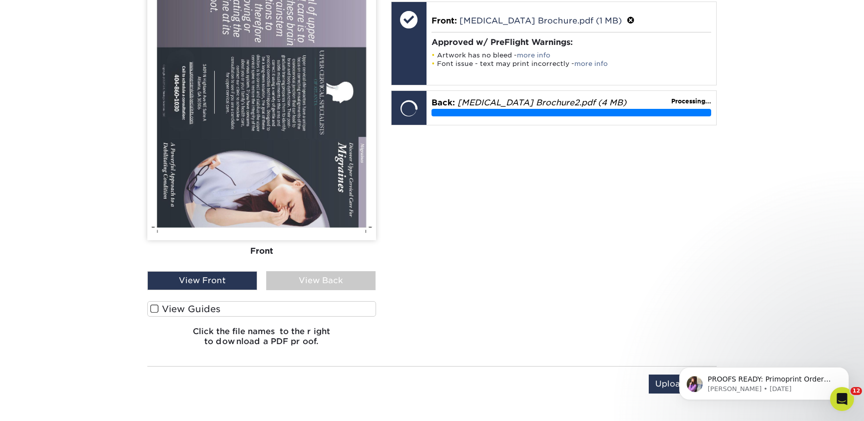
scroll to position [713, 0]
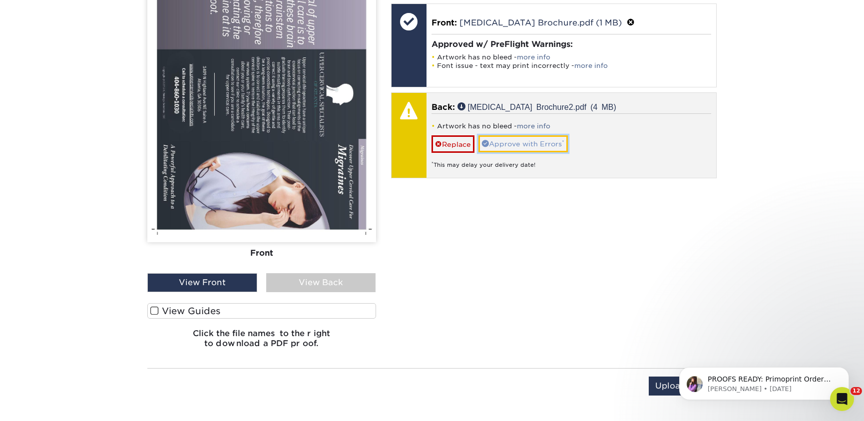
click at [507, 143] on link "Approve with Errors *" at bounding box center [522, 143] width 89 height 17
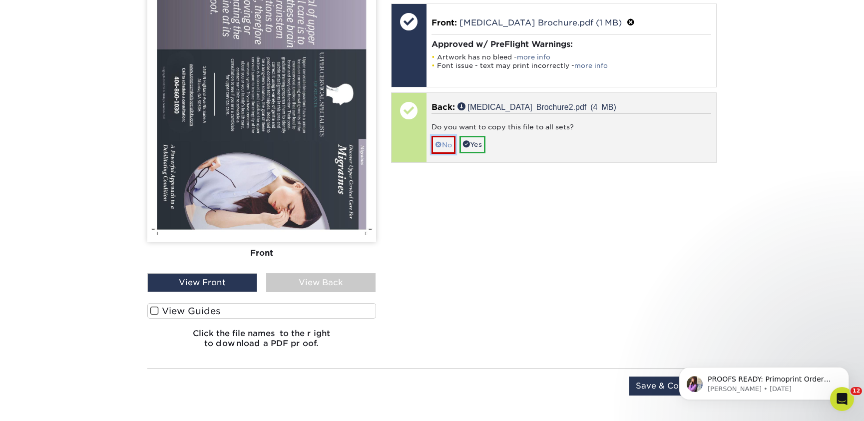
click at [453, 149] on link "No" at bounding box center [443, 144] width 24 height 17
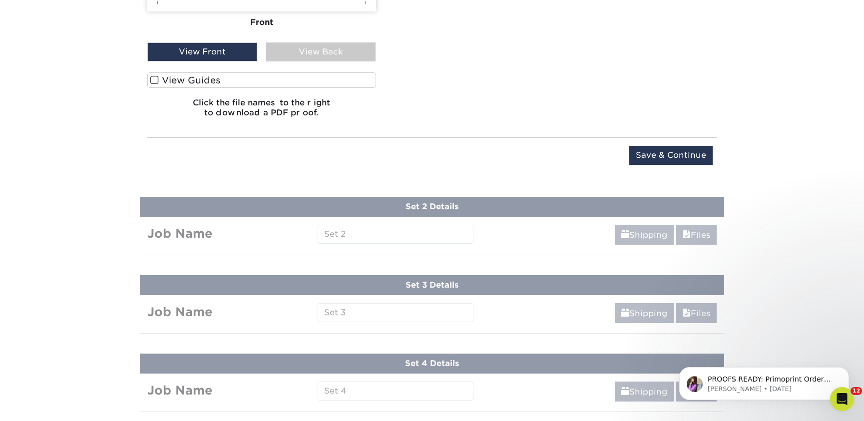
scroll to position [947, 0]
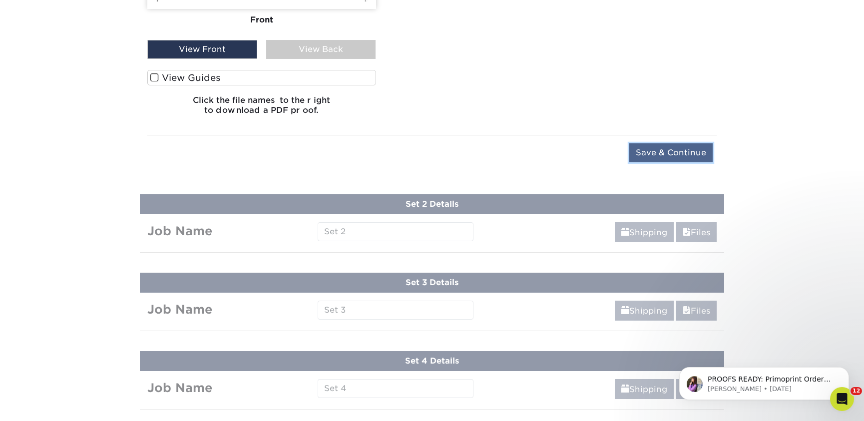
click at [643, 158] on input "Save & Continue" at bounding box center [670, 152] width 83 height 19
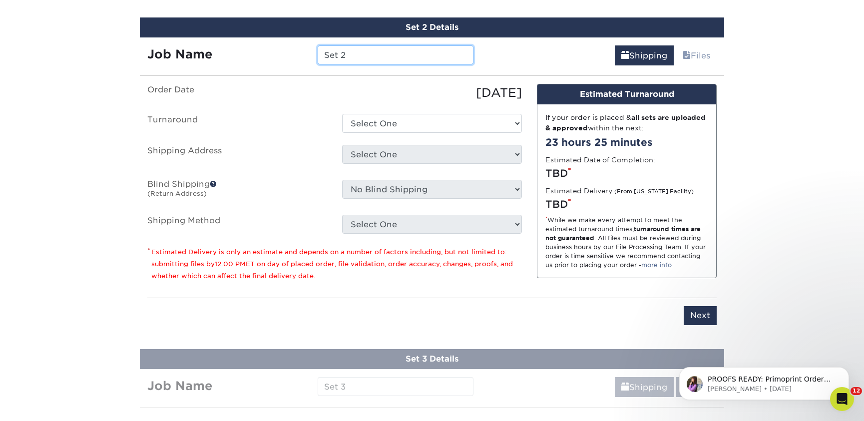
scroll to position [646, 0]
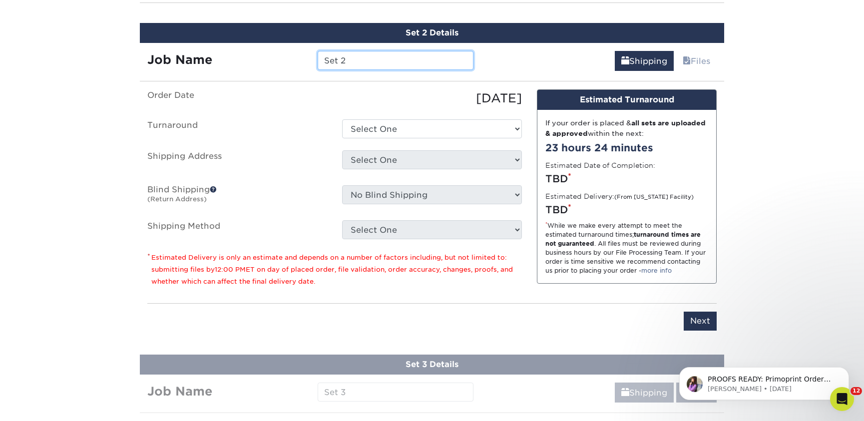
click at [394, 56] on input "Set 2" at bounding box center [395, 60] width 155 height 19
click at [395, 56] on input "Set 2" at bounding box center [395, 60] width 155 height 19
click at [396, 56] on input "Set 2" at bounding box center [395, 60] width 155 height 19
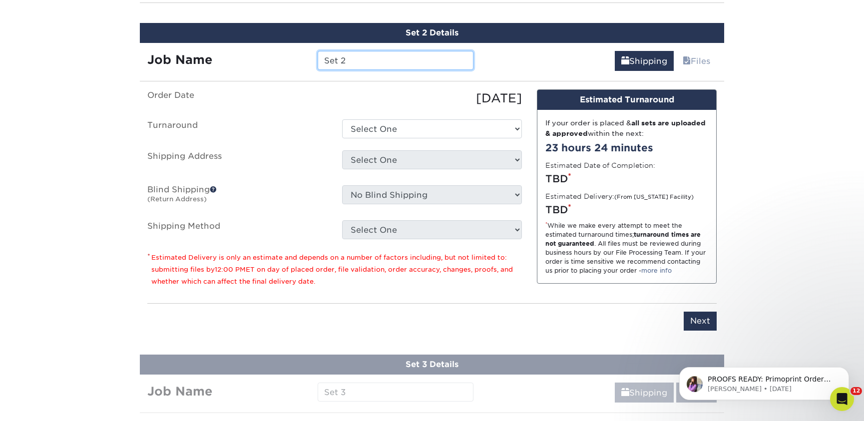
click at [396, 56] on input "Set 2" at bounding box center [395, 60] width 155 height 19
type input "Dizziness and Vertigo"
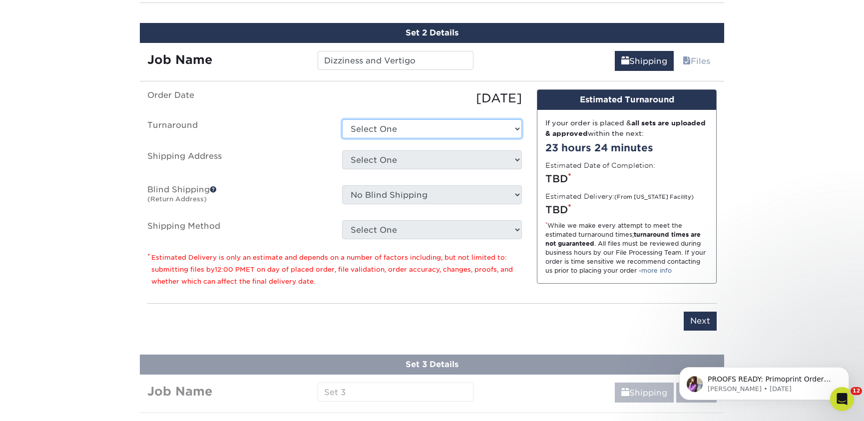
click at [388, 123] on select "Select One 2-4 Business Days 2 Day Next Business Day" at bounding box center [432, 128] width 180 height 19
select select "9c2fe8f8-33e5-4a80-887e-a9171df792ce"
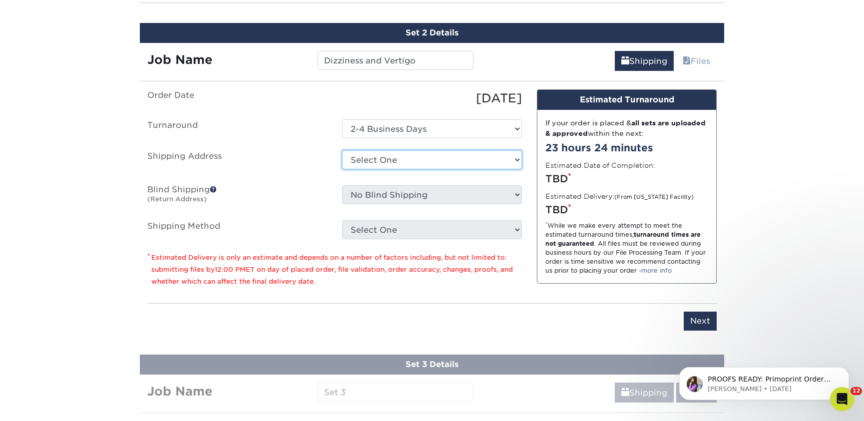
click at [390, 159] on select "Select One Office Pierce Chiropractic Center Pierce Upper Cervical Chiropractic…" at bounding box center [432, 159] width 180 height 19
select select "238945"
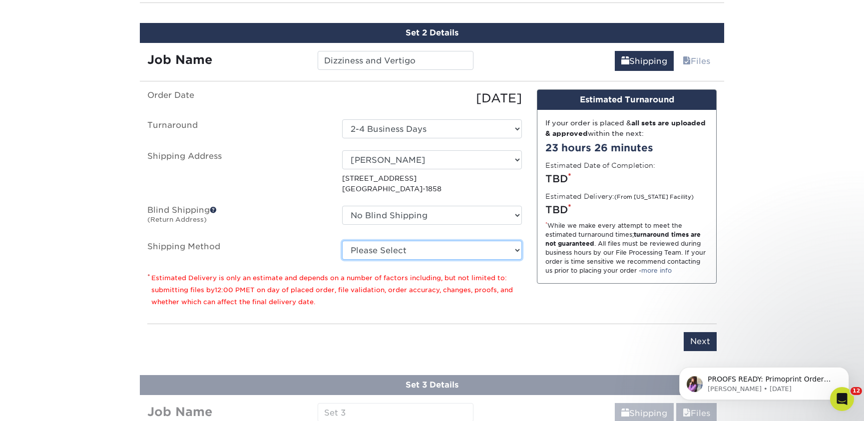
click at [447, 254] on select "Please Select Ground Shipping (+$27.79) 3 Day Shipping Service (+$46.05) 2 Day …" at bounding box center [432, 250] width 180 height 19
select select "03"
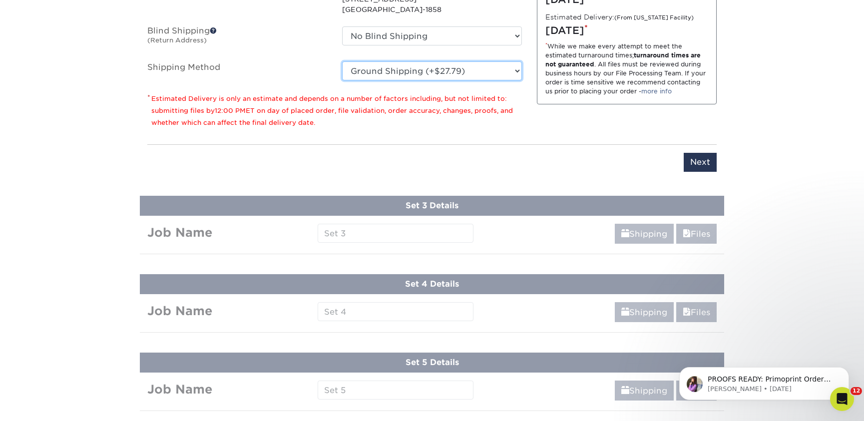
scroll to position [626, 0]
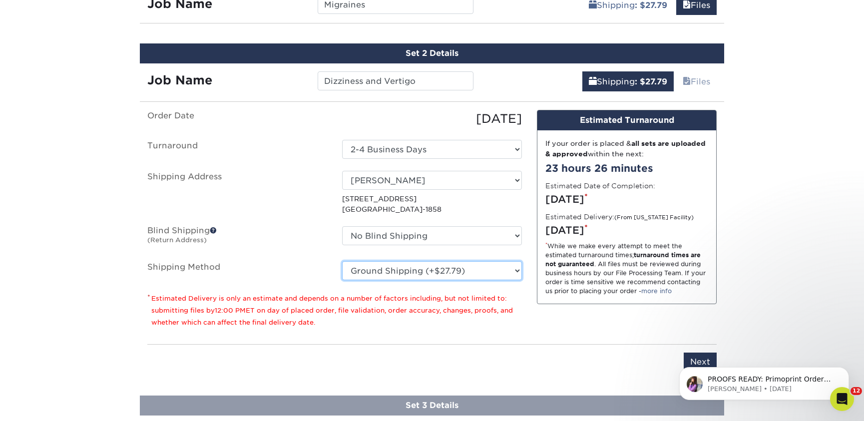
click at [450, 272] on select "Please Select Ground Shipping (+$27.79) 3 Day Shipping Service (+$46.05) 2 Day …" at bounding box center [432, 270] width 180 height 19
click at [457, 294] on p "* Estimated Delivery is only an estimate and depends on a number of factors inc…" at bounding box center [334, 310] width 374 height 36
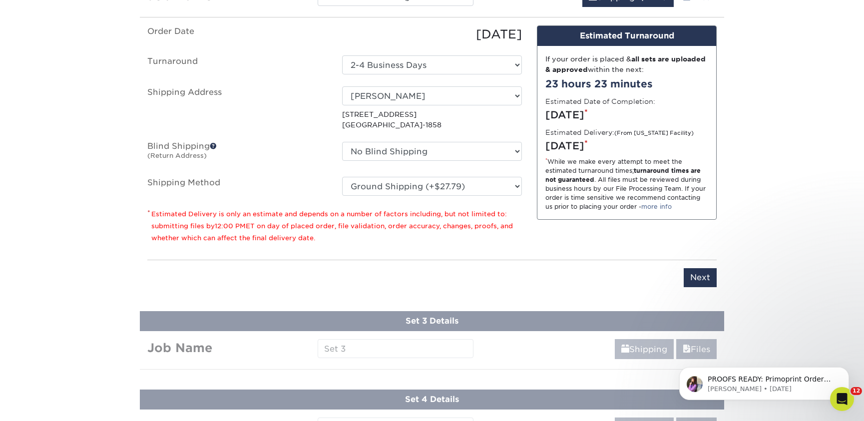
scroll to position [711, 0]
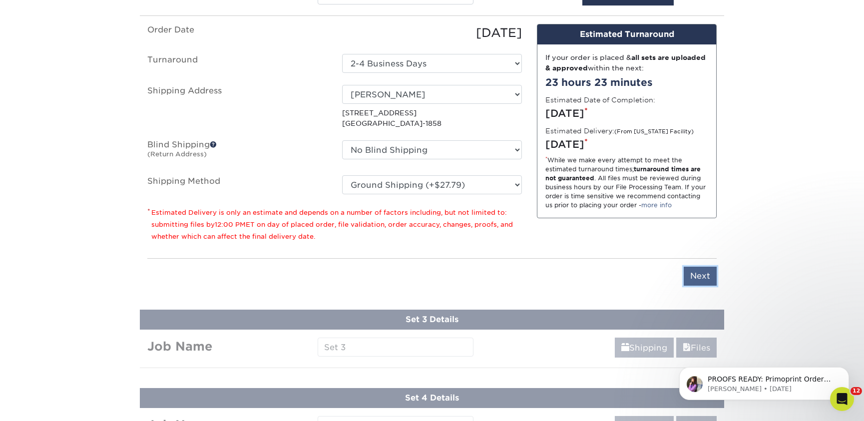
click at [700, 273] on input "Next" at bounding box center [699, 276] width 33 height 19
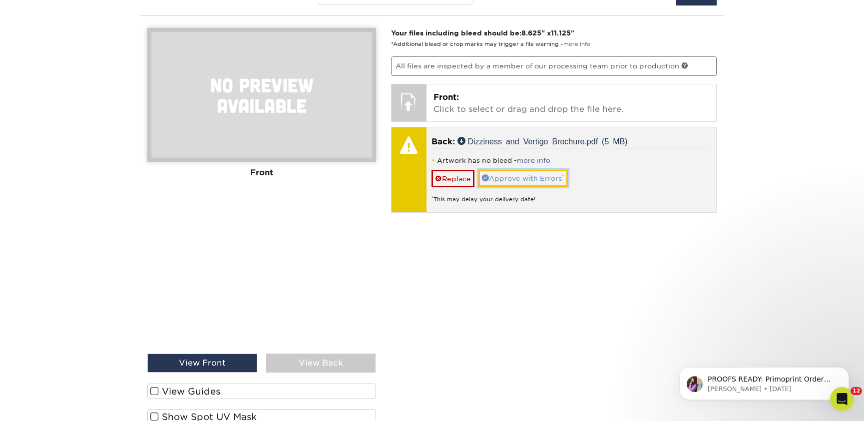
click at [559, 175] on link "Approve with Errors *" at bounding box center [522, 178] width 89 height 17
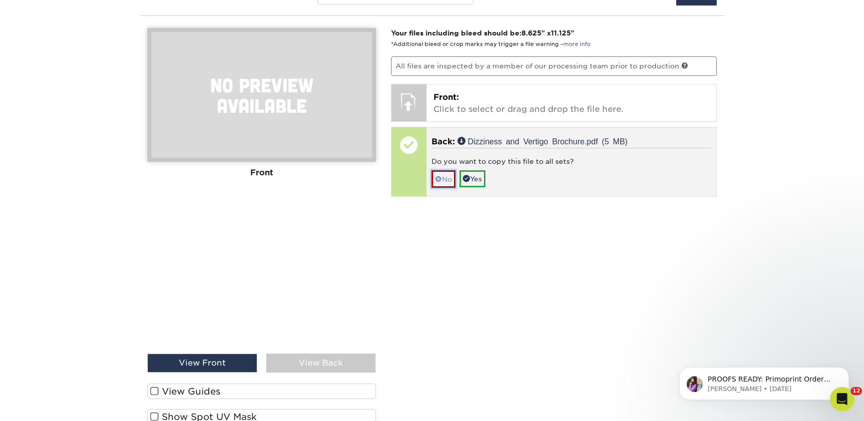
click at [449, 180] on link "No" at bounding box center [443, 178] width 24 height 17
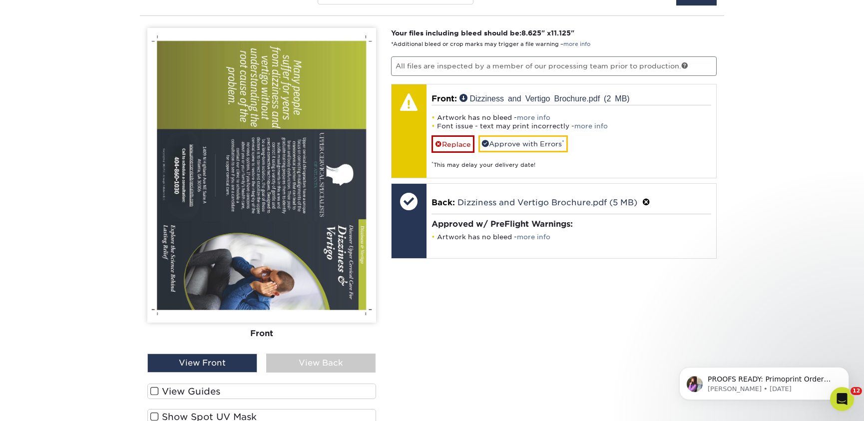
click at [332, 360] on div "View Back" at bounding box center [321, 362] width 110 height 19
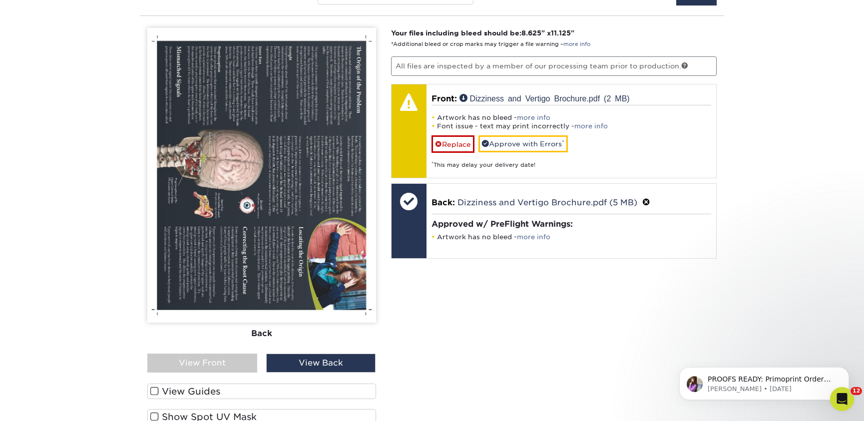
click at [236, 359] on div "View Front" at bounding box center [202, 362] width 110 height 19
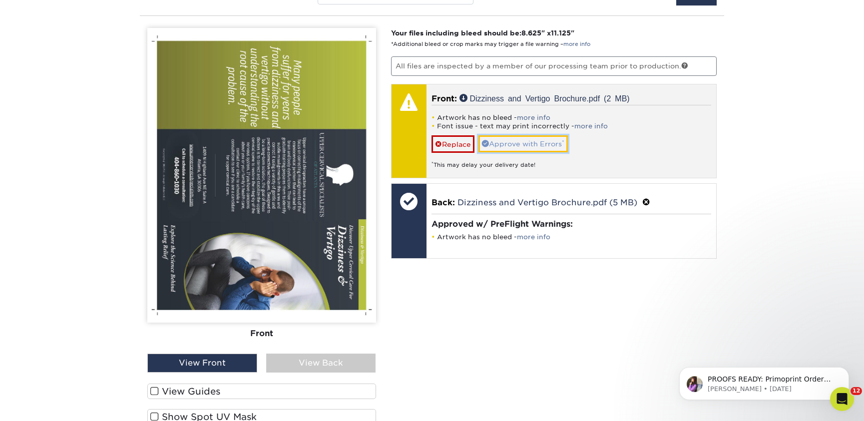
click at [511, 143] on link "Approve with Errors *" at bounding box center [522, 143] width 89 height 17
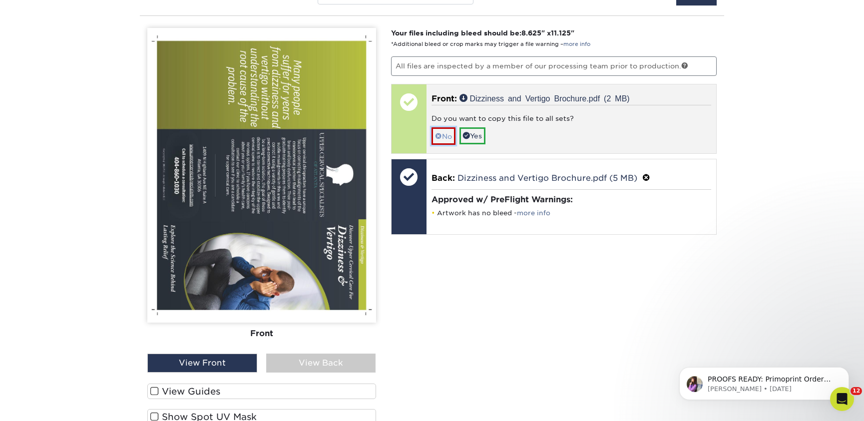
click at [445, 140] on link "No" at bounding box center [443, 135] width 24 height 17
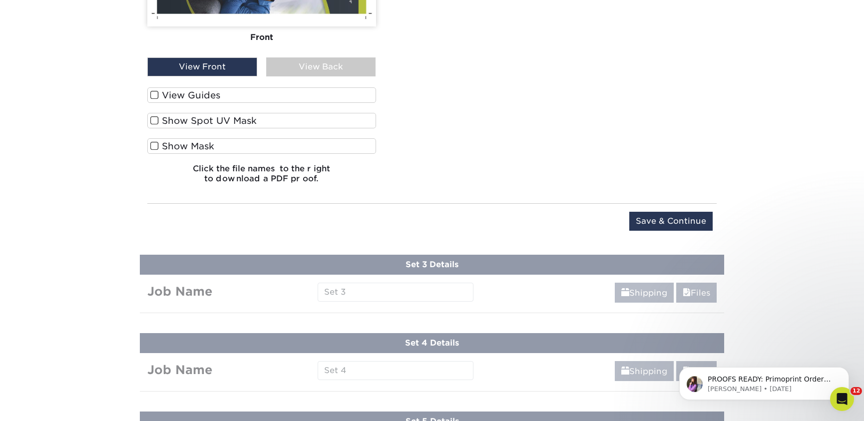
scroll to position [1036, 0]
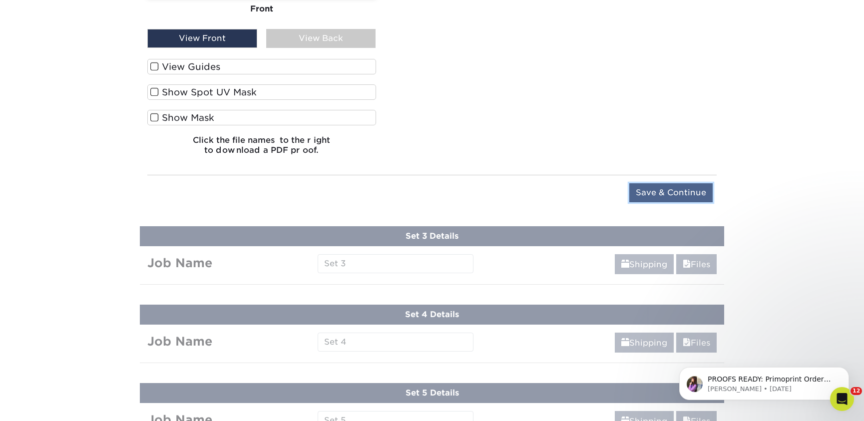
click at [665, 200] on input "Save & Continue" at bounding box center [670, 192] width 83 height 19
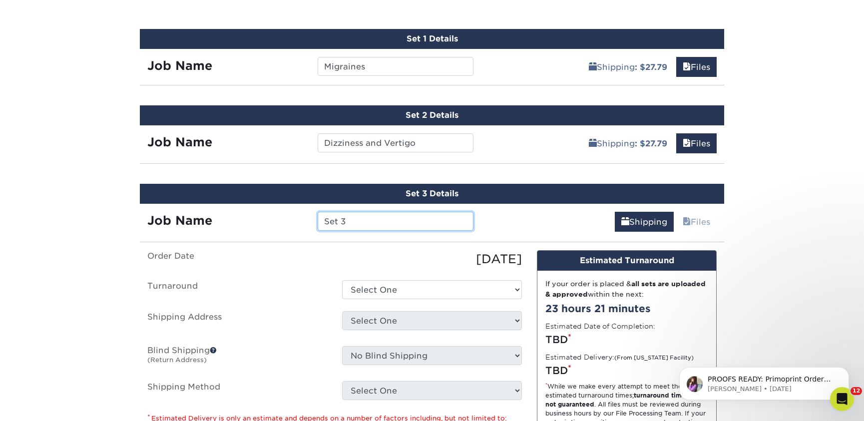
scroll to position [566, 0]
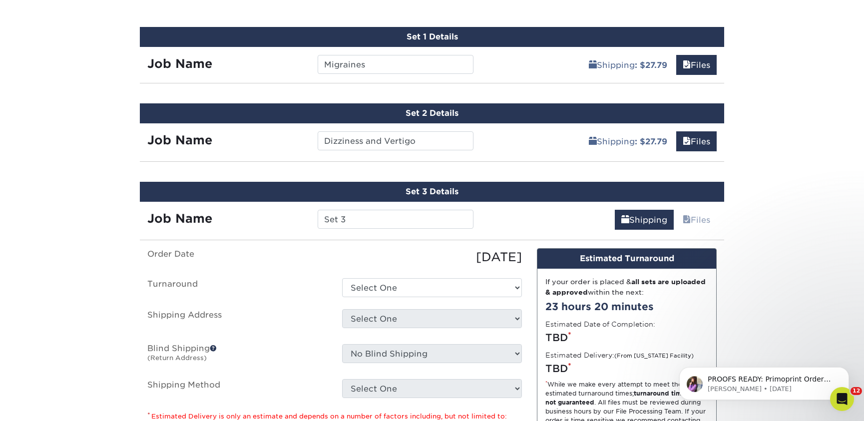
click at [848, 41] on div "Products Brochures & Flyers 100LB Gloss Book w/ Aqueous Coating Brochures & Fly…" at bounding box center [432, 80] width 864 height 1164
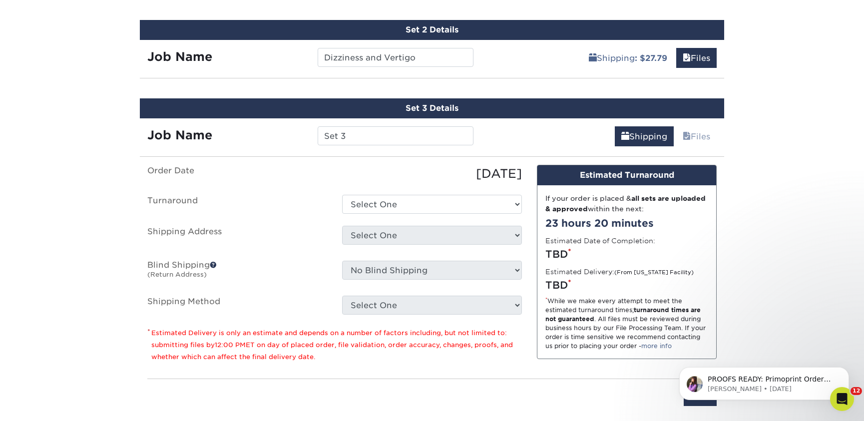
scroll to position [650, 0]
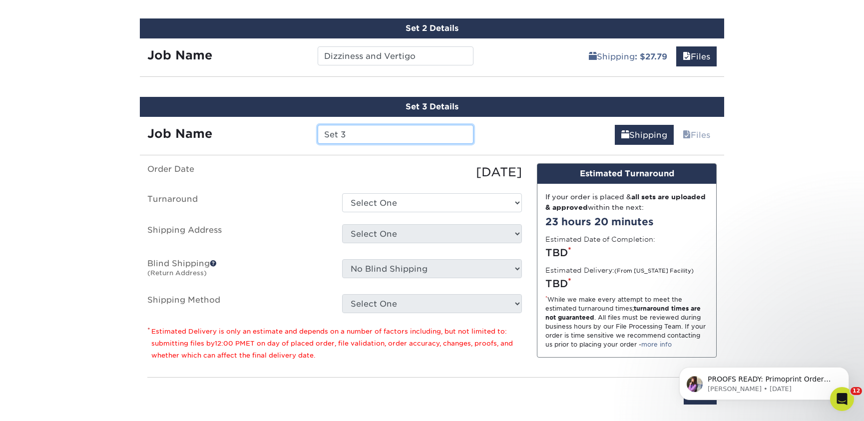
click at [418, 133] on input "Set 3" at bounding box center [395, 134] width 155 height 19
type input "CCJ Brochure"
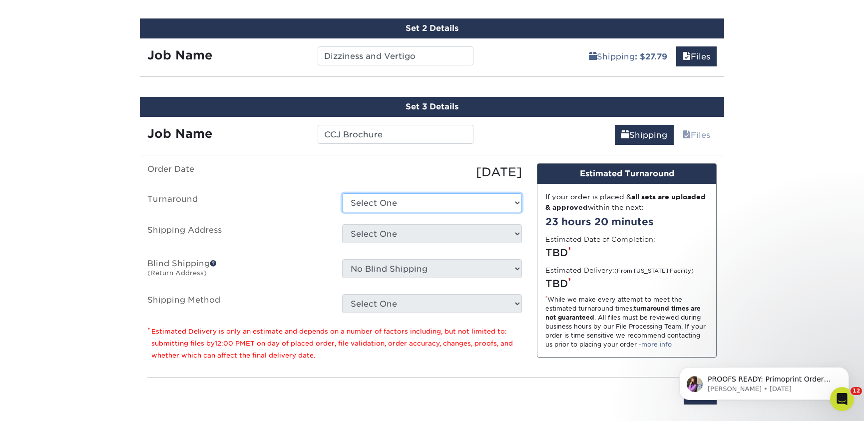
click at [426, 198] on select "Select One 2-4 Business Days 2 Day Next Business Day" at bounding box center [432, 202] width 180 height 19
select select "9c2fe8f8-33e5-4a80-887e-a9171df792ce"
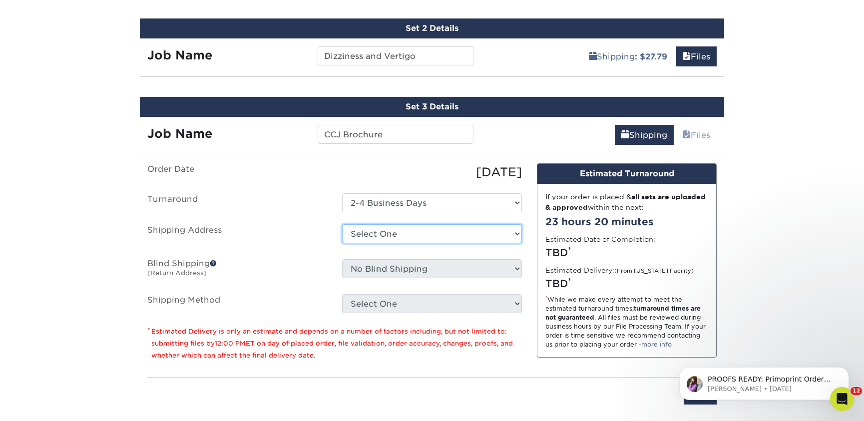
click at [424, 232] on select "Select One Office Pierce Chiropractic Center Pierce Upper Cervical Chiropractic…" at bounding box center [432, 233] width 180 height 19
select select "238945"
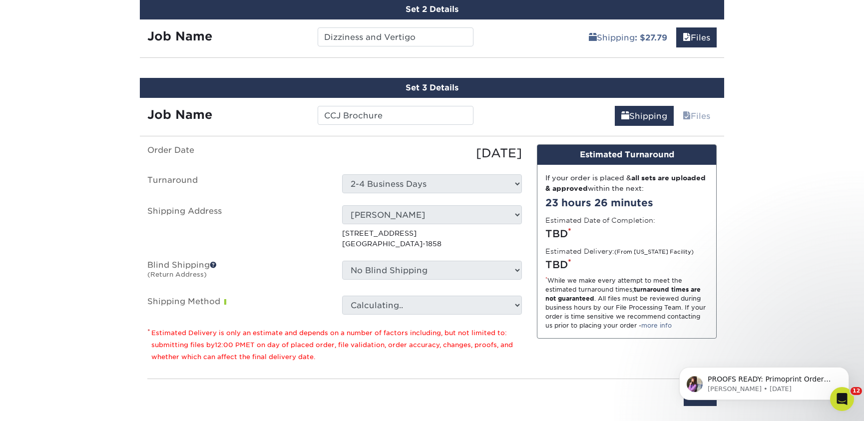
scroll to position [719, 0]
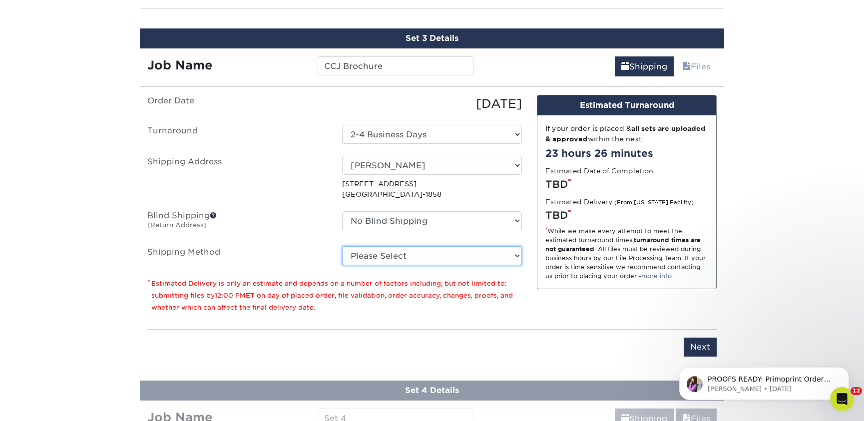
click at [442, 261] on select "Please Select Ground Shipping (+$27.79) 3 Day Shipping Service (+$46.05) 2 Day …" at bounding box center [432, 255] width 180 height 19
select select "03"
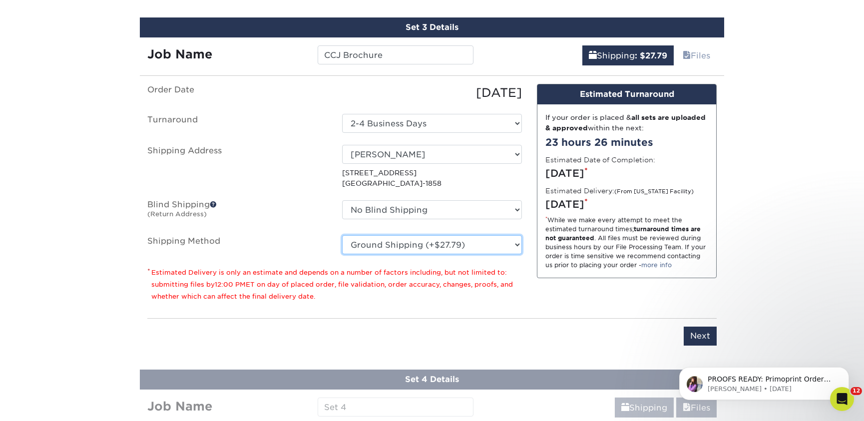
scroll to position [735, 0]
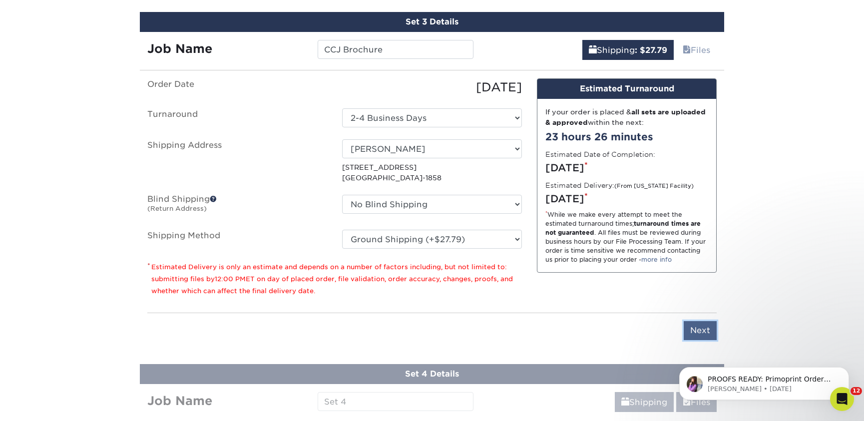
click at [702, 325] on input "Next" at bounding box center [699, 330] width 33 height 19
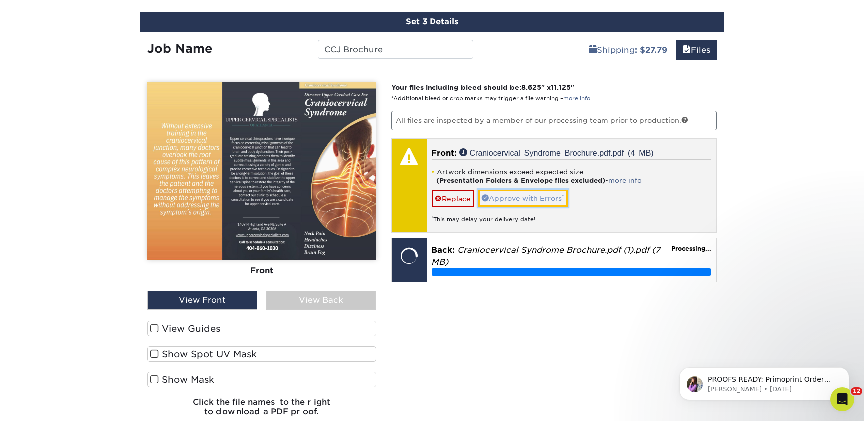
click at [506, 201] on link "Approve with Errors *" at bounding box center [522, 198] width 89 height 17
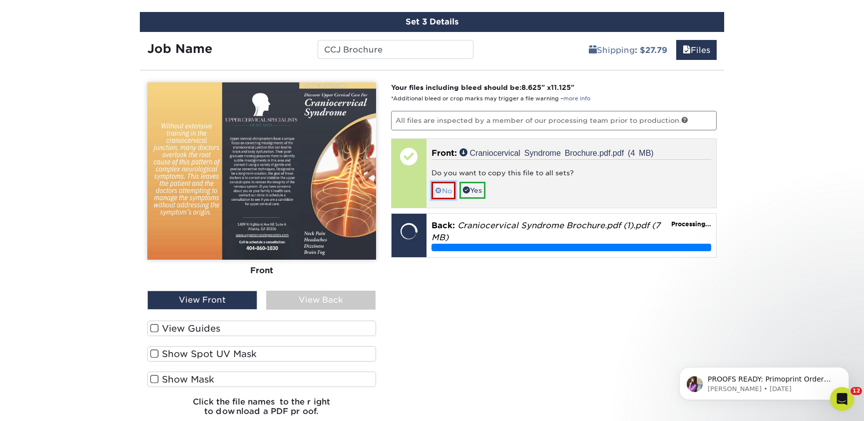
click at [441, 192] on link "No" at bounding box center [443, 190] width 24 height 17
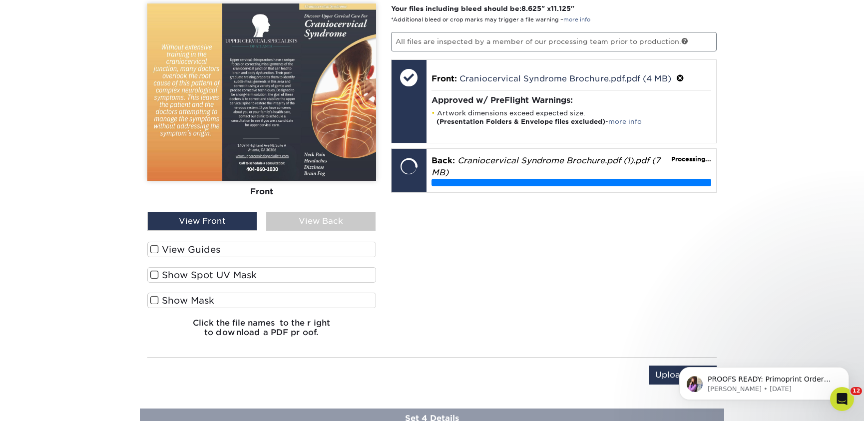
scroll to position [816, 0]
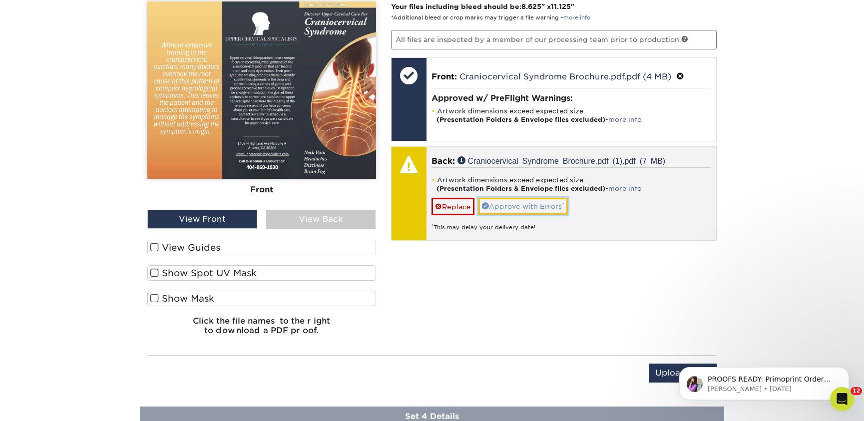
click at [505, 207] on link "Approve with Errors *" at bounding box center [522, 206] width 89 height 17
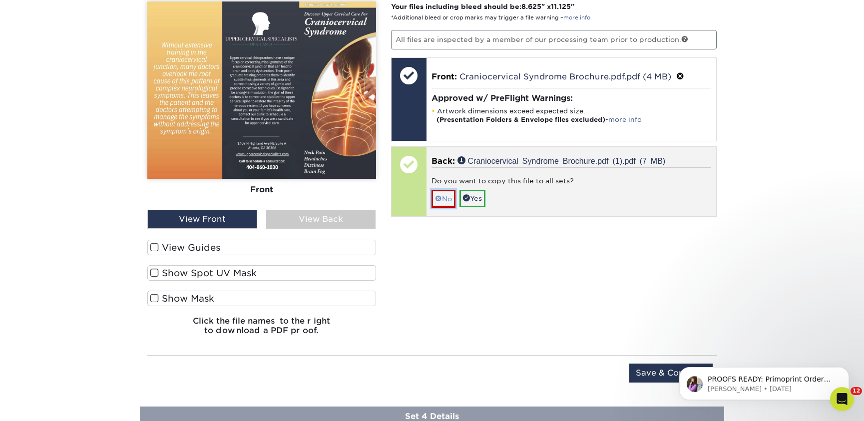
click at [447, 201] on link "No" at bounding box center [443, 198] width 24 height 17
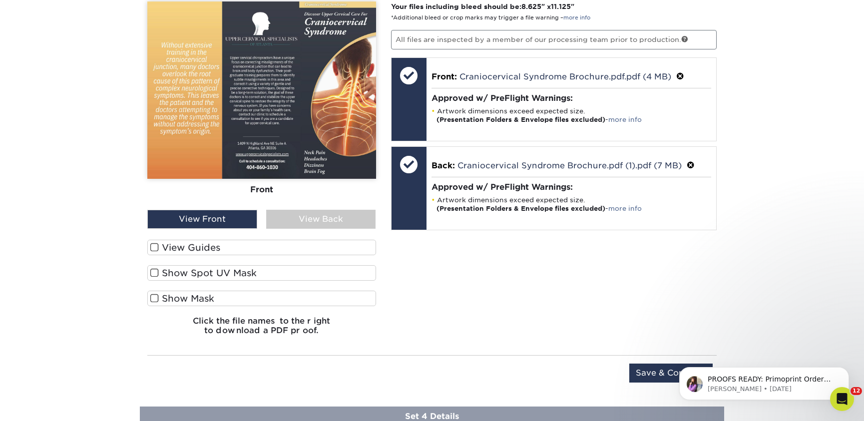
click at [324, 215] on div "View Back" at bounding box center [321, 219] width 110 height 19
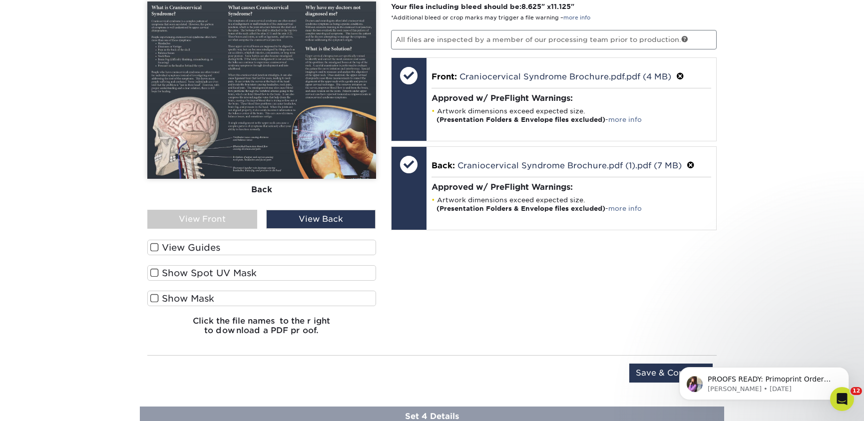
click at [251, 214] on div "View Front" at bounding box center [202, 219] width 110 height 19
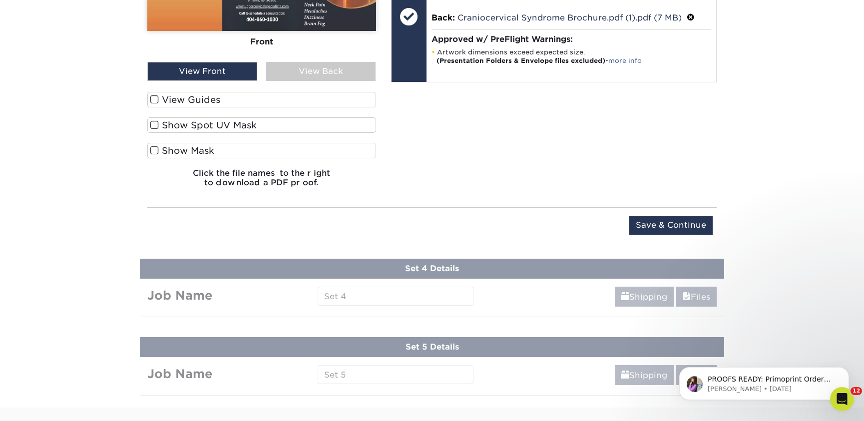
scroll to position [989, 0]
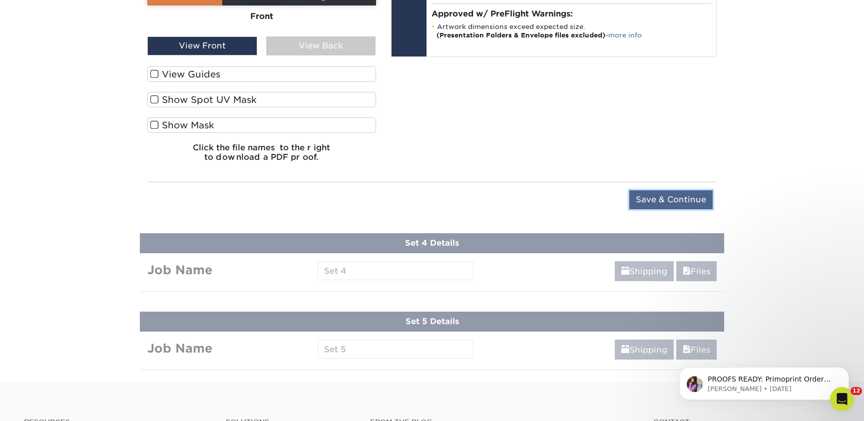
click at [651, 200] on input "Save & Continue" at bounding box center [670, 199] width 83 height 19
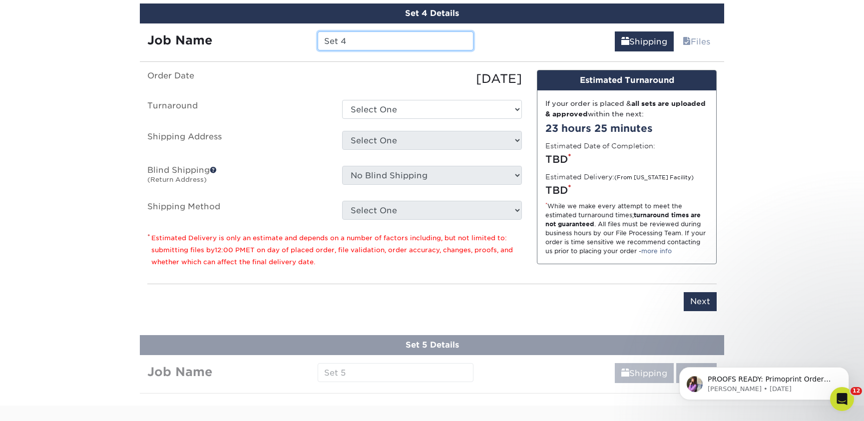
scroll to position [803, 0]
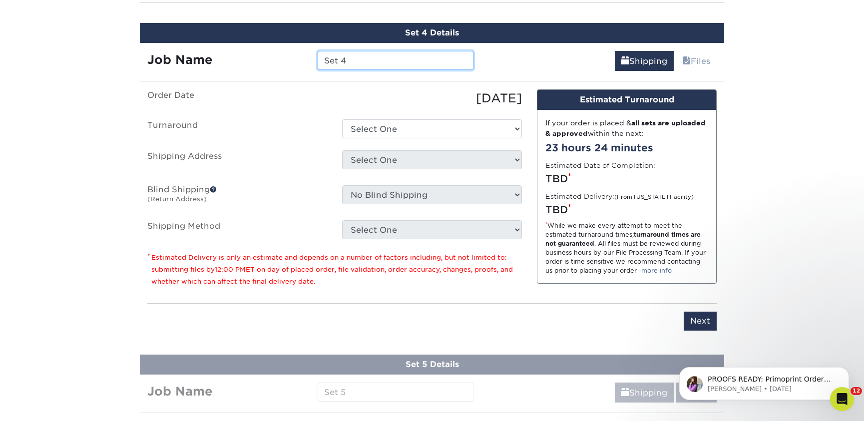
click at [421, 64] on input "Set 4" at bounding box center [395, 60] width 155 height 19
type input "Blood Flow"
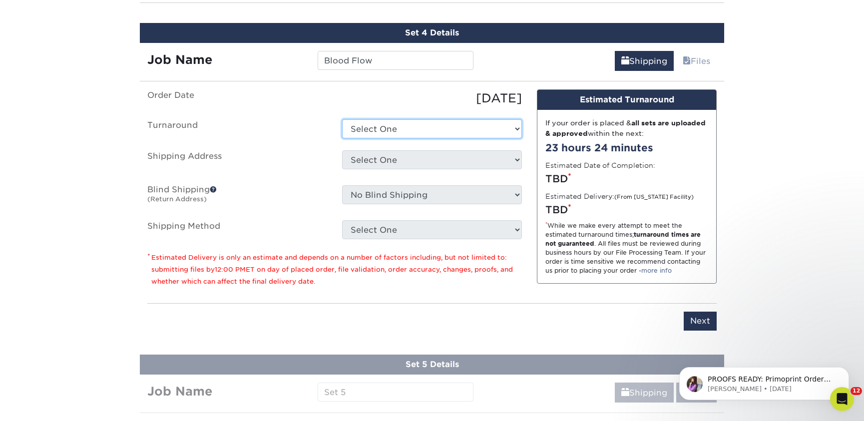
click at [443, 132] on select "Select One 2-4 Business Days 2 Day Next Business Day" at bounding box center [432, 128] width 180 height 19
select select "9c2fe8f8-33e5-4a80-887e-a9171df792ce"
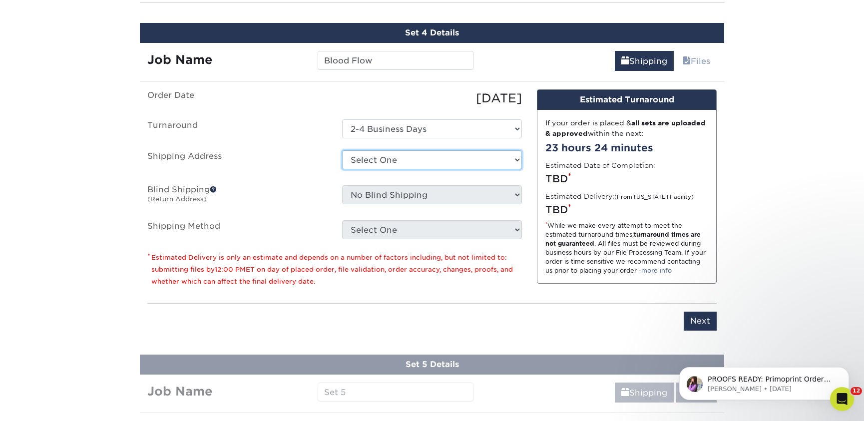
click at [442, 156] on select "Select One Office Pierce Chiropractic Center Pierce Upper Cervical Chiropractic…" at bounding box center [432, 159] width 180 height 19
select select "238945"
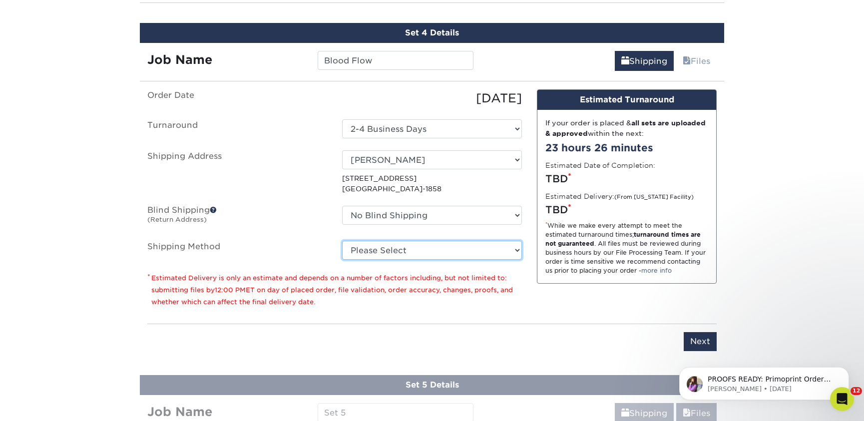
click at [446, 255] on select "Please Select Ground Shipping (+$27.79) 3 Day Shipping Service (+$46.05) 2 Day …" at bounding box center [432, 250] width 180 height 19
select select "03"
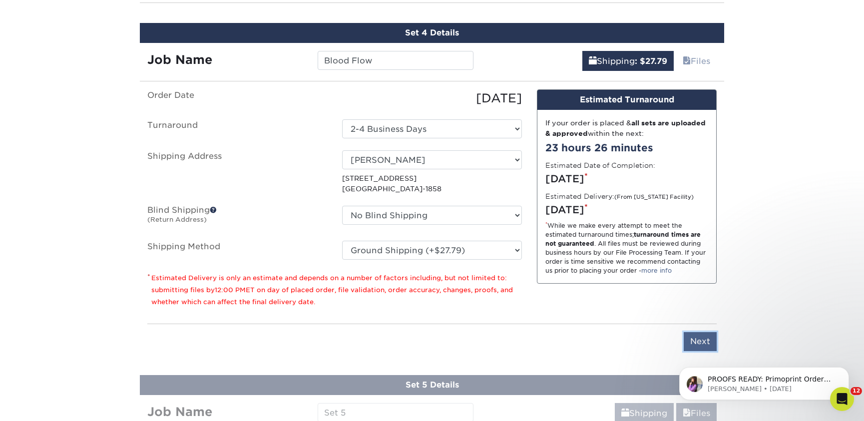
click at [705, 340] on input "Next" at bounding box center [699, 341] width 33 height 19
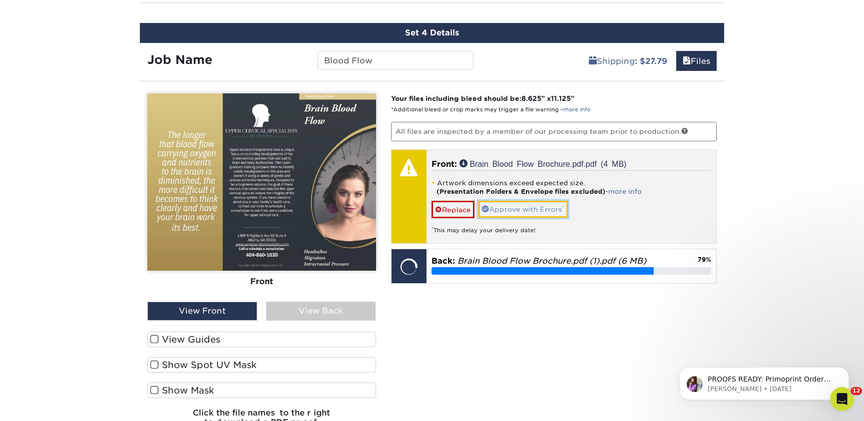
click at [509, 207] on link "Approve with Errors *" at bounding box center [522, 209] width 89 height 17
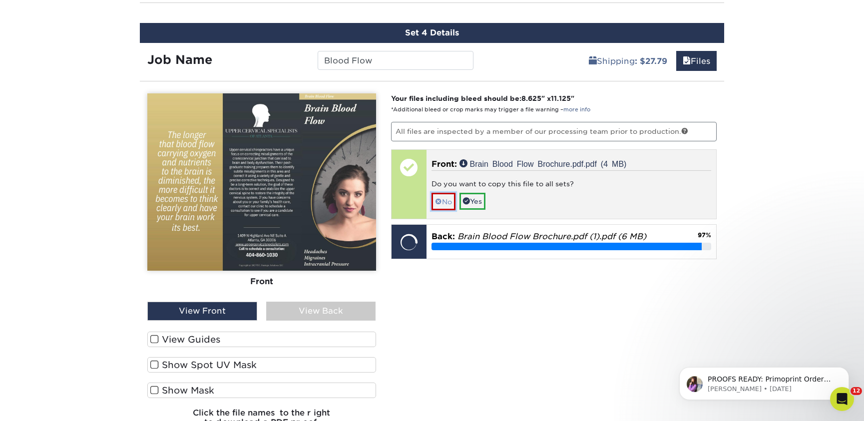
click at [439, 200] on span at bounding box center [438, 202] width 7 height 8
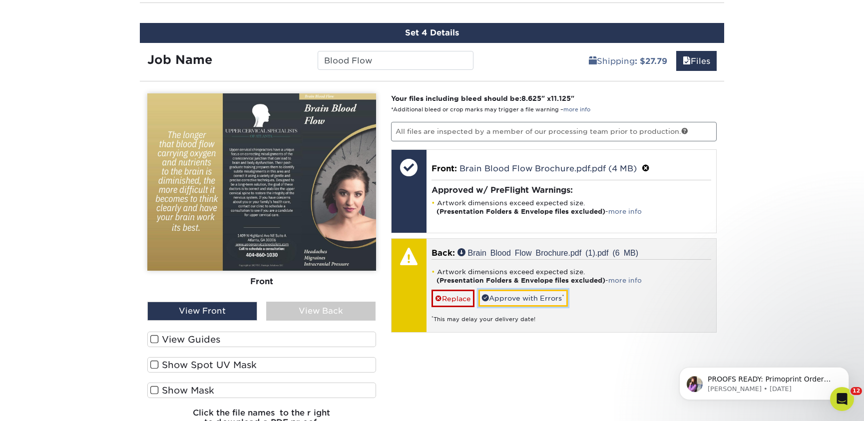
click at [515, 295] on link "Approve with Errors *" at bounding box center [522, 298] width 89 height 17
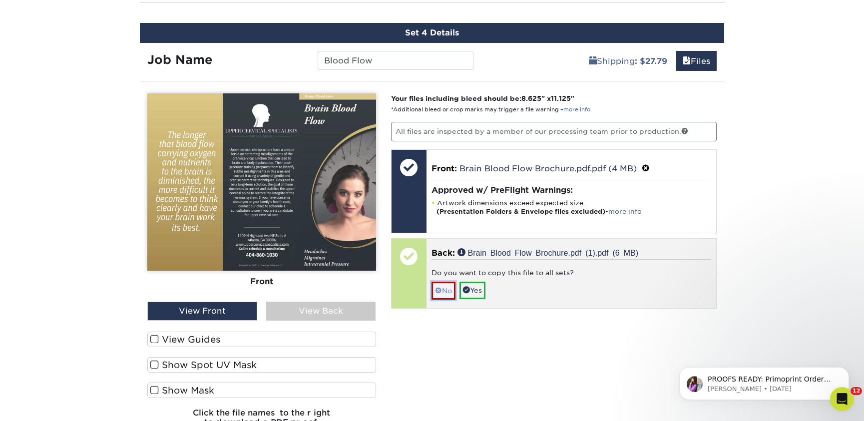
click at [447, 292] on link "No" at bounding box center [443, 290] width 24 height 17
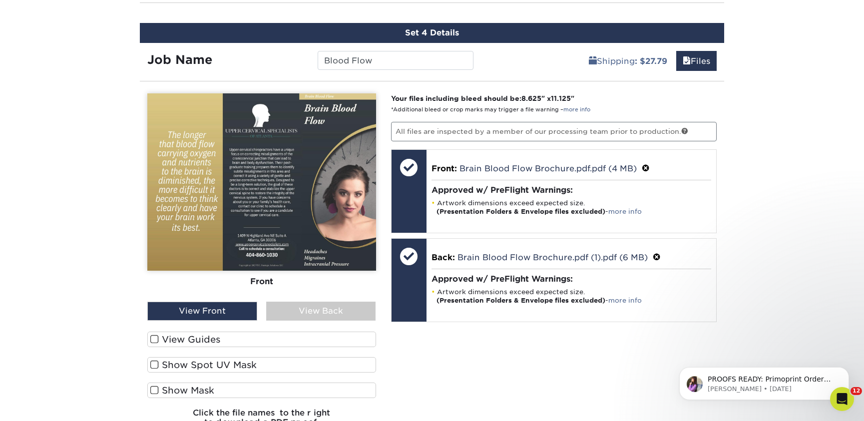
click at [352, 307] on div "View Back" at bounding box center [321, 311] width 110 height 19
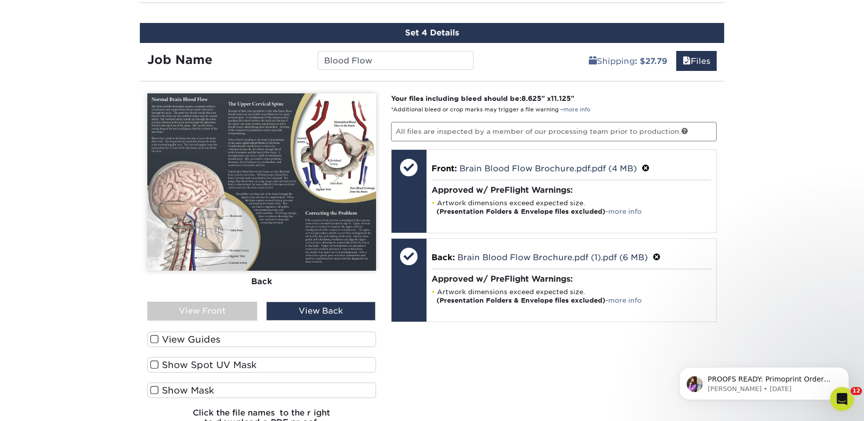
click at [239, 312] on div "View Front" at bounding box center [202, 311] width 110 height 19
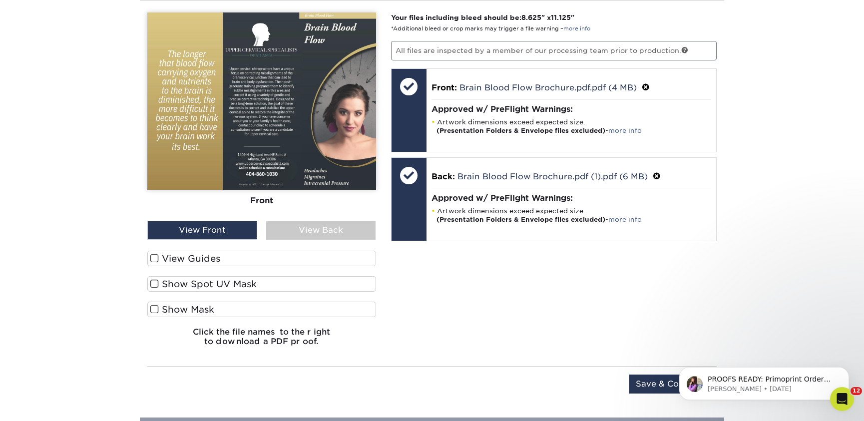
scroll to position [992, 0]
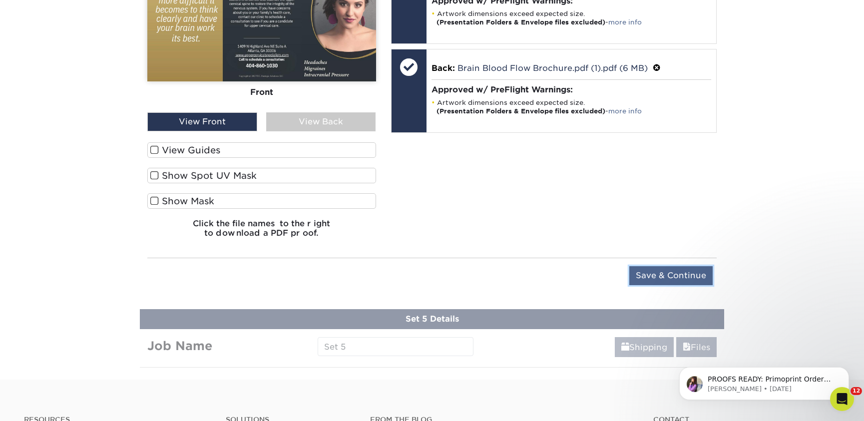
click at [666, 271] on input "Save & Continue" at bounding box center [670, 275] width 83 height 19
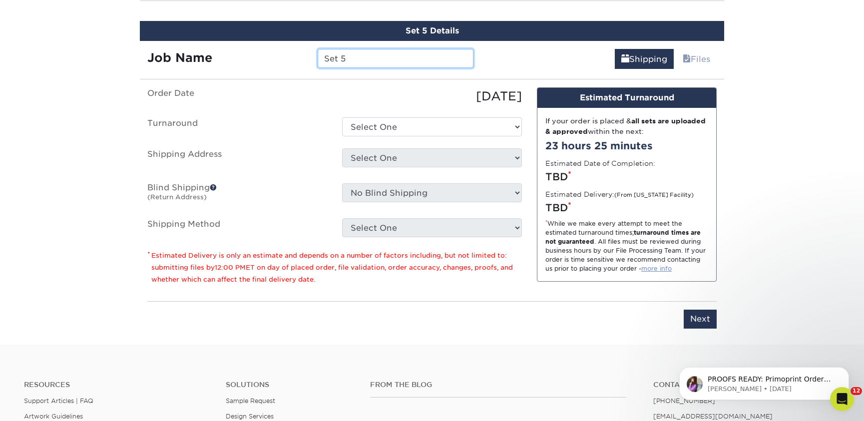
scroll to position [881, 0]
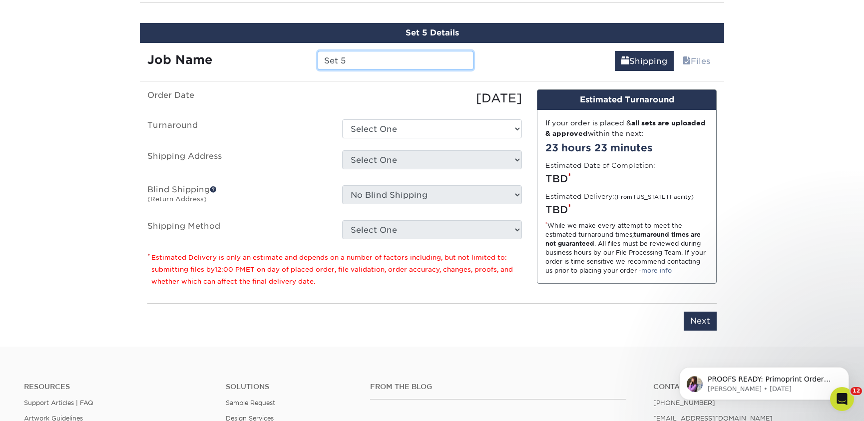
click at [430, 61] on input "Set 5" at bounding box center [395, 60] width 155 height 19
click at [430, 62] on input "Set 5" at bounding box center [395, 60] width 155 height 19
type input "Numbness"
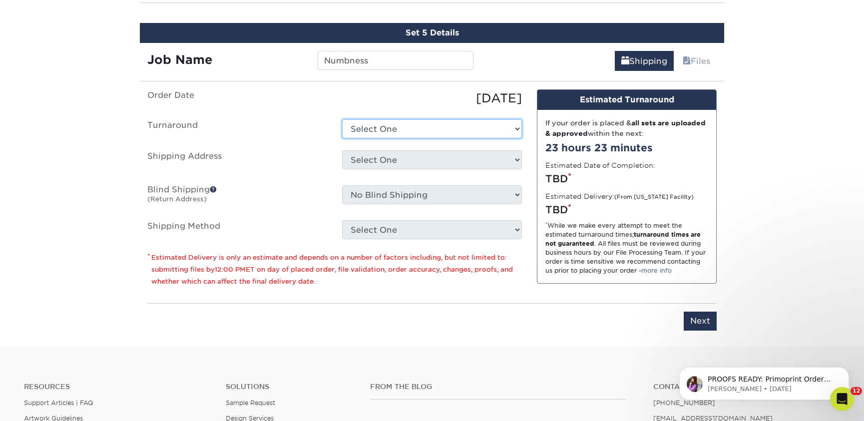
click at [414, 134] on select "Select One 2-4 Business Days 2 Day Next Business Day" at bounding box center [432, 128] width 180 height 19
select select "9c2fe8f8-33e5-4a80-887e-a9171df792ce"
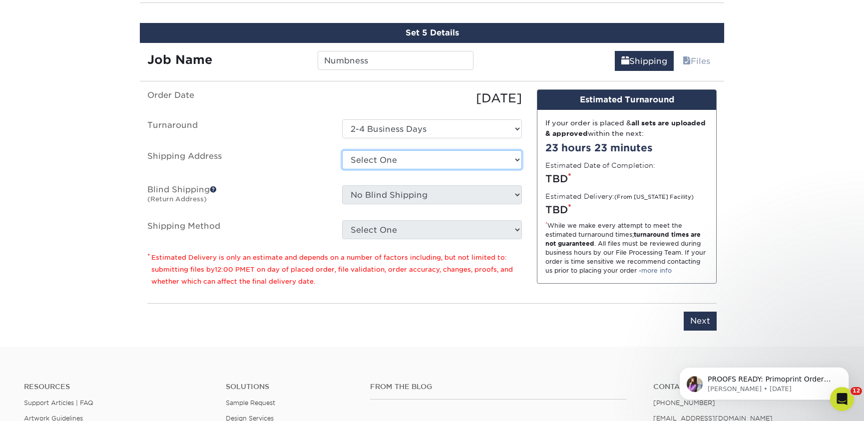
click at [419, 160] on select "Select One Office Pierce Chiropractic Center Pierce Upper Cervical Chiropractic…" at bounding box center [432, 159] width 180 height 19
select select "238945"
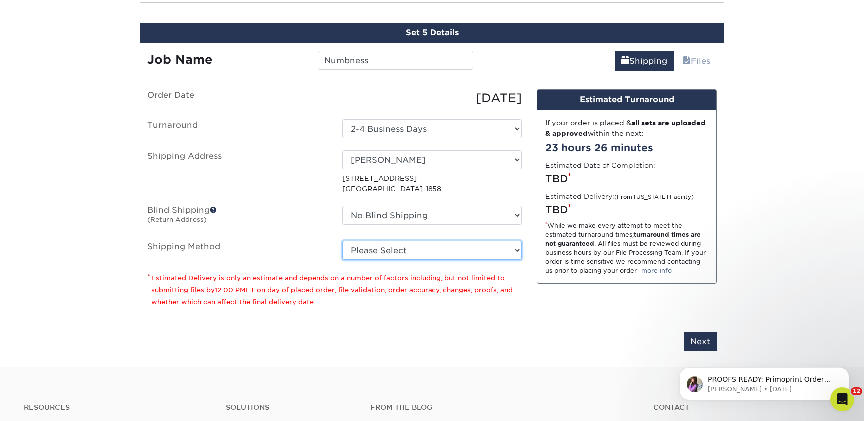
click at [448, 249] on select "Please Select Ground Shipping (+$27.79) 3 Day Shipping Service (+$46.05) 2 Day …" at bounding box center [432, 250] width 180 height 19
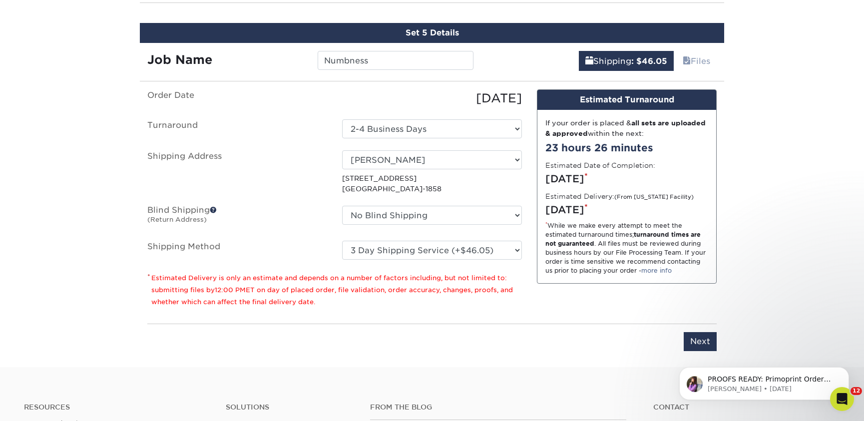
click at [450, 260] on fieldset "Order Date 10/03/2025 Turnaround Select One 2-4 Business Days 2 Day Next Busine…" at bounding box center [334, 180] width 374 height 182
click at [452, 258] on select "Please Select Ground Shipping (+$27.79) 3 Day Shipping Service (+$46.05) 2 Day …" at bounding box center [432, 250] width 180 height 19
select select "03"
click at [603, 312] on div "Design Estimated Turnaround If your order is placed & all sets are uploaded & a…" at bounding box center [626, 202] width 195 height 226
click at [697, 337] on input "Next" at bounding box center [699, 341] width 33 height 19
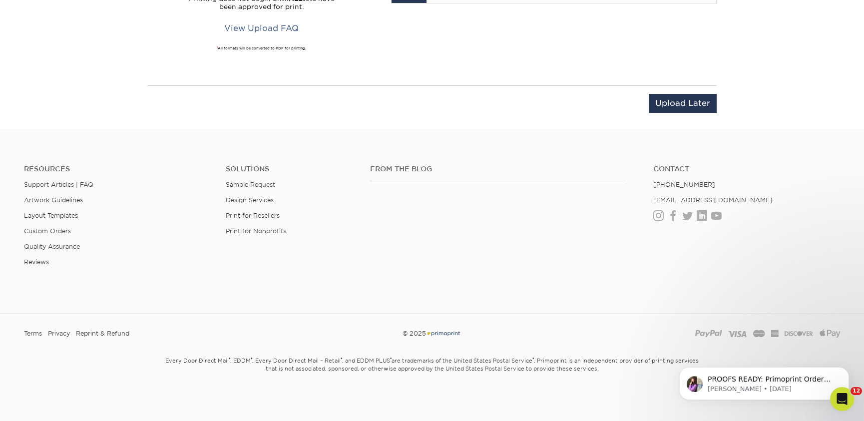
scroll to position [906, 0]
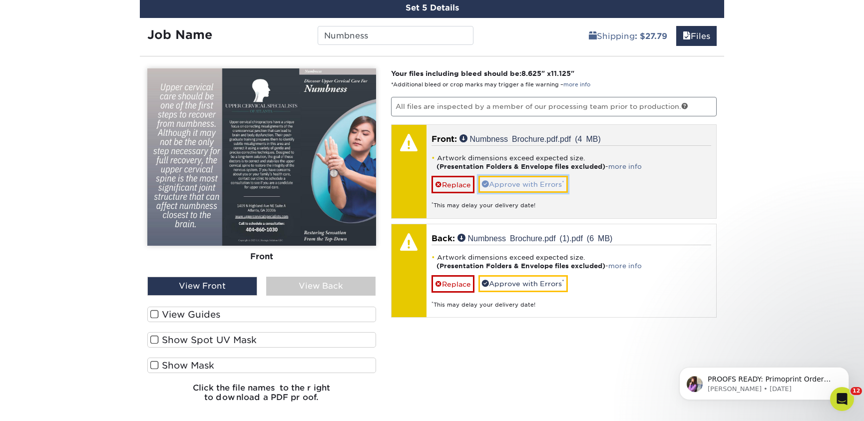
click at [524, 191] on link "Approve with Errors *" at bounding box center [522, 184] width 89 height 17
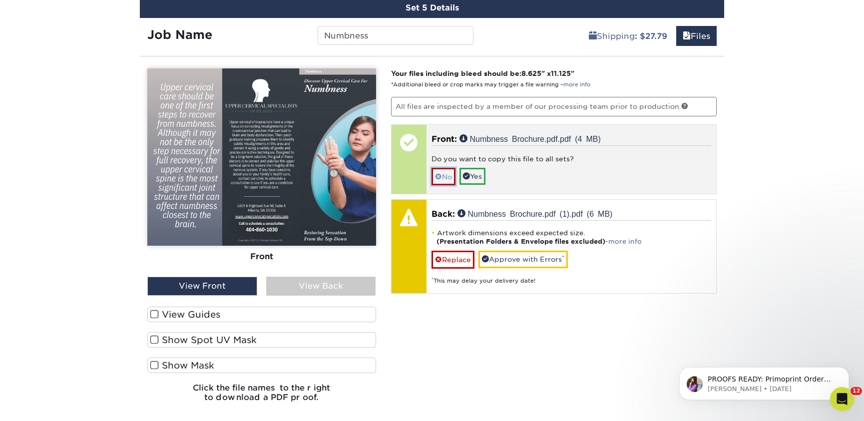
click at [448, 175] on link "No" at bounding box center [443, 176] width 24 height 17
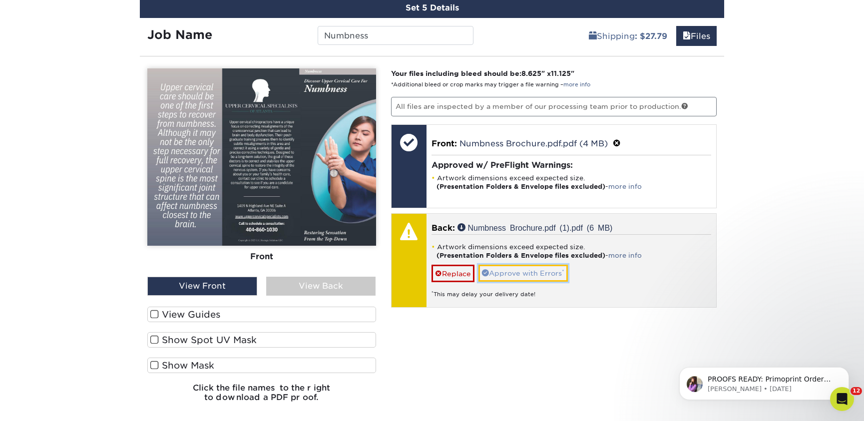
click at [507, 271] on link "Approve with Errors *" at bounding box center [522, 273] width 89 height 17
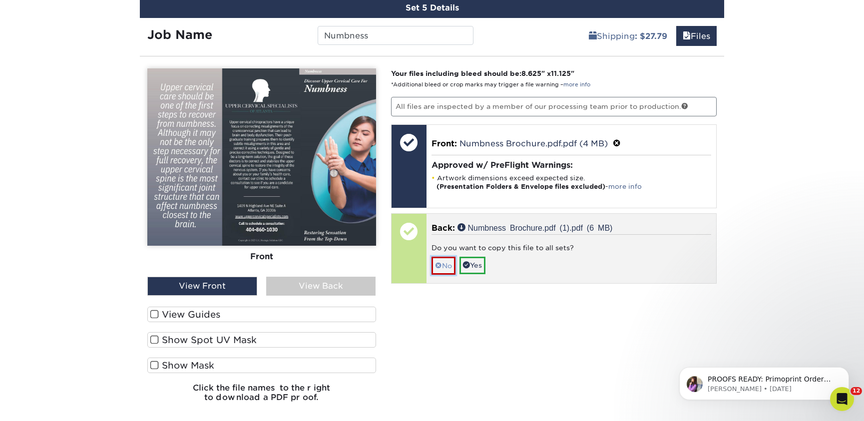
click at [447, 261] on link "No" at bounding box center [443, 265] width 24 height 17
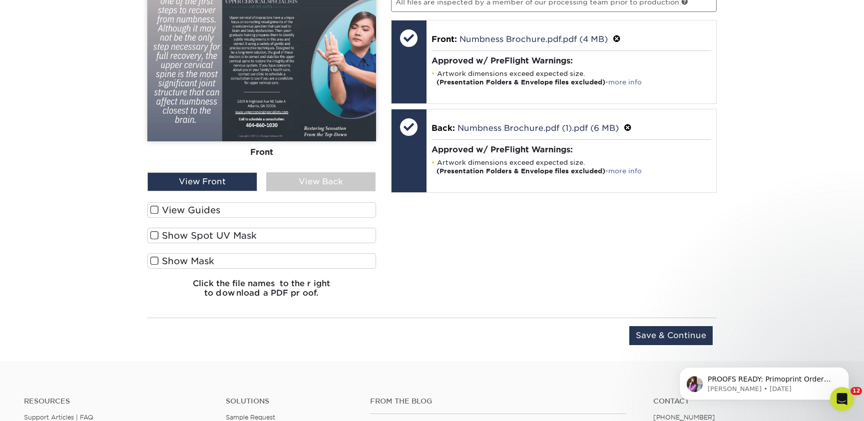
scroll to position [1014, 0]
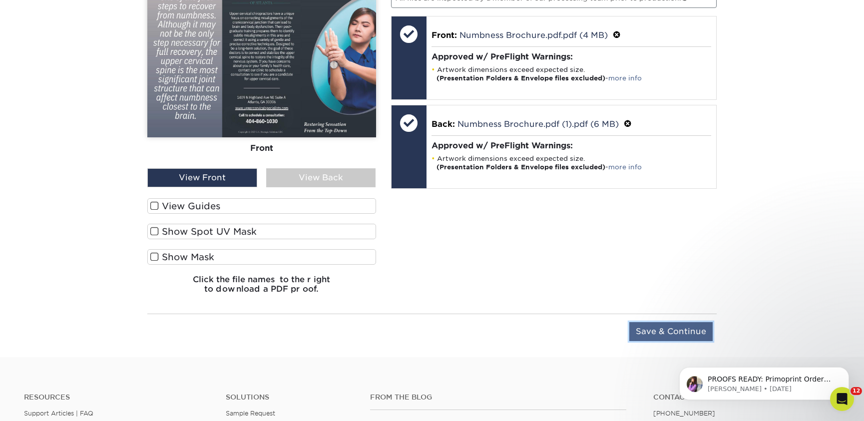
click at [634, 328] on input "Save & Continue" at bounding box center [670, 331] width 83 height 19
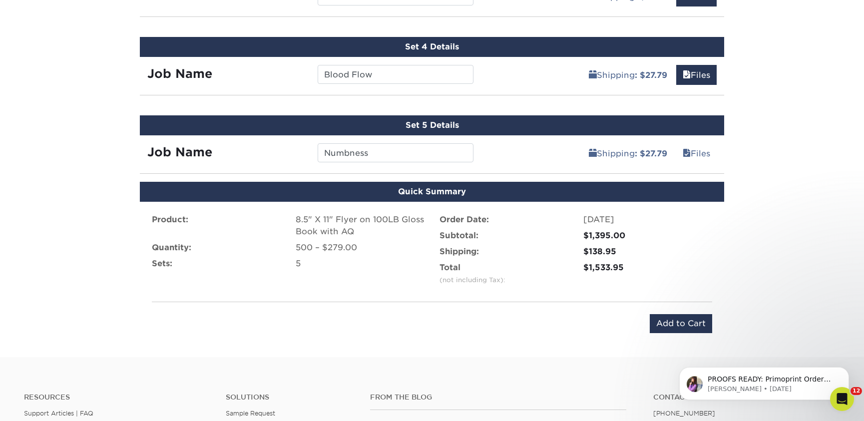
scroll to position [882, 0]
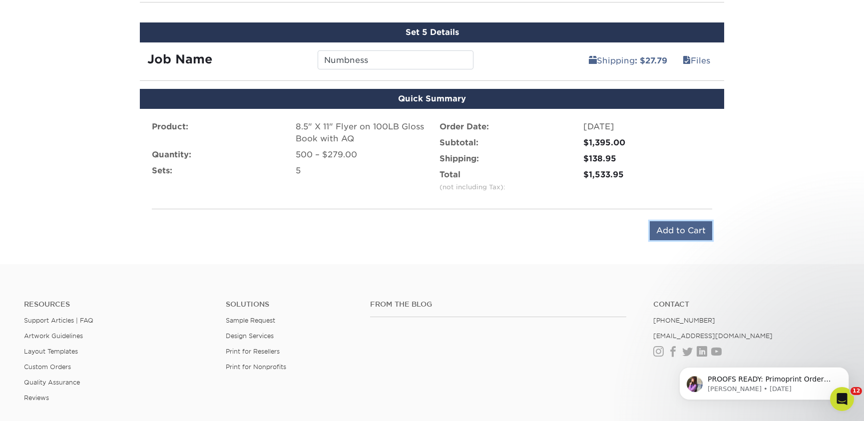
click at [664, 235] on input "Add to Cart" at bounding box center [680, 230] width 62 height 19
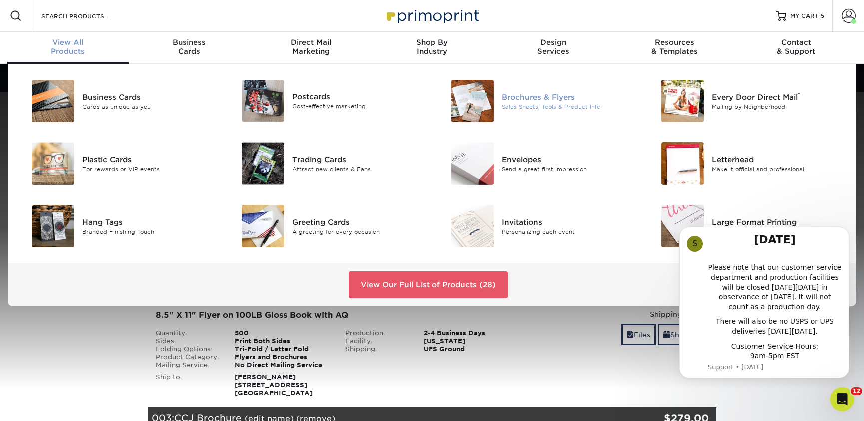
click at [451, 107] on img at bounding box center [472, 101] width 42 height 42
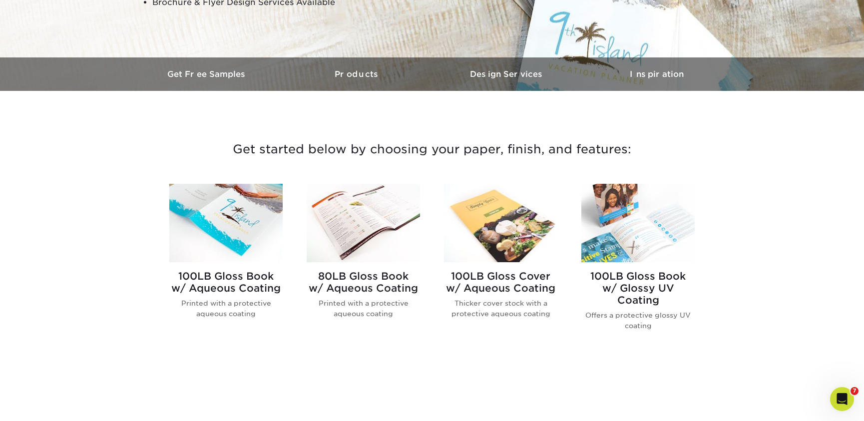
scroll to position [257, 0]
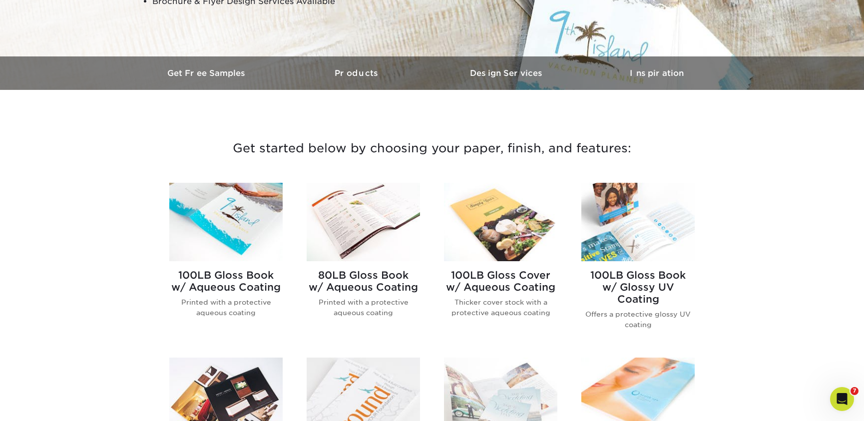
click at [253, 257] on img at bounding box center [225, 222] width 113 height 78
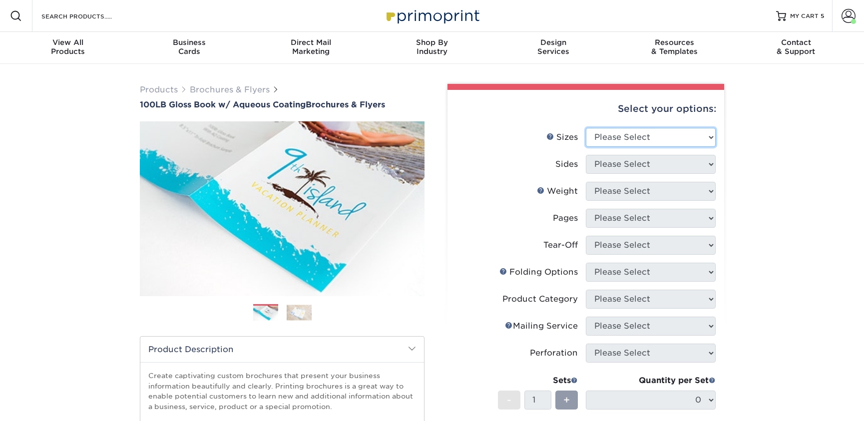
click at [634, 138] on select "Please Select 3.5" x 8.5" 3.5" x 11" 3.67" x 8.5" 4" x 6" 4" x 8.5" 4" x 9" 4" …" at bounding box center [651, 137] width 130 height 19
select select "8.50x11.00"
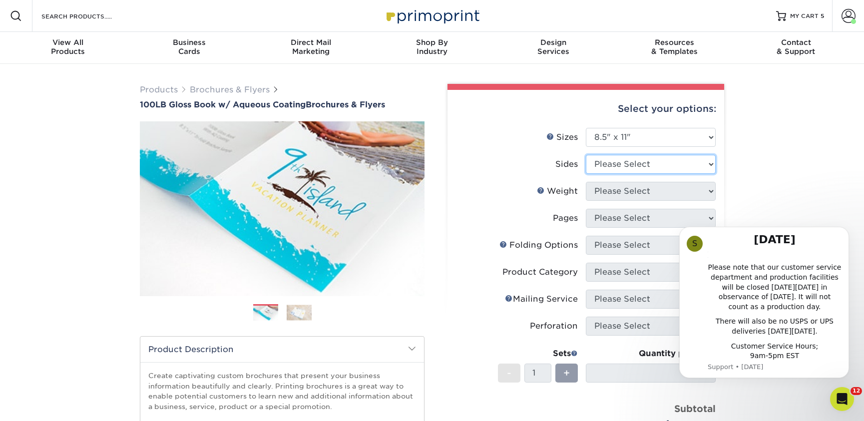
click at [649, 170] on select "Please Select Print Both Sides Print Front Only" at bounding box center [651, 164] width 130 height 19
select select "13abbda7-1d64-4f25-8bb2-c179b224825d"
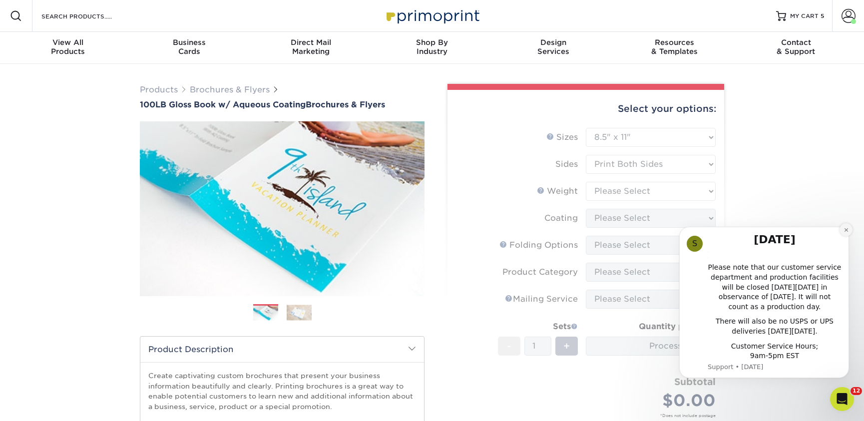
click at [847, 231] on icon "Dismiss notification" at bounding box center [845, 229] width 5 height 5
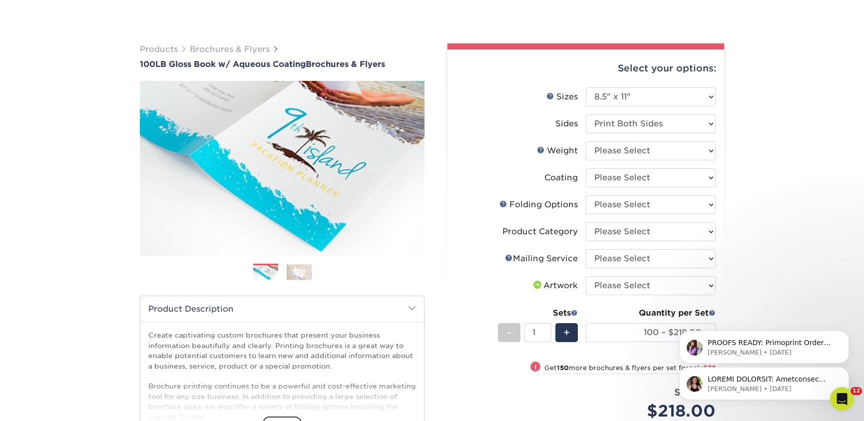
scroll to position [65, 0]
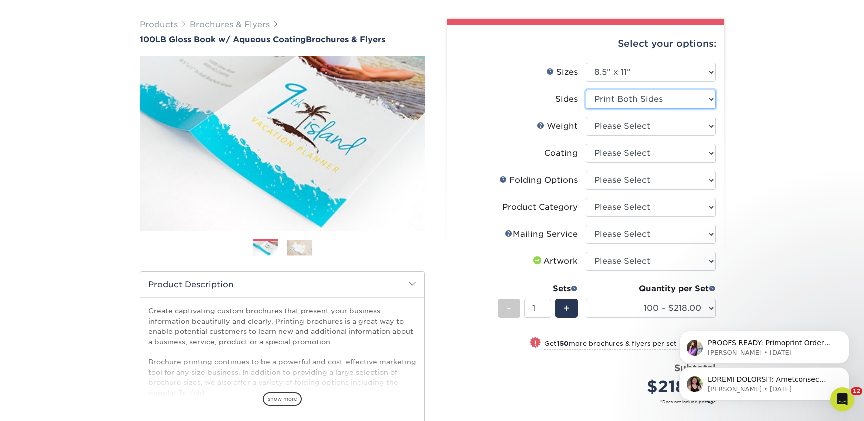
click at [655, 103] on select "Please Select Print Both Sides Print Front Only" at bounding box center [651, 99] width 130 height 19
click at [655, 100] on select "Please Select Print Both Sides Print Front Only" at bounding box center [651, 99] width 130 height 19
click at [650, 129] on select "Please Select 100LB" at bounding box center [651, 126] width 130 height 19
select select "100LB"
click at [651, 182] on select "Please Select FLAT - No Folding Accordion Fold Half-Fold (Vertical) Half-Fold (…" at bounding box center [651, 180] width 130 height 19
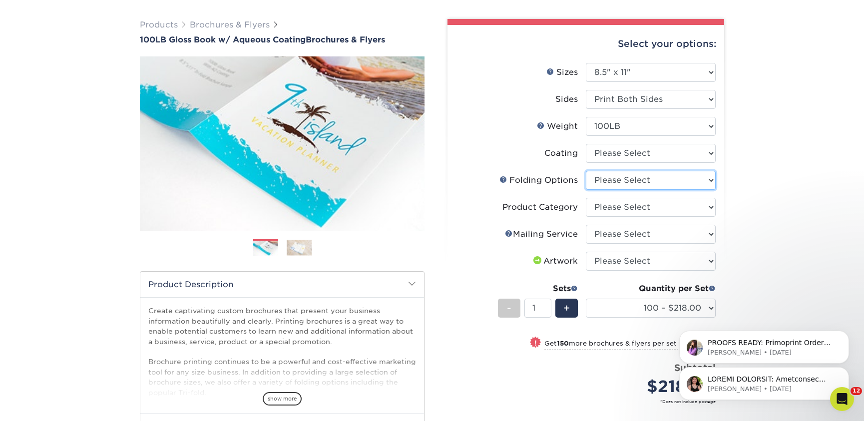
select select "6bd2fd9e-193e-4811-88f7-94c08206d735"
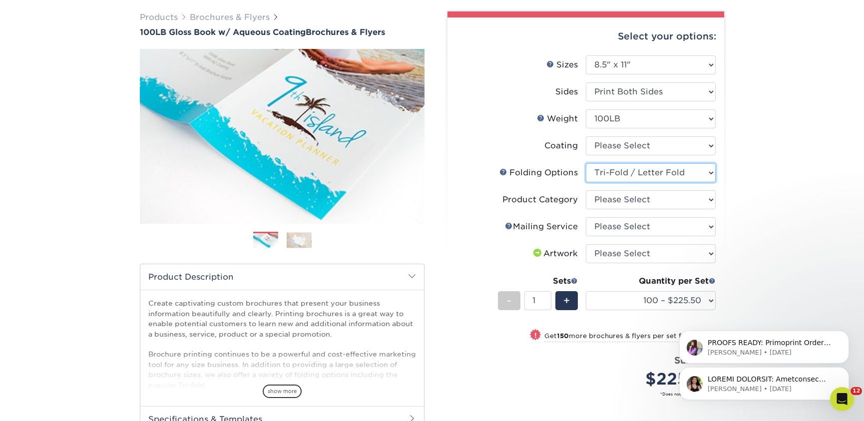
scroll to position [83, 0]
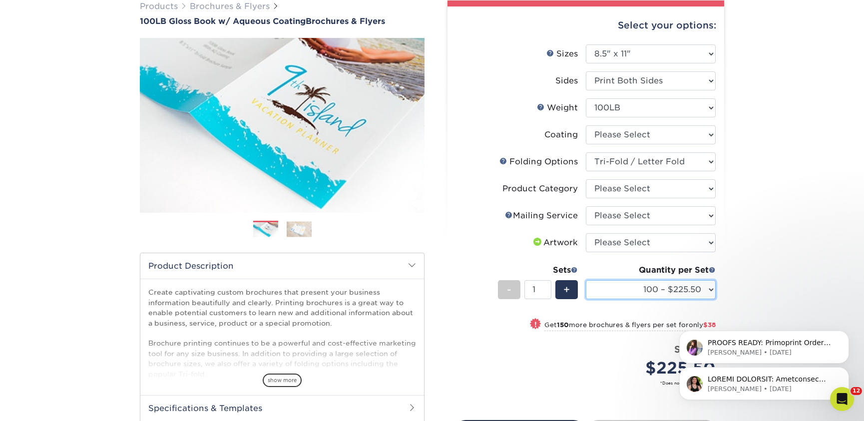
click at [662, 285] on select "100 – $225.50 250 – $263.50 500 – $279.00 1000 – $322.75 2000 – $405.75 2500 – …" at bounding box center [651, 289] width 130 height 19
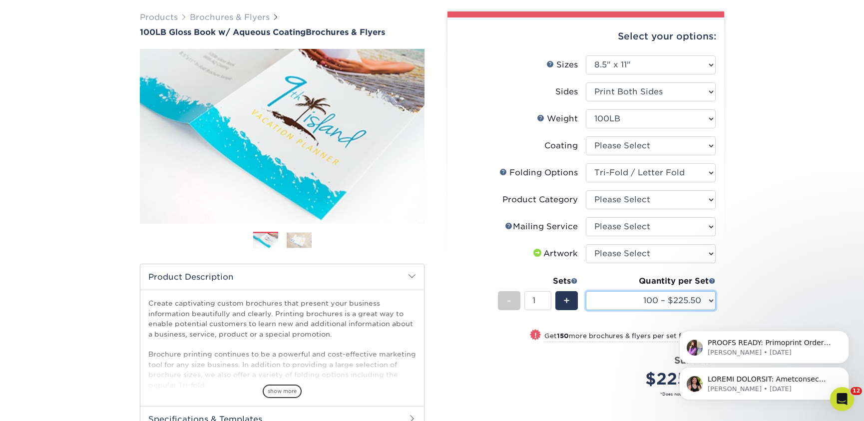
scroll to position [0, 0]
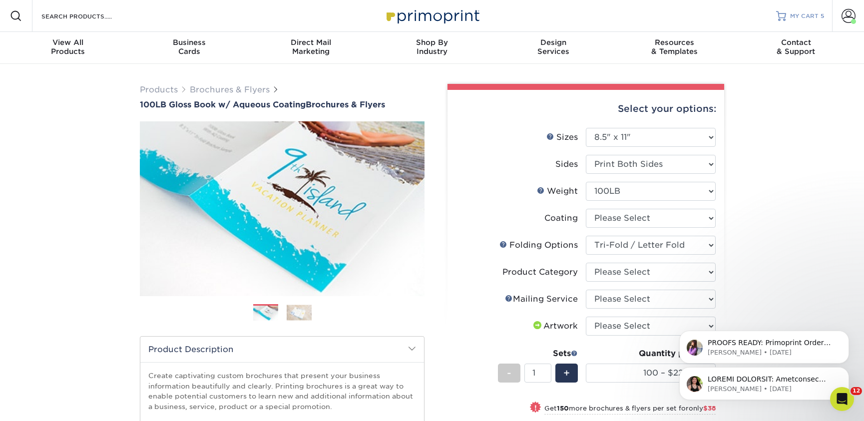
click at [808, 13] on span "MY CART" at bounding box center [804, 16] width 28 height 8
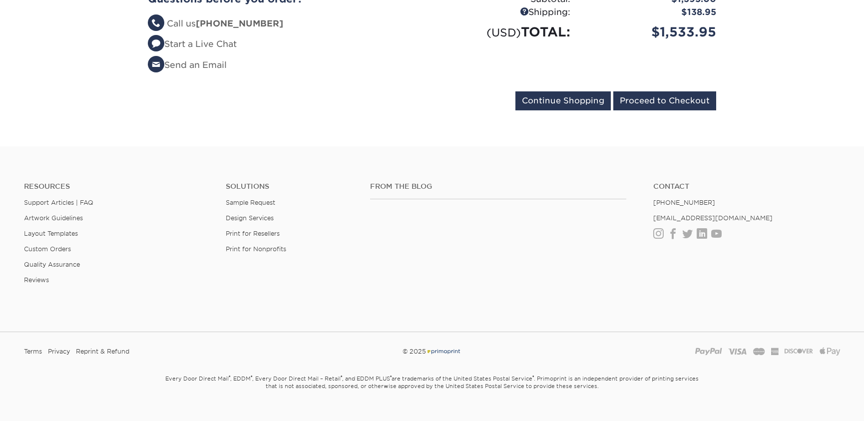
scroll to position [822, 0]
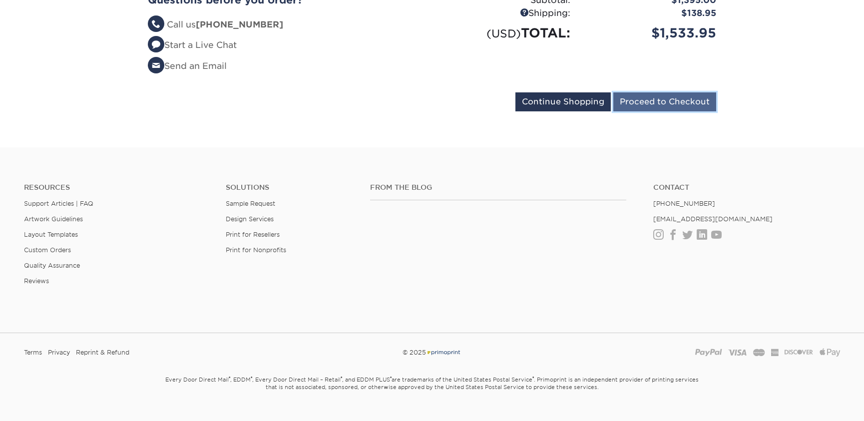
click at [683, 106] on input "Proceed to Checkout" at bounding box center [664, 101] width 103 height 19
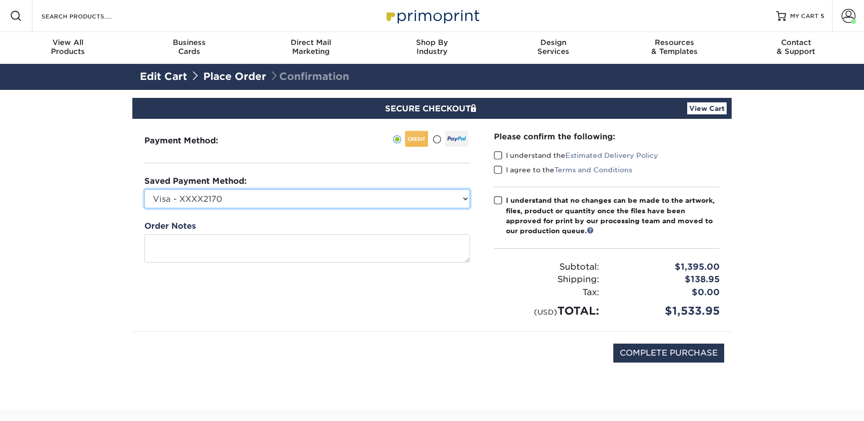
click at [378, 189] on select "Visa - XXXX2170 Visa - XXXX5189 New Credit Card" at bounding box center [306, 198] width 325 height 19
select select
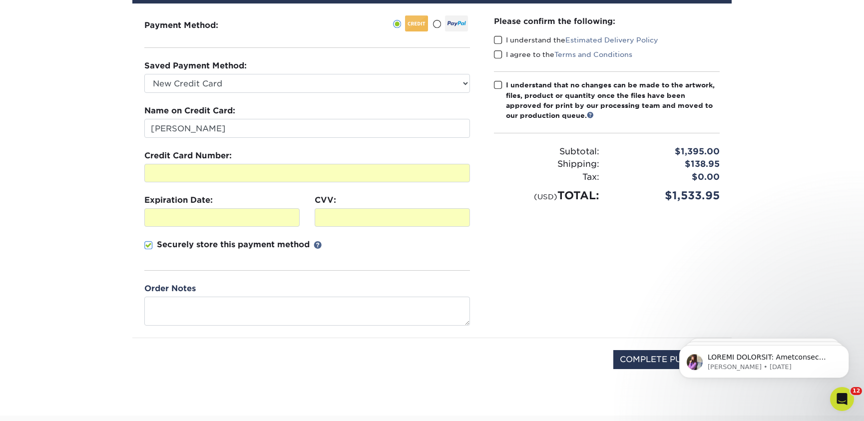
scroll to position [164, 0]
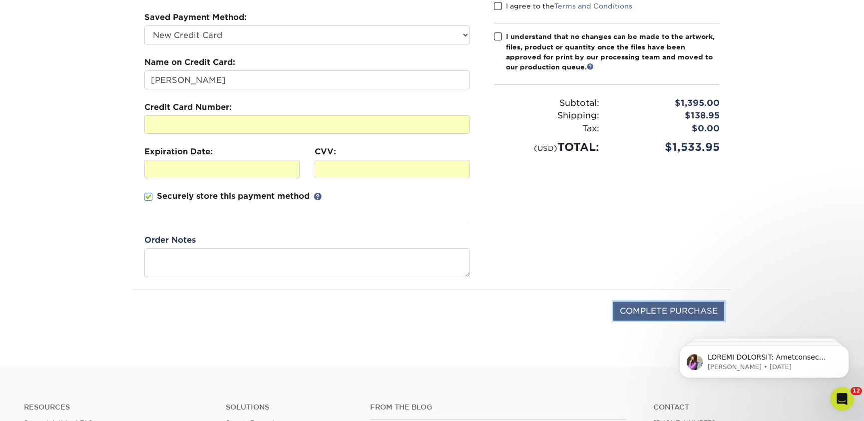
click at [635, 308] on input "COMPLETE PURCHASE" at bounding box center [668, 311] width 111 height 19
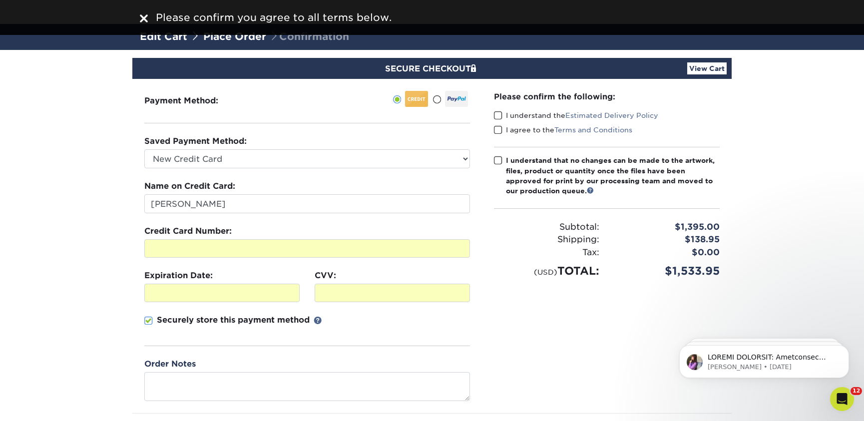
scroll to position [0, 0]
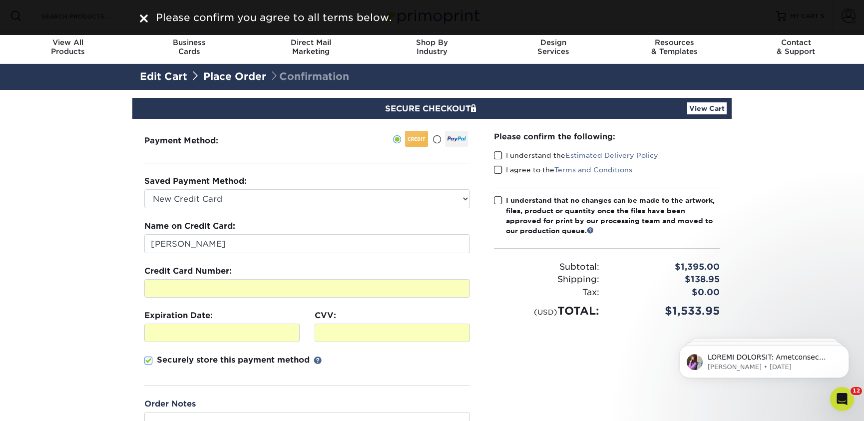
click at [500, 155] on span at bounding box center [498, 155] width 8 height 9
click at [0, 0] on input "I understand the Estimated Delivery Policy" at bounding box center [0, 0] width 0 height 0
click at [501, 169] on span at bounding box center [498, 169] width 8 height 9
click at [0, 0] on input "I agree to the Terms and Conditions" at bounding box center [0, 0] width 0 height 0
click at [498, 199] on span at bounding box center [498, 200] width 8 height 9
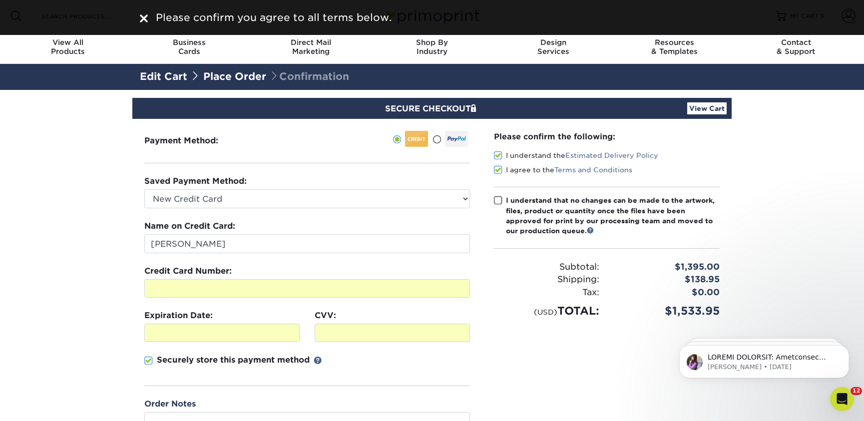
click at [0, 0] on input "I understand that no changes can be made to the artwork, files, product or quan…" at bounding box center [0, 0] width 0 height 0
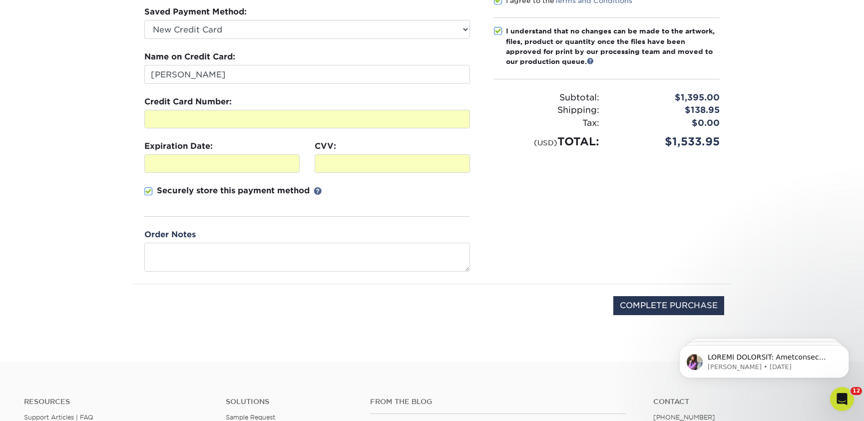
scroll to position [170, 0]
click at [680, 310] on input "COMPLETE PURCHASE" at bounding box center [668, 305] width 111 height 19
type input "PROCESSING, PLEASE WAIT..."
